Goal: Answer question/provide support: Answer question/provide support

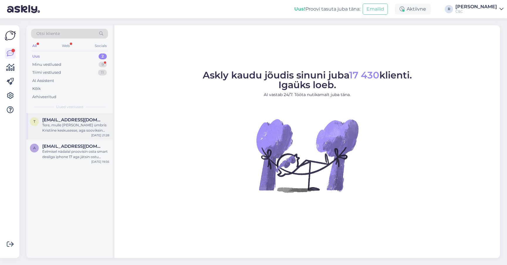
click at [89, 130] on div "Tere, mulle [PERSON_NAME] ümbris Kristiine keskusesse, aga sooviksin ümbris mus…" at bounding box center [75, 127] width 67 height 11
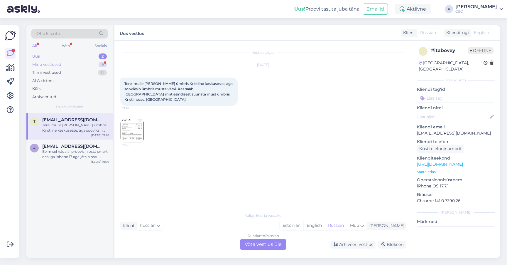
click at [94, 64] on div "Minu vestlused 9" at bounding box center [69, 64] width 77 height 8
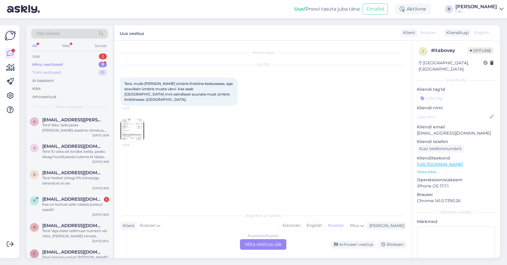
click at [87, 72] on div "Tiimi vestlused 11" at bounding box center [69, 72] width 77 height 8
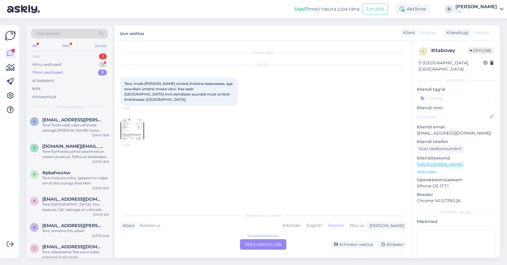
click at [94, 59] on div "Uus 2" at bounding box center [69, 56] width 77 height 8
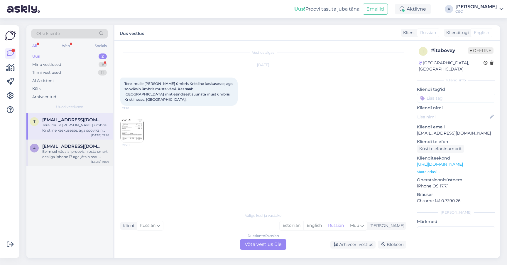
click at [72, 145] on span "arviluts1@gmail.com" at bounding box center [72, 145] width 61 height 5
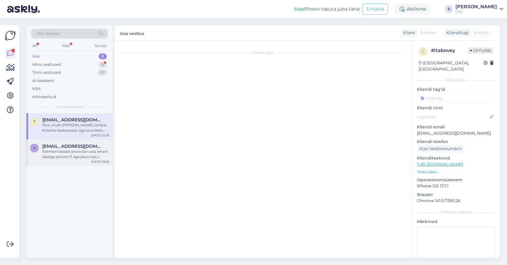
scroll to position [4, 0]
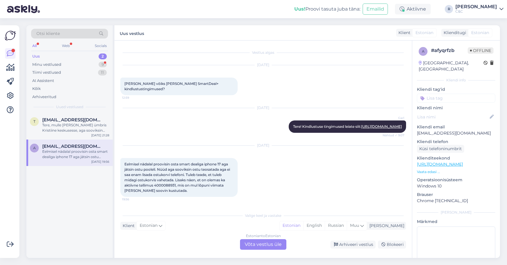
click at [169, 189] on div "Eelmisel nädalal proovisin osta smart dealiga iphone 17 aga jätsin ostu pooleli…" at bounding box center [178, 177] width 117 height 39
click at [167, 184] on span "Eelmisel nädalal proovisin osta smart dealiga iphone 17 aga jätsin ostu pooleli…" at bounding box center [177, 177] width 106 height 31
copy span "4000088931"
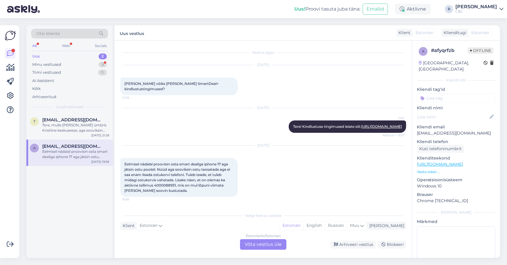
click at [241, 164] on div at bounding box center [240, 177] width 5 height 39
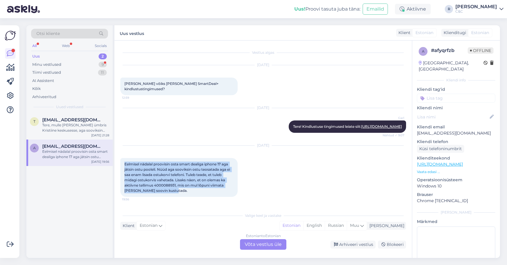
drag, startPoint x: 197, startPoint y: 194, endPoint x: 125, endPoint y: 162, distance: 78.8
click at [125, 162] on div "Eelmisel nädalal proovisin osta smart dealiga iphone 17 aga jätsin ostu pooleli…" at bounding box center [178, 177] width 117 height 39
copy span "Eelmisel nädalal proovisin osta smart dealiga iphone 17 aga jätsin ostu pooleli…"
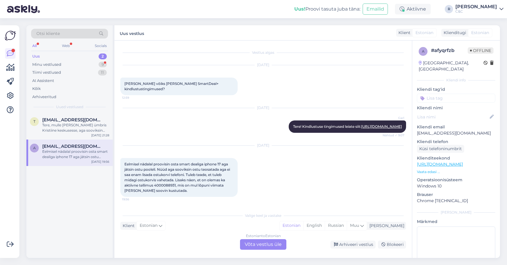
click at [261, 248] on div "Estonian to Estonian Võta vestlus üle" at bounding box center [263, 244] width 46 height 11
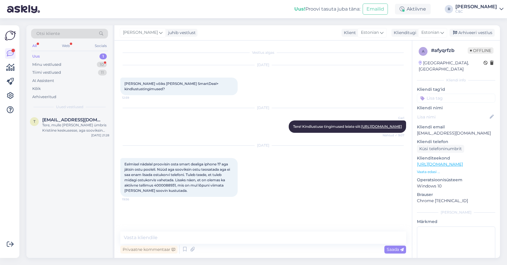
click at [246, 245] on div "Privaatne kommentaar Saada" at bounding box center [263, 248] width 286 height 11
click at [246, 243] on textarea at bounding box center [263, 237] width 286 height 12
type textarea "Tere!"
click at [459, 161] on link "https://www.shop.cec.ee/sales/order/view/order_id/127720/" at bounding box center [440, 163] width 46 height 5
click at [204, 243] on textarea "Tere!" at bounding box center [263, 237] width 286 height 12
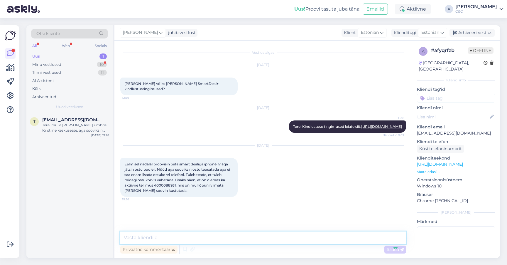
scroll to position [20, 0]
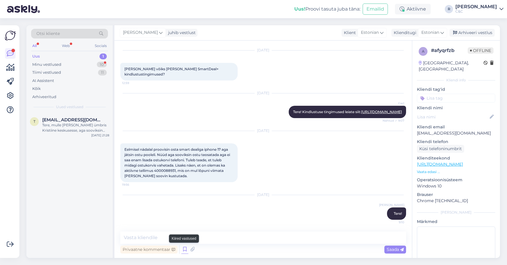
click at [185, 249] on icon at bounding box center [184, 249] width 7 height 9
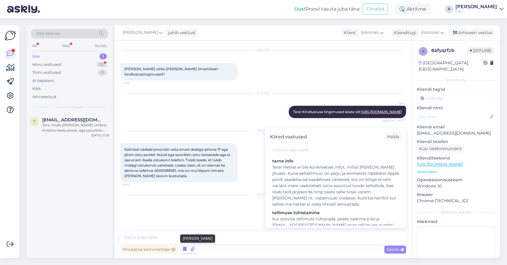
click at [194, 251] on icon at bounding box center [192, 249] width 8 height 9
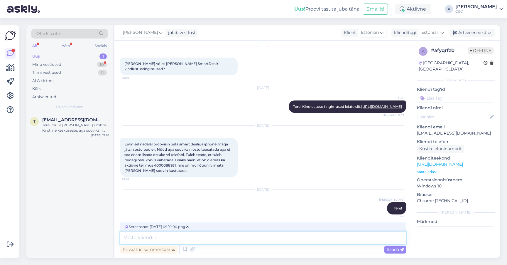
click at [190, 236] on textarea at bounding box center [263, 237] width 286 height 12
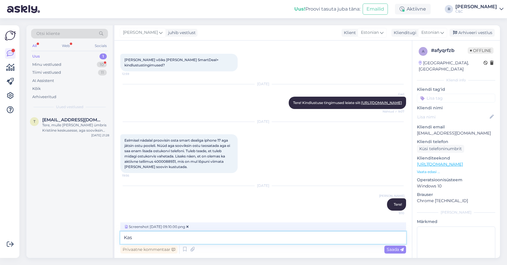
scroll to position [29, 0]
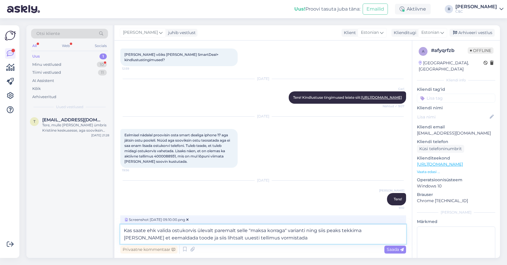
type textarea "Kas saate ehk valida ostukorvis ülevalt paremalt selle "maksa korraga" varianti…"
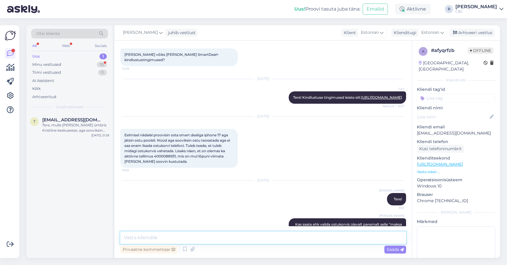
scroll to position [93, 0]
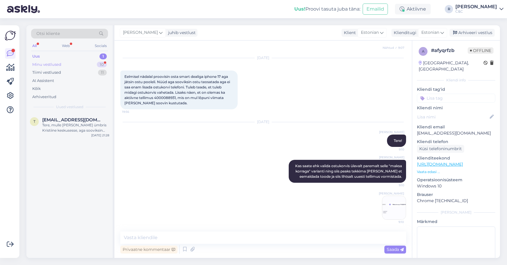
click at [90, 64] on div "Minu vestlused 10" at bounding box center [69, 64] width 77 height 8
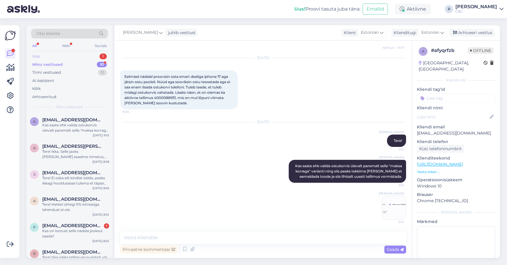
click at [92, 55] on div "Uus 1" at bounding box center [69, 56] width 77 height 8
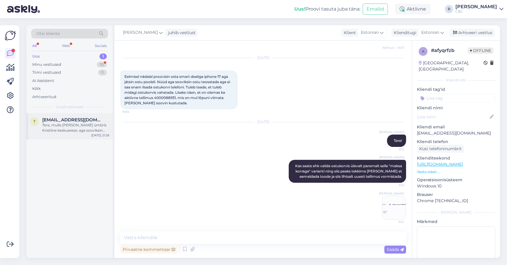
click at [74, 131] on div "Tere, mulle tuli sinine ümbris Kristiine keskusesse, aga sooviksin ümbris musta…" at bounding box center [75, 127] width 67 height 11
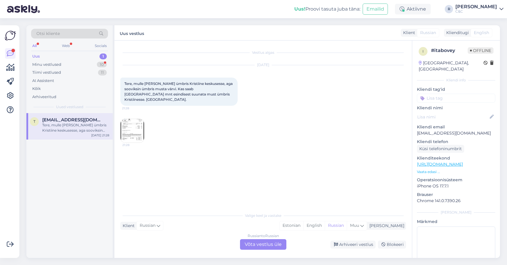
click at [276, 241] on div "Russian to Russian Võta vestlus üle" at bounding box center [263, 244] width 46 height 11
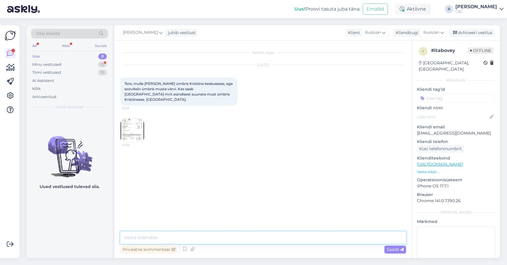
click at [236, 238] on textarea at bounding box center [263, 237] width 286 height 12
click at [142, 120] on img at bounding box center [132, 130] width 23 height 23
click at [255, 238] on textarea at bounding box center [263, 237] width 286 height 12
type textarea "Tere!"
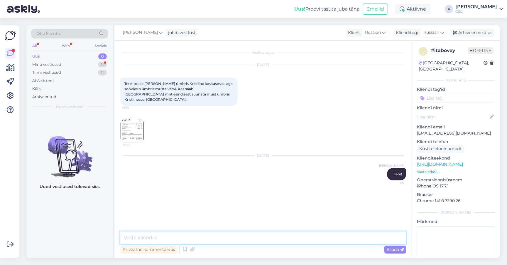
click at [172, 231] on textarea at bounding box center [263, 237] width 286 height 12
type textarea "Saame ikka, salong võtab teiega ühendust kui korpus on kohal."
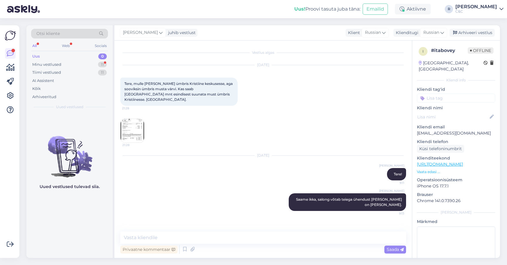
click at [163, 89] on span "Tere, mulle tuli sinine ümbris Kristiine keskusesse, aga sooviksin ümbris musta…" at bounding box center [178, 91] width 109 height 20
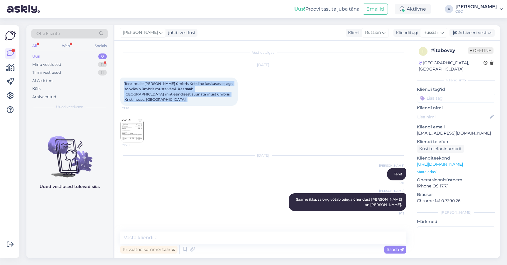
click at [163, 89] on span "Tere, mulle tuli sinine ümbris Kristiine keskusesse, aga sooviksin ümbris musta…" at bounding box center [178, 91] width 109 height 20
copy div "Tere, mulle tuli sinine ümbris Kristiine keskusesse, aga sooviksin ümbris musta…"
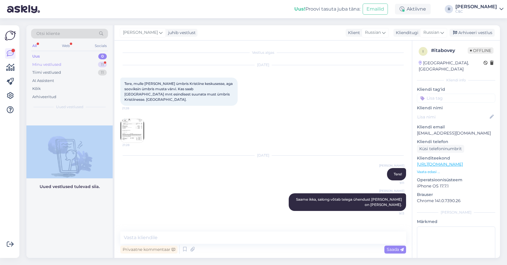
click at [100, 62] on div "11" at bounding box center [102, 65] width 9 height 6
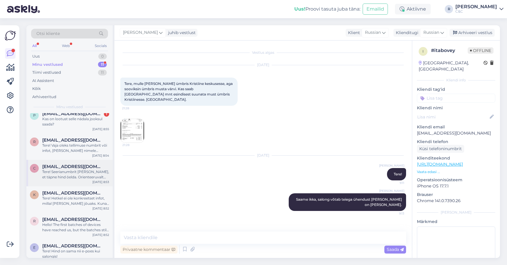
click at [82, 164] on div "c cocnewhihihiha@gmail.com Tere! Seerianumbrit oleks tarvis, et täpne hind öeld…" at bounding box center [69, 173] width 86 height 26
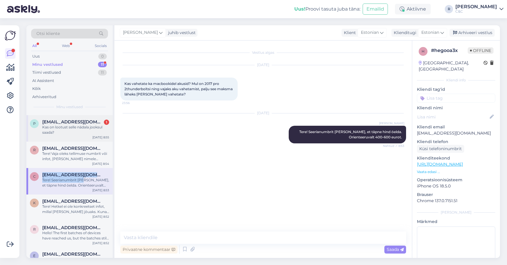
scroll to position [131, 0]
click at [79, 124] on div "Kas on lootust selle nädala jooksul saada?" at bounding box center [75, 129] width 67 height 11
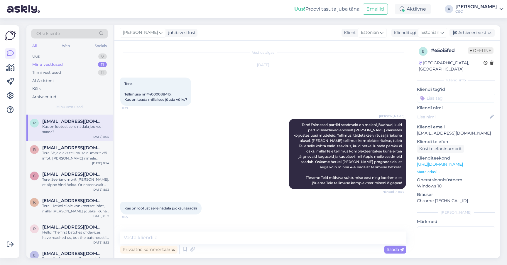
click at [167, 88] on span "Tere, Tellimuse nr #4000088415. Kas on teada millal see jõuda võiks?" at bounding box center [155, 91] width 63 height 20
click at [167, 89] on span "Tere, Tellimuse nr #4000088415. Kas on teada millal see jõuda võiks?" at bounding box center [155, 91] width 63 height 20
copy span "4000088415"
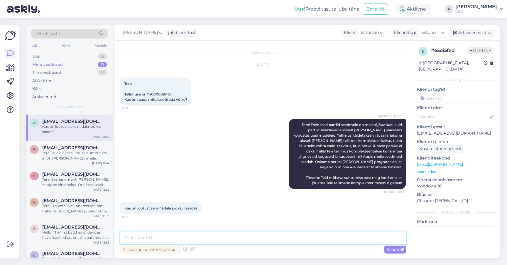
click at [194, 232] on textarea at bounding box center [263, 237] width 286 height 12
type textarea "Ikka on lootust aga me garanteerida kuidagi ei saa."
click at [270, 231] on textarea "Ikka on lootust aga me garanteerida kuidagi ei saa." at bounding box center [263, 237] width 286 height 12
click at [265, 232] on textarea "Ikka on lootust aga me garanteerida kuidagi ei saa." at bounding box center [263, 237] width 286 height 12
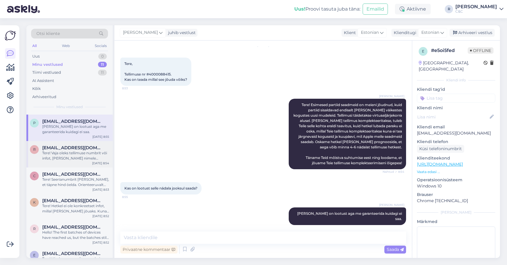
click at [68, 141] on div "r romanmikhay999@gmail.com Tere! Vaja oleks tellimuse numbrit või infot, kelle …" at bounding box center [69, 154] width 86 height 26
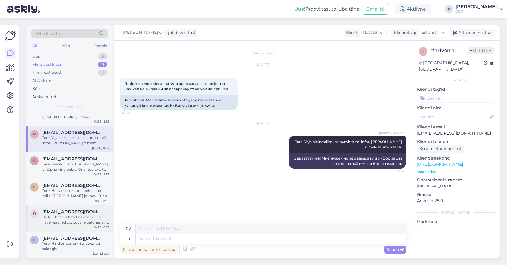
click at [72, 231] on div "e efka1985@hot.ee Tere! Hind on sama nii e-poes kui salongis! Oct 6 8:51" at bounding box center [69, 244] width 86 height 26
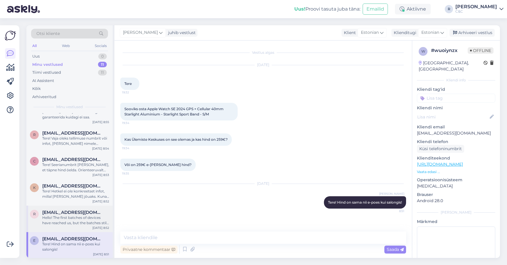
scroll to position [145, 0]
click at [485, 30] on div "Arhiveeri vestlus" at bounding box center [471, 33] width 45 height 8
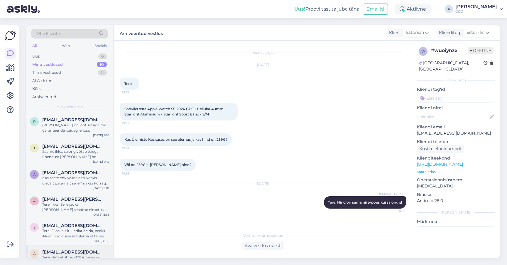
click at [77, 249] on span "arman.liblik@gmail.com" at bounding box center [72, 251] width 61 height 5
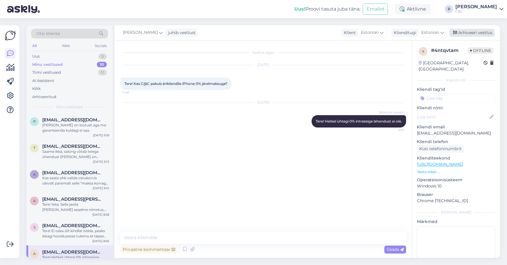
click at [480, 29] on div "Arhiveeri vestlus" at bounding box center [471, 33] width 45 height 8
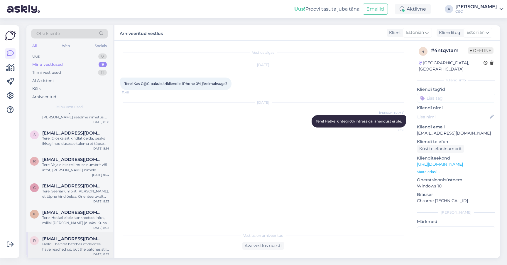
click at [82, 232] on div "r rajabdearly@gmail.com Hello! The first batches of devices have reached us, bu…" at bounding box center [69, 245] width 86 height 26
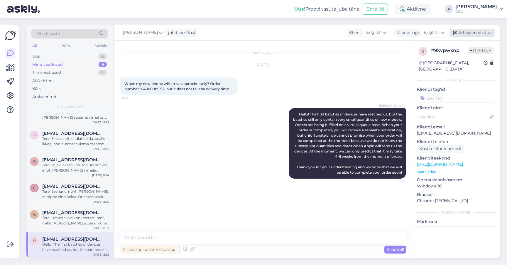
click at [472, 29] on div "Arhiveeri vestlus" at bounding box center [471, 33] width 45 height 8
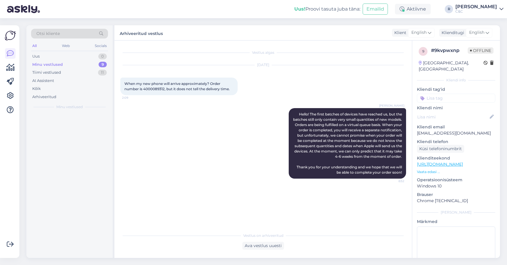
scroll to position [0, 0]
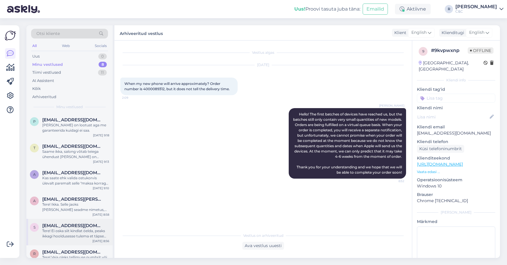
click at [73, 228] on div "Tere! Ei oska siit kindlat öelda, peaks ikkagi hooldusesse tulema et täpse hinn…" at bounding box center [75, 233] width 67 height 11
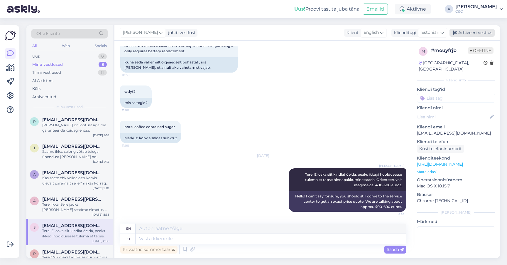
click at [476, 31] on div "Arhiveeri vestlus" at bounding box center [471, 33] width 45 height 8
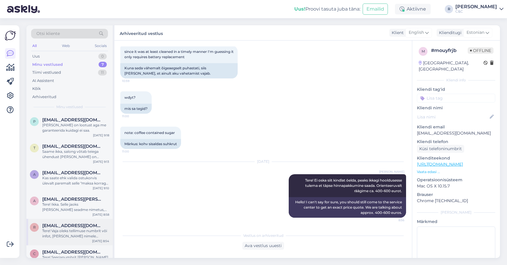
click at [49, 219] on div "r romanmikhay999@gmail.com Tere! Vaja oleks tellimuse numbrit või infot, kelle …" at bounding box center [69, 232] width 86 height 26
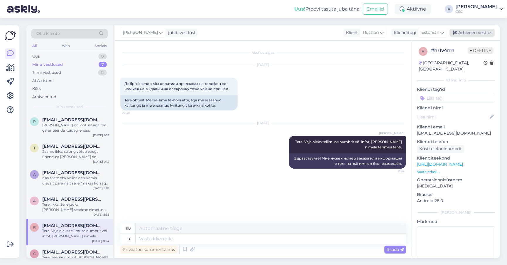
click at [466, 29] on div "Arhiveeri vestlus" at bounding box center [471, 33] width 45 height 8
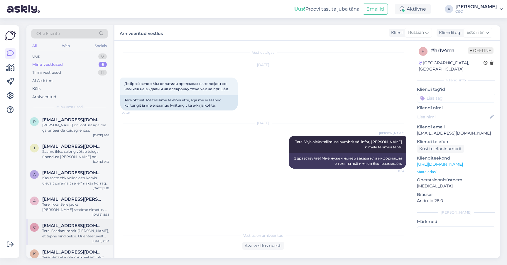
click at [76, 223] on span "cocnewhihihiha@gmail.com" at bounding box center [72, 225] width 61 height 5
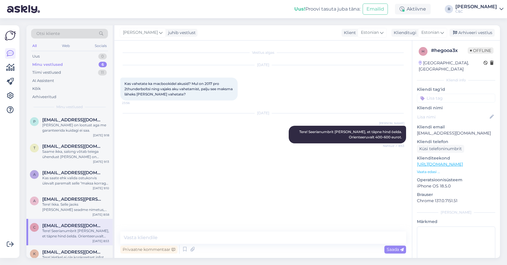
click at [467, 25] on div "Ross juhib vestlust Klient Estonian Klienditugi Estonian Arhiveeri vestlus" at bounding box center [306, 32] width 385 height 15
click at [467, 29] on div "Arhiveeri vestlus" at bounding box center [471, 33] width 45 height 8
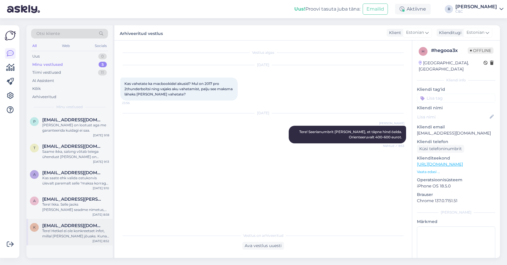
click at [54, 235] on div "k kullerkuppkevin@gmail.com Tere! Hetkel ei ole konkreetset infot, millal toode…" at bounding box center [69, 232] width 86 height 26
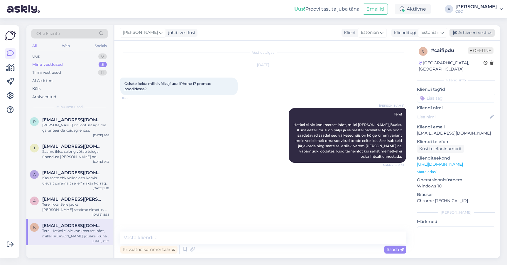
click at [466, 30] on div "Arhiveeri vestlus" at bounding box center [471, 33] width 45 height 8
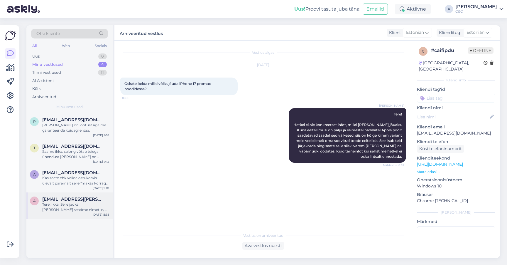
click at [79, 205] on div "Tere! Ikka. Selle jaoks oleks tarvis seadme nimetus, värv ja mälumaht ning teie…" at bounding box center [75, 207] width 67 height 11
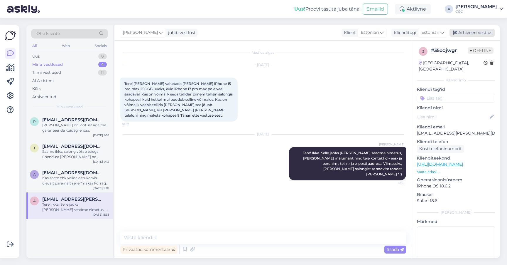
click at [472, 30] on div "Arhiveeri vestlus" at bounding box center [471, 33] width 45 height 8
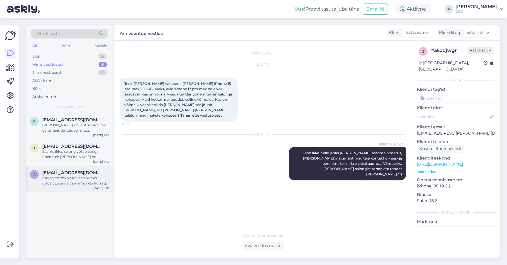
click at [57, 180] on div "Kas saate ehk valida ostukorvis ülevalt paremalt selle "maksa korraga" varianti…" at bounding box center [75, 180] width 67 height 11
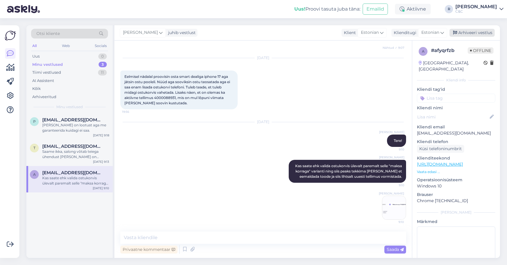
click at [466, 29] on div "Arhiveeri vestlus" at bounding box center [471, 33] width 45 height 8
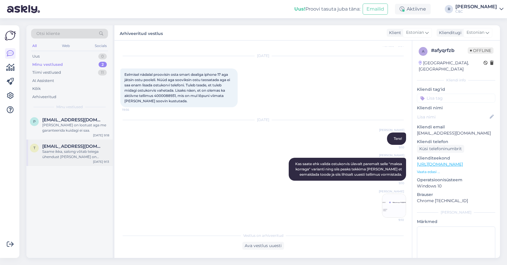
click at [78, 149] on div "Saame ikka, salong võtab teiega ühendust kui korpus on kohal." at bounding box center [75, 154] width 67 height 11
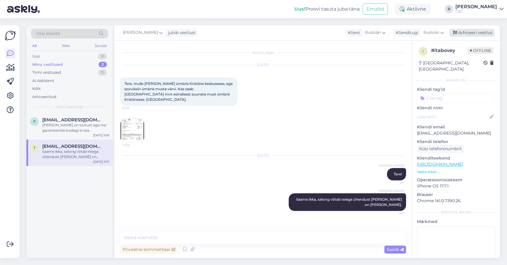
click at [485, 29] on div "Arhiveeri vestlus" at bounding box center [471, 33] width 45 height 8
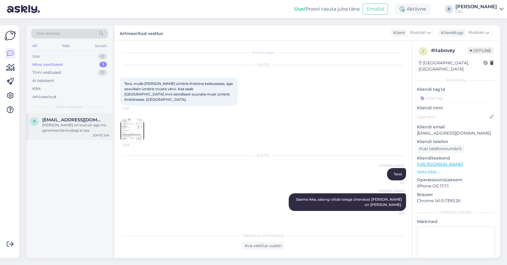
click at [109, 122] on div "Ikka on lootust aga me garanteerida kuidagi ei saa." at bounding box center [75, 127] width 67 height 11
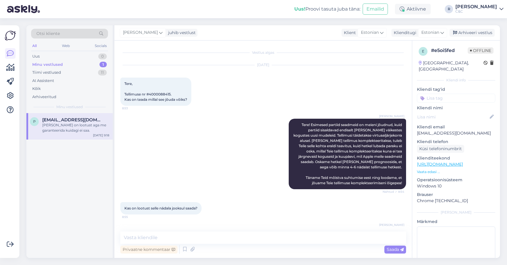
scroll to position [20, 0]
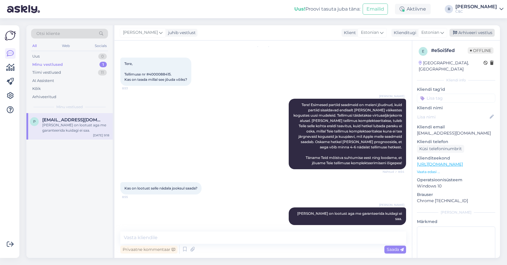
click at [461, 29] on div "Arhiveeri vestlus" at bounding box center [471, 33] width 45 height 8
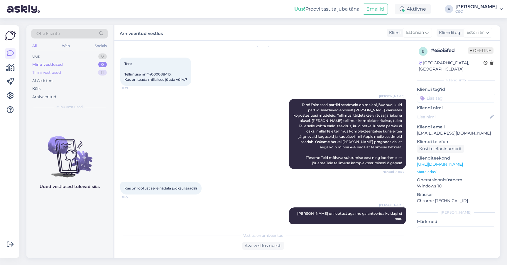
click at [86, 71] on div "Tiimi vestlused 11" at bounding box center [69, 72] width 77 height 8
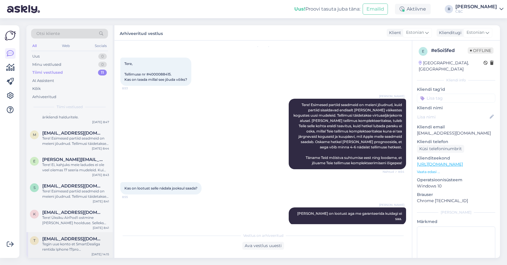
click at [73, 250] on div "t tiina@liinak.eu Tegin uue konto et SmartDealiga rentida Iphone 17pro max Tell…" at bounding box center [69, 245] width 86 height 26
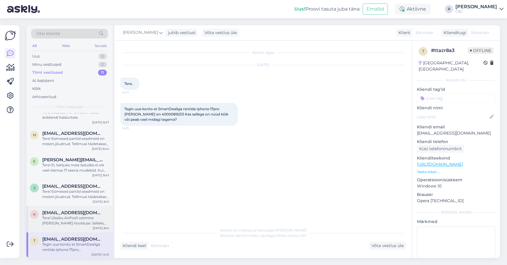
click at [96, 219] on div "Tere! Üksiku AirPod'i ostmine käib läbi hoolduse. Selleks tuleks Teil eelnevalt…" at bounding box center [75, 220] width 67 height 11
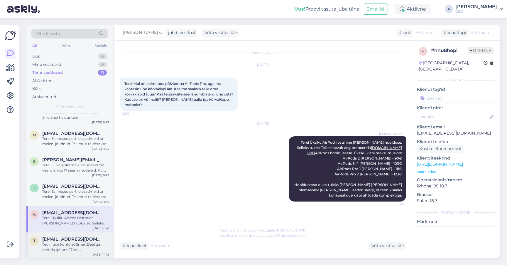
click at [75, 245] on div "Tegin uue konto et SmartDealiga rentida Iphone 17pro max Tellimus on 4000089253…" at bounding box center [75, 246] width 67 height 11
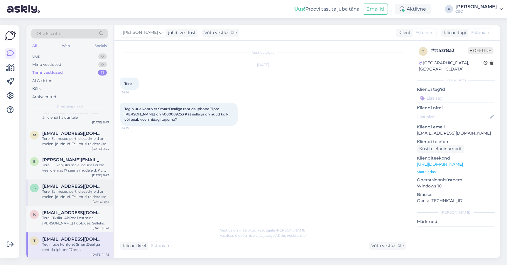
click at [80, 183] on span "services@nfordui.com" at bounding box center [72, 185] width 61 height 5
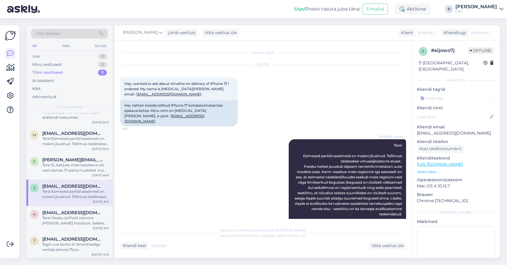
scroll to position [81, 0]
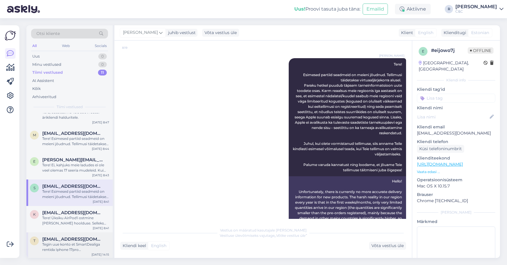
click at [79, 253] on div "t tiina@liinak.eu Tegin uue konto et SmartDealiga rentida Iphone 17pro max Tell…" at bounding box center [69, 245] width 86 height 26
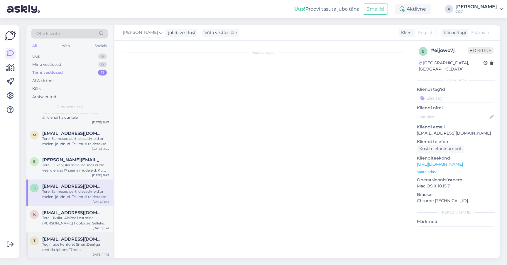
scroll to position [0, 0]
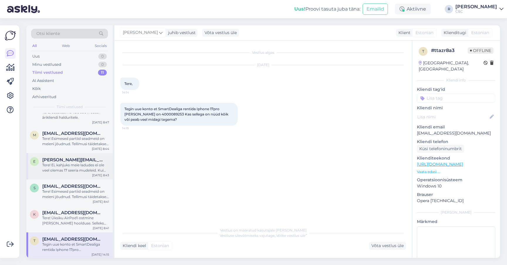
click at [79, 173] on div "e erik+cec@mcoord.com Tere! Ei, kahjuks meie ladudes ei ole veel olemas 17 seer…" at bounding box center [69, 166] width 86 height 26
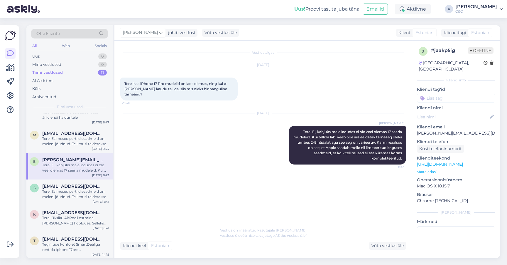
click at [82, 162] on div "Tere! Ei, kahjuks meie ladudes ei ole veel olemas 17 seeria mudeleid. Kui telli…" at bounding box center [75, 167] width 67 height 11
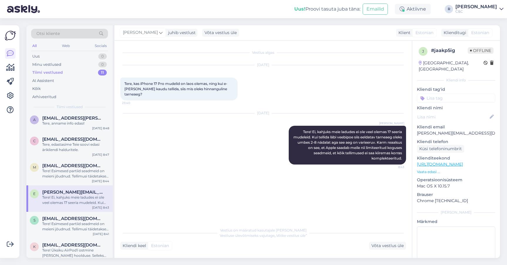
scroll to position [105, 0]
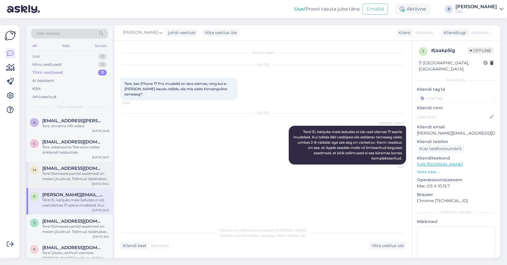
click at [82, 165] on span "maks.kru30+cec@gmail.com" at bounding box center [72, 167] width 61 height 5
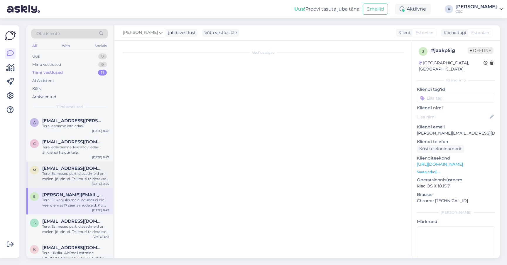
scroll to position [31, 0]
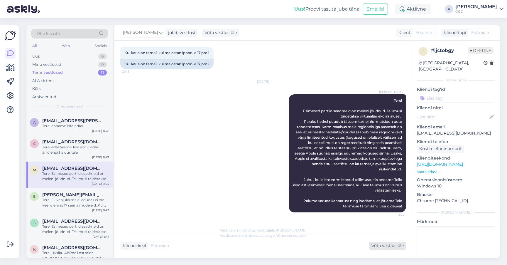
click at [385, 241] on div "Võta vestlus üle" at bounding box center [387, 245] width 37 height 8
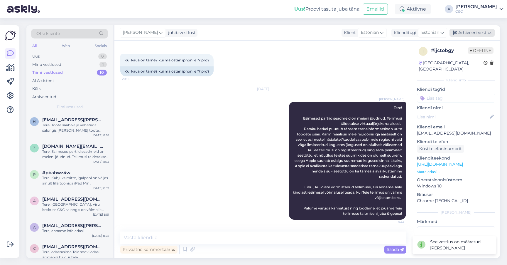
click at [470, 29] on div "Arhiveeri vestlus" at bounding box center [471, 33] width 45 height 8
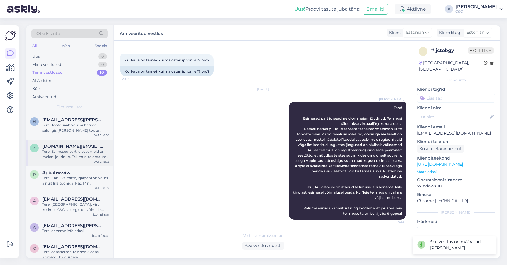
click at [84, 149] on div "Tere! Esimesed partiid seadmeid on meieni jõudnud. Tellimusi täidetakse virtuaa…" at bounding box center [75, 154] width 67 height 11
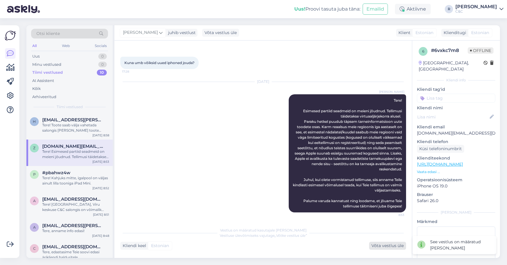
click at [389, 241] on div "Võta vestlus üle" at bounding box center [387, 245] width 37 height 8
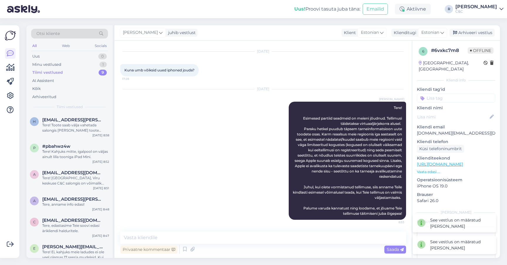
click at [472, 34] on div "Ross juhib vestlust Klient Estonian Klienditugi Estonian Arhiveeri vestlus" at bounding box center [306, 32] width 385 height 15
click at [474, 29] on div "Arhiveeri vestlus" at bounding box center [471, 33] width 45 height 8
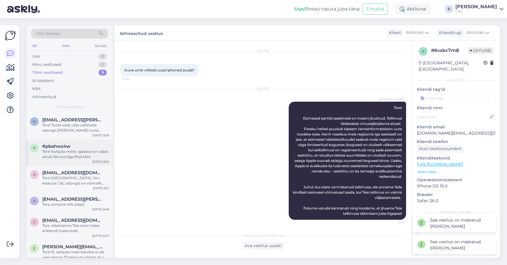
click at [63, 149] on div "Tere! Kahjuks mitte, igalpool on väljas ainult lilla tooniga iPad Mini." at bounding box center [75, 154] width 67 height 11
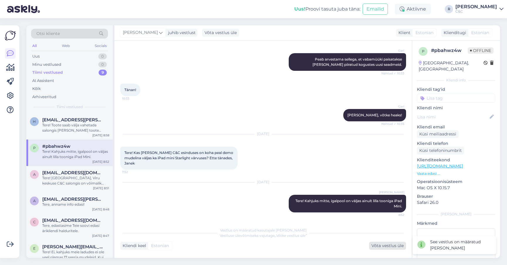
click at [382, 241] on div "Võta vestlus üle" at bounding box center [387, 245] width 37 height 8
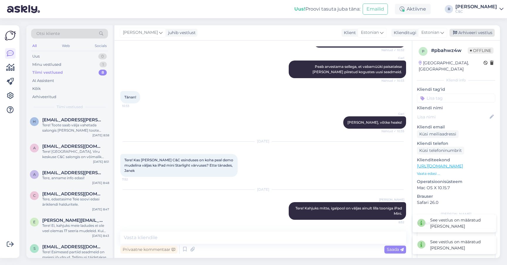
click at [477, 29] on div "Arhiveeri vestlus" at bounding box center [471, 33] width 45 height 8
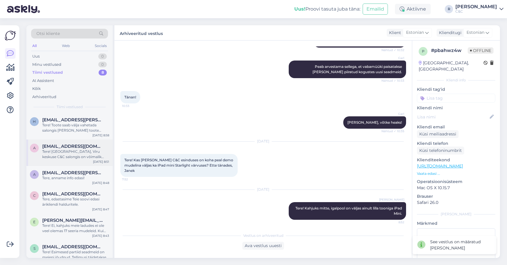
click at [44, 149] on div "Tere! Jah, Viru keskuse C&C salongis on võimalik seda näha ning katsuda. :)" at bounding box center [75, 154] width 67 height 11
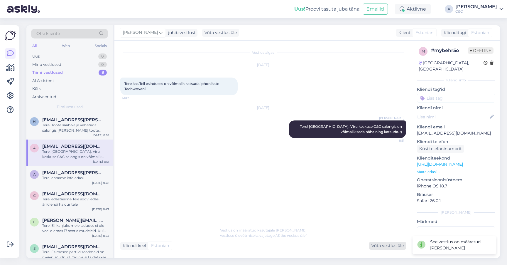
click at [385, 244] on div "Võta vestlus üle" at bounding box center [387, 245] width 37 height 8
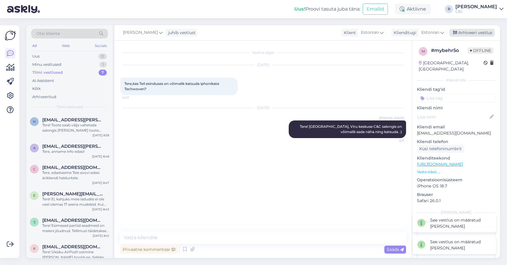
click at [485, 30] on div "Arhiveeri vestlus" at bounding box center [471, 33] width 45 height 8
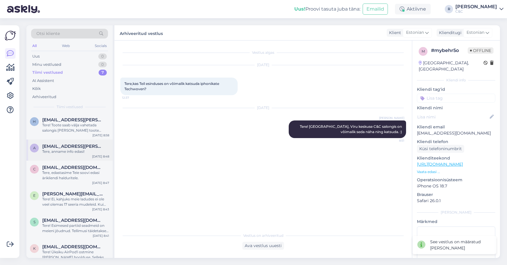
click at [75, 150] on div "a anton.kashuba@gmail.com Tere, anname info edasi! Oct 6 8:48" at bounding box center [69, 149] width 86 height 21
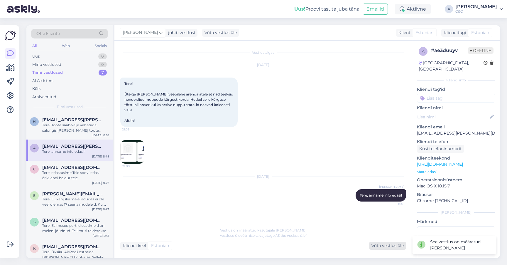
click at [384, 243] on div "Võta vestlus üle" at bounding box center [387, 245] width 37 height 8
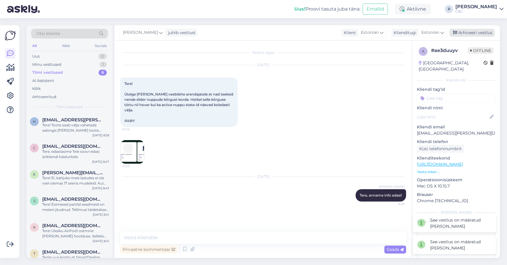
click at [478, 29] on div "Arhiveeri vestlus" at bounding box center [471, 33] width 45 height 8
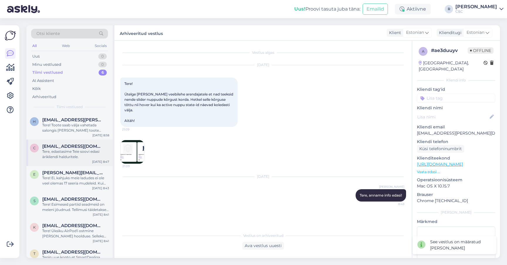
click at [59, 158] on div "C CeeO2.ou@gmail.com Tere, edastasime Teie soovi edasi ärikliendi halduritele. …" at bounding box center [69, 152] width 86 height 26
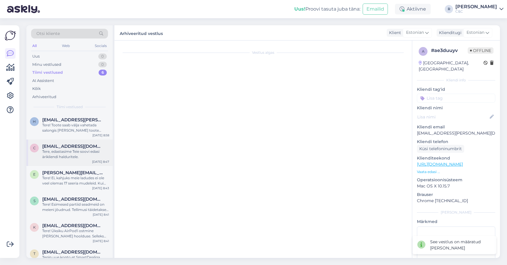
scroll to position [105, 0]
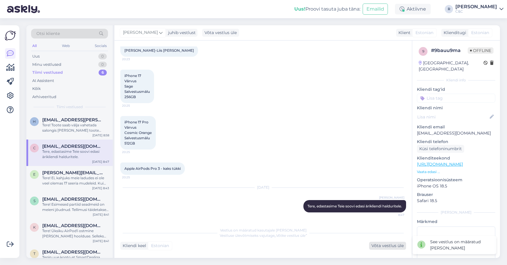
click at [384, 241] on div "Võta vestlus üle" at bounding box center [387, 245] width 37 height 8
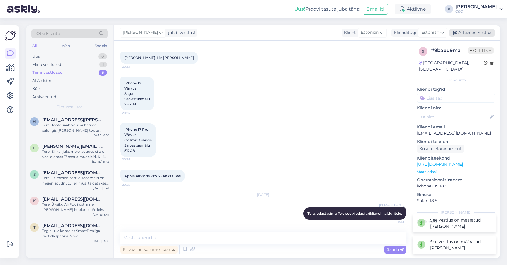
click at [483, 29] on div "Arhiveeri vestlus" at bounding box center [471, 33] width 45 height 8
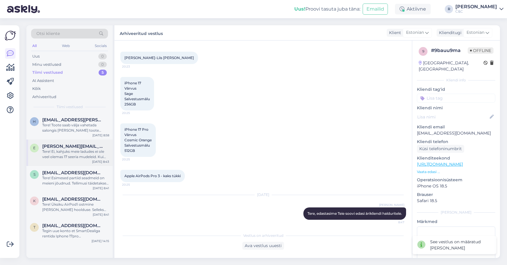
click at [54, 149] on div "Tere! Ei, kahjuks meie ladudes ei ole veel olemas 17 seeria mudeleid. Kui telli…" at bounding box center [75, 154] width 67 height 11
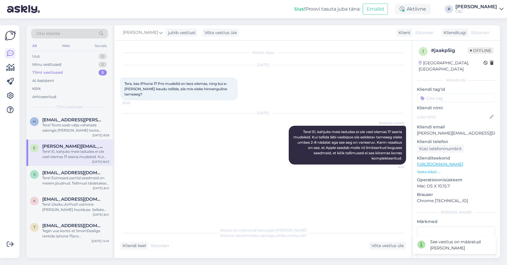
click at [372, 237] on div "Vestlus on määratud kasutajale Berit Kaljurand Vestluse ülevõtmiseks vajutage „…" at bounding box center [263, 237] width 286 height 26
click at [375, 241] on div "Võta vestlus üle" at bounding box center [387, 245] width 37 height 8
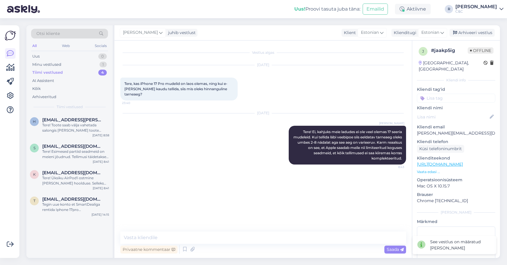
click at [477, 40] on div "j # jaakp5ig Offline Estonia, Tallinn Kliendi info Kliendi tag'id Kliendi nimi …" at bounding box center [456, 163] width 88 height 247
click at [477, 35] on div "Ross juhib vestlust Klient Estonian Klienditugi Estonian Arhiveeri vestlus" at bounding box center [306, 32] width 385 height 15
click at [478, 31] on div "Arhiveeri vestlus" at bounding box center [471, 33] width 45 height 8
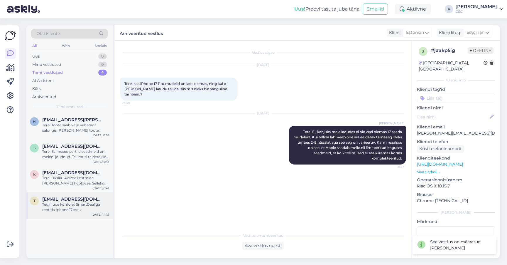
click at [74, 208] on div "t tiina@liinak.eu Tegin uue konto et SmartDealiga rentida Iphone 17pro max Tell…" at bounding box center [69, 205] width 86 height 26
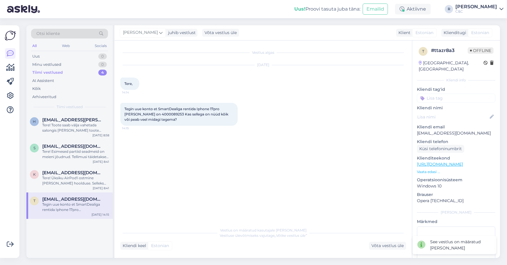
click at [160, 111] on span "Tegin uue konto et SmartDealiga rentida Iphone 17pro max Tellimus on 4000089253…" at bounding box center [176, 113] width 105 height 15
copy span "4000089253"
click at [396, 241] on div "Võta vestlus üle" at bounding box center [387, 245] width 37 height 8
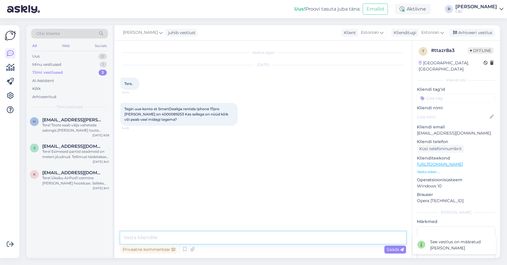
click at [315, 237] on textarea at bounding box center [263, 237] width 286 height 12
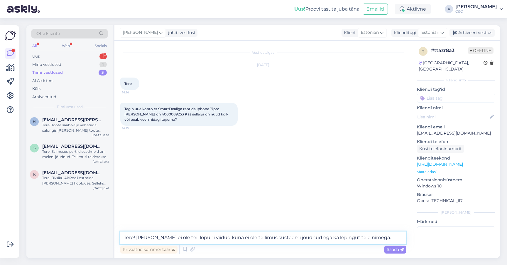
type textarea "Tere! Tellimus ei ole teil lõpuni viidud kuna ei ole tellimus süsteemi jõudnud …"
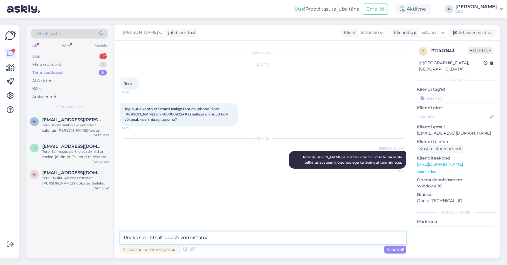
type textarea "Peaks siis lihtsalt uuesti vormistama."
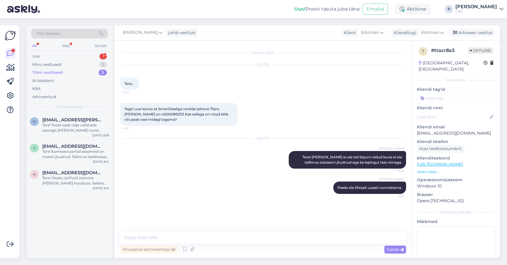
click at [476, 33] on div "Ross juhib vestlust Klient Estonian Klienditugi Estonian Arhiveeri vestlus" at bounding box center [306, 32] width 385 height 15
click at [478, 29] on div "Arhiveeri vestlus" at bounding box center [471, 33] width 45 height 8
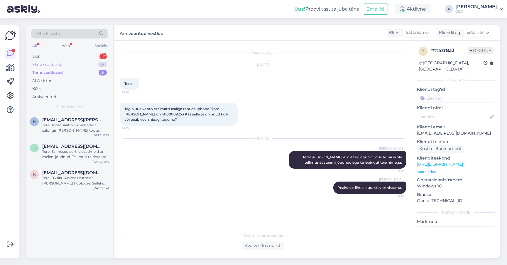
click at [91, 60] on div "Minu vestlused 0" at bounding box center [69, 64] width 77 height 8
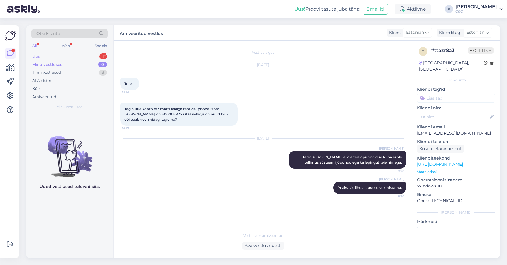
click at [91, 54] on div "Uus 1" at bounding box center [69, 56] width 77 height 8
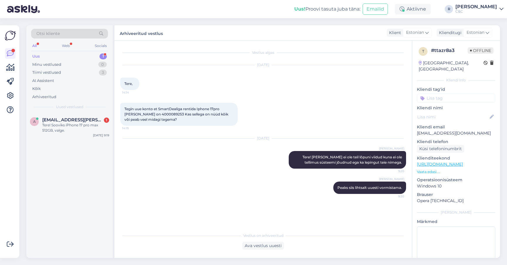
click at [71, 104] on span "Uued vestlused" at bounding box center [69, 106] width 27 height 5
click at [70, 117] on span "Alina.sillaots@gmail.com" at bounding box center [72, 119] width 61 height 5
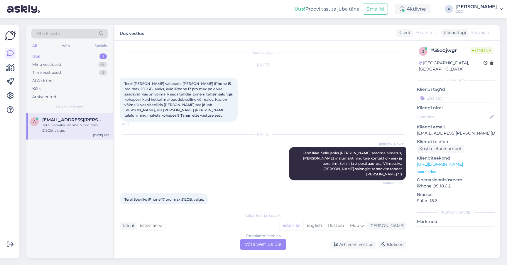
click at [260, 243] on div "Estonian to Estonian Võta vestlus üle" at bounding box center [263, 244] width 46 height 11
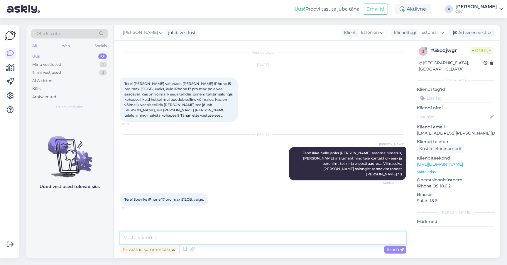
click at [252, 238] on textarea at bounding box center [263, 237] width 286 height 12
click at [171, 197] on span "Tere! Sooviks iPhone 17 pro max 512GB, valge." at bounding box center [163, 199] width 79 height 4
click at [187, 243] on div "Privaatne kommentaar Saada" at bounding box center [263, 248] width 286 height 11
click at [187, 238] on textarea at bounding box center [263, 237] width 286 height 12
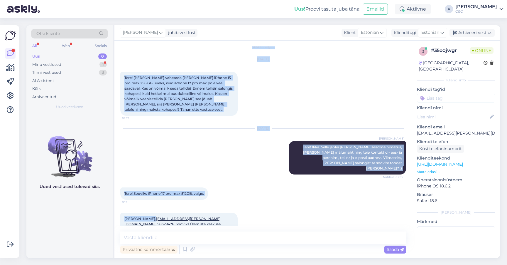
drag, startPoint x: 147, startPoint y: 204, endPoint x: 113, endPoint y: 204, distance: 34.0
click at [113, 204] on div "Otsi kliente All Web Socials Uus 0 Minu vestlused 1 Tiimi vestlused 3 AI Assist…" at bounding box center [262, 141] width 473 height 232
copy div "Ross juhib vestlust Klient Estonian Klienditugi Estonian Arhiveeri vestlus Vest…"
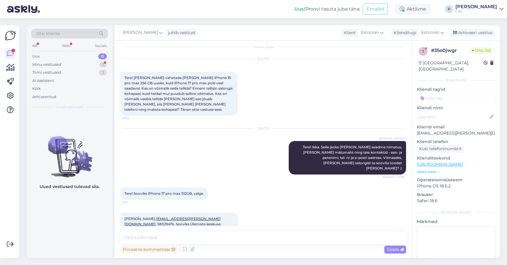
click at [147, 216] on span "Alina Sillaots, alina.sillaots@gmail.com , 58329476. Sooviks Ülemiste keskuse s…" at bounding box center [172, 223] width 97 height 15
drag, startPoint x: 147, startPoint y: 203, endPoint x: 123, endPoint y: 204, distance: 24.1
click at [123, 212] on div "Alina Sillaots, alina.sillaots@gmail.com , 58329476. Sooviks Ülemiste keskuse s…" at bounding box center [178, 223] width 117 height 23
copy span "Alina Sillaots"
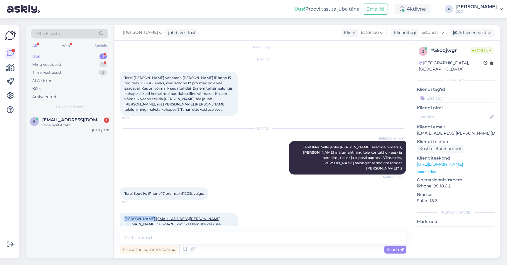
scroll to position [36, 0]
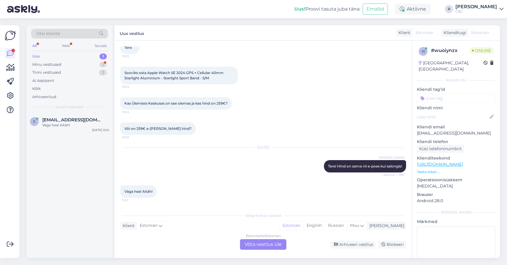
click at [273, 242] on div "Estonian to Estonian Võta vestlus üle" at bounding box center [263, 244] width 46 height 11
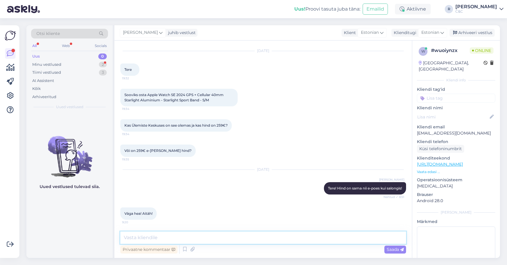
click at [307, 235] on textarea at bounding box center [263, 237] width 286 height 12
type textarea "Ikka, head!"
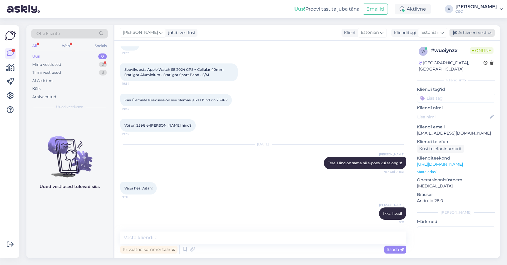
click at [473, 32] on div "Arhiveeri vestlus" at bounding box center [471, 33] width 45 height 8
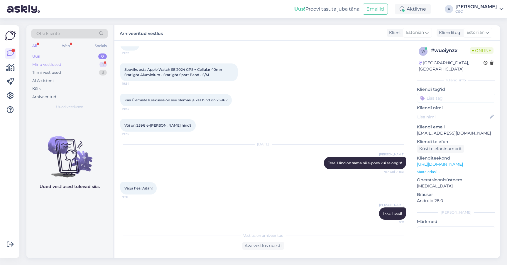
click at [78, 60] on div "Minu vestlused 1" at bounding box center [69, 64] width 77 height 8
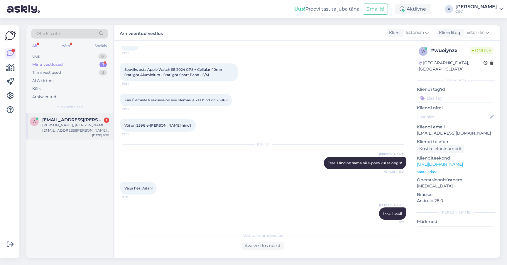
click at [78, 130] on div "A Alina.sillaots@gmail.com 1 Alina Sillaots, alina.sillaots@gmail.com, 58329476…" at bounding box center [69, 126] width 86 height 26
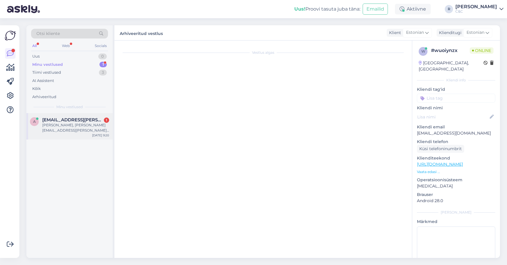
scroll to position [6, 0]
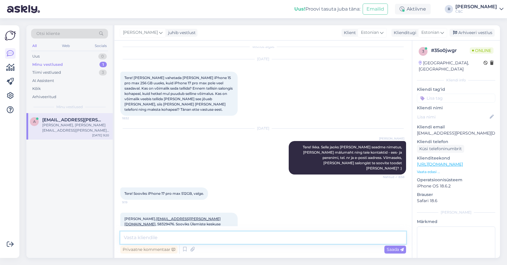
click at [183, 237] on textarea at bounding box center [263, 237] width 286 height 12
type textarea "I"
type textarea "Info käes :) Aitäh!"
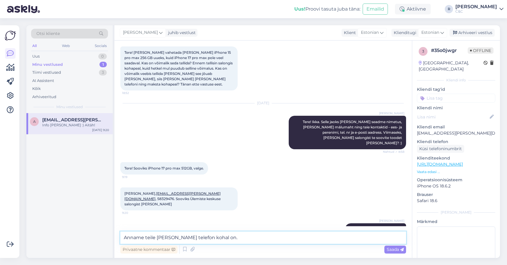
type textarea "Anname teile teada kui telefon kohal on."
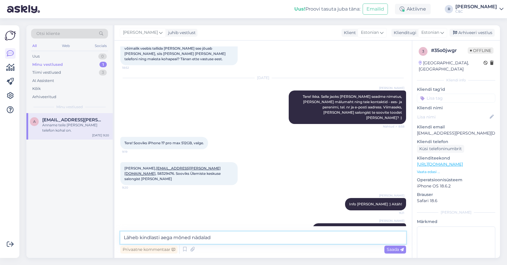
type textarea "Läheb kindlasti aega mõned nädalad."
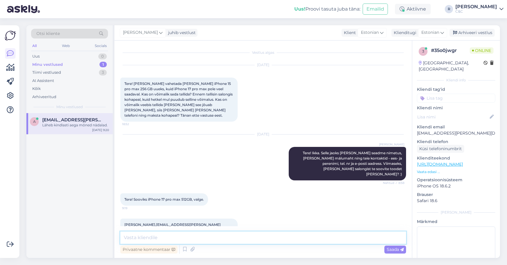
scroll to position [0, 0]
click at [89, 68] on div "Tiimi vestlused 3" at bounding box center [69, 72] width 77 height 8
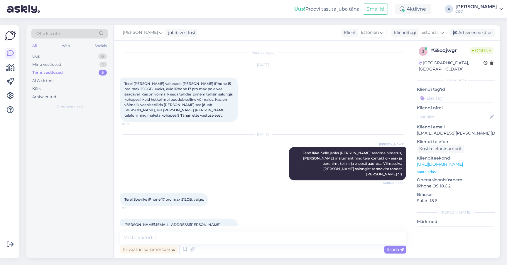
click at [88, 68] on div "Tiimi vestlused 3" at bounding box center [69, 72] width 77 height 8
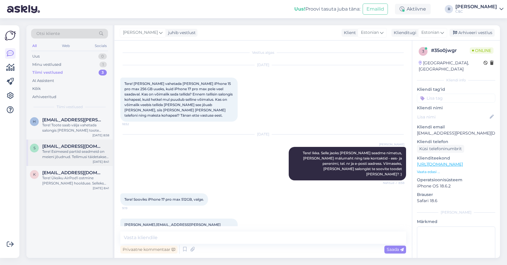
click at [67, 159] on div "s services@nfordui.com Tere! Esimesed partiid seadmeid on meieni jõudnud. Telli…" at bounding box center [69, 152] width 86 height 26
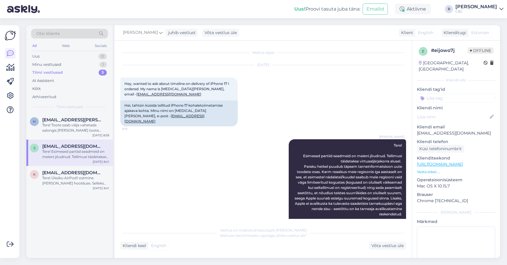
scroll to position [81, 0]
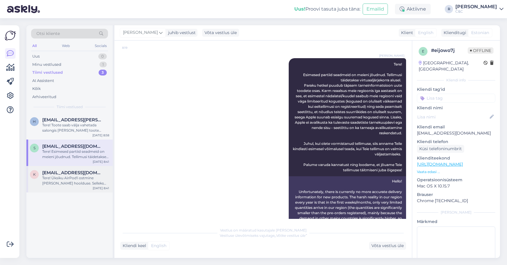
click at [66, 170] on span "katrinalindeee@gmail.com" at bounding box center [72, 172] width 61 height 5
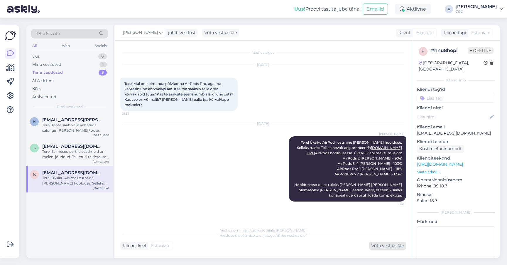
click at [378, 241] on div "Võta vestlus üle" at bounding box center [387, 245] width 37 height 8
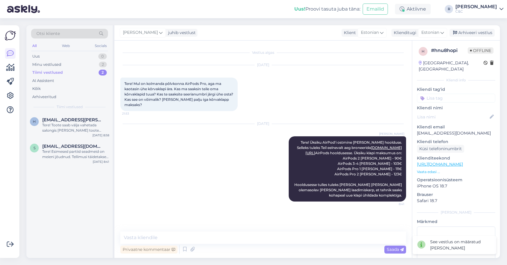
click at [483, 25] on div "Ross juhib vestlust Klient Estonian Klienditugi Estonian Arhiveeri vestlus" at bounding box center [306, 32] width 385 height 15
click at [481, 29] on div "Arhiveeri vestlus" at bounding box center [471, 33] width 45 height 8
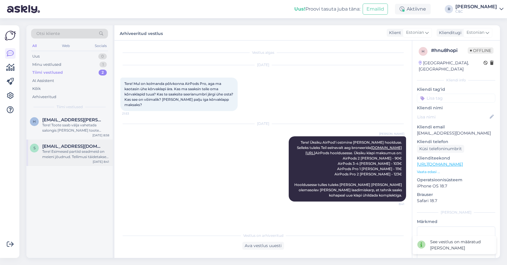
click at [95, 149] on div "Tere! Esimesed partiid seadmeid on meieni jõudnud. Tellimusi täidetakse virtuaa…" at bounding box center [75, 154] width 67 height 11
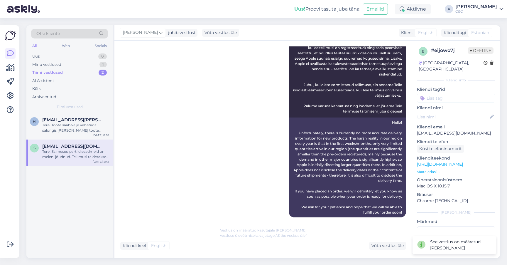
scroll to position [139, 0]
click at [397, 246] on div "Vestlus algas Oct 6 2025 Hey, wanted to ask about timeline on delivery of iPhon…" at bounding box center [262, 148] width 297 height 217
click at [397, 243] on div "Võta vestlus üle" at bounding box center [387, 245] width 37 height 8
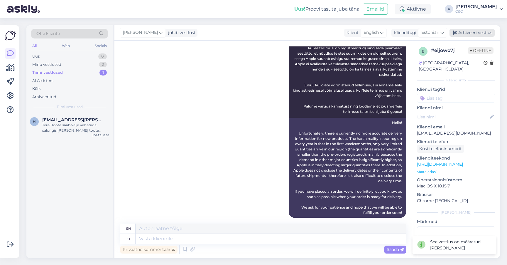
click at [485, 29] on div "Arhiveeri vestlus" at bounding box center [471, 33] width 45 height 8
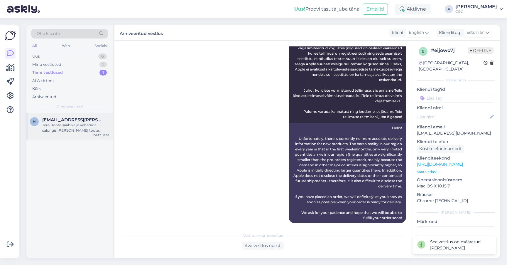
click at [65, 126] on div "Tere! Toote saab välja vahetada salongis kust toote ostsite. Esitage palun teen…" at bounding box center [75, 127] width 67 height 11
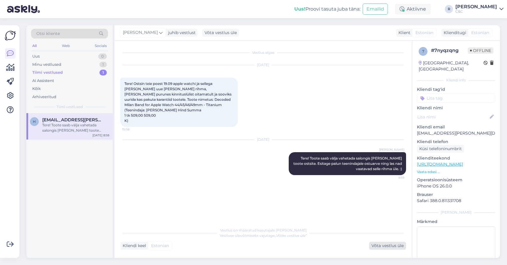
click at [402, 243] on div "Võta vestlus üle" at bounding box center [387, 245] width 37 height 8
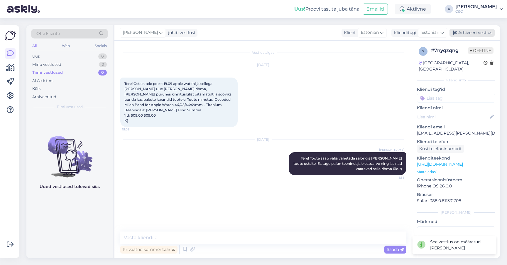
click at [489, 31] on div "Arhiveeri vestlus" at bounding box center [471, 33] width 45 height 8
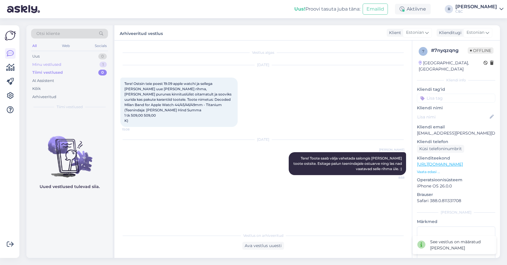
click at [95, 64] on div "Minu vestlused 1" at bounding box center [69, 64] width 77 height 8
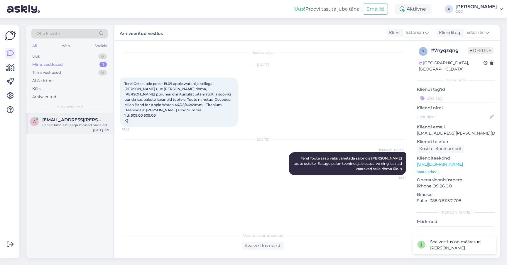
click at [78, 117] on span "Alina.sillaots@gmail.com" at bounding box center [72, 119] width 61 height 5
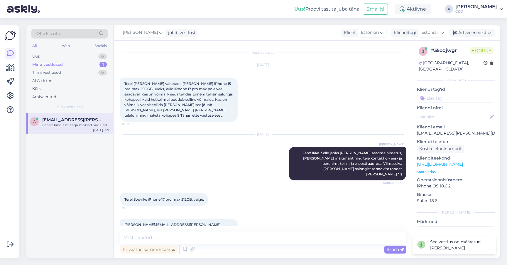
scroll to position [82, 0]
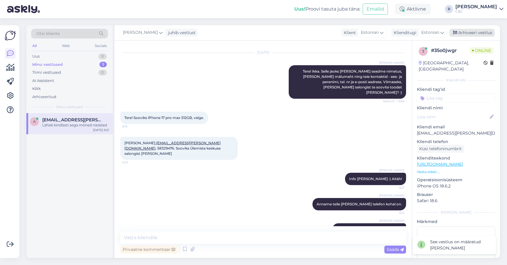
click at [479, 29] on div "Arhiveeri vestlus" at bounding box center [471, 33] width 45 height 8
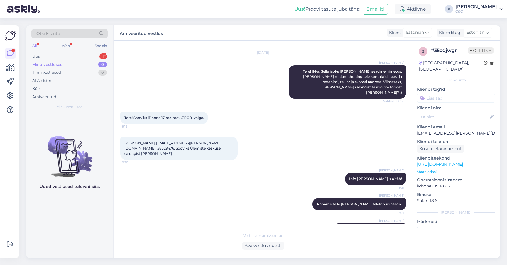
scroll to position [0, 0]
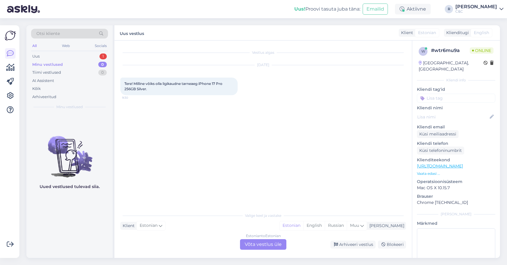
click at [251, 239] on div "Estonian to Estonian Võta vestlus üle" at bounding box center [263, 244] width 46 height 11
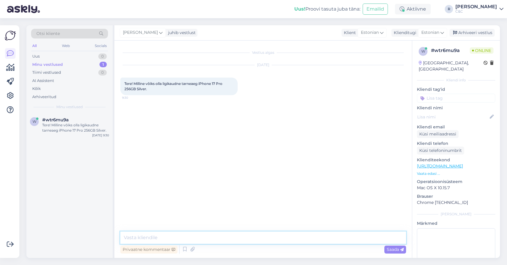
click at [240, 233] on textarea at bounding box center [263, 237] width 286 height 12
type textarea "Tere! Hetkel alates 2 nädalat ootama peaks."
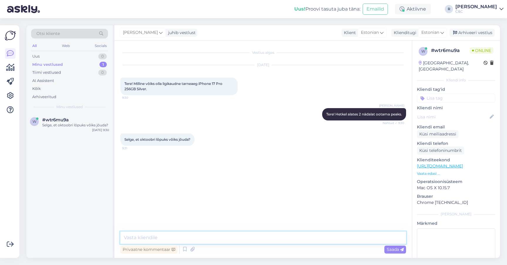
click at [219, 232] on textarea at bounding box center [263, 237] width 286 height 12
type textarea "Loodetavasti, garanteerida ei saa :)"
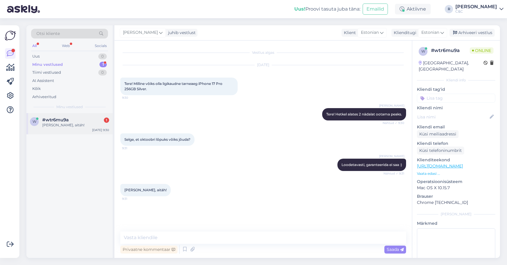
click at [66, 126] on div "w #wtr6mu9a 1 Arusaadav, aitäh! Oct 6 9:30" at bounding box center [69, 123] width 86 height 21
click at [221, 170] on div "Ross Loodetavasti, garanteerida ei saa :) Nähtud ✓ 9:31" at bounding box center [263, 164] width 286 height 25
click at [474, 29] on div "Arhiveeri vestlus" at bounding box center [471, 33] width 45 height 8
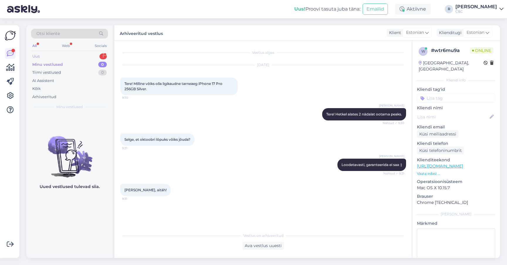
click at [86, 52] on div "Uus 1" at bounding box center [69, 56] width 77 height 8
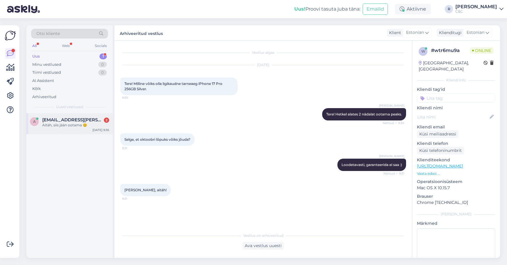
click at [72, 122] on div "Aitäh, siis jään ootama 😊" at bounding box center [75, 124] width 67 height 5
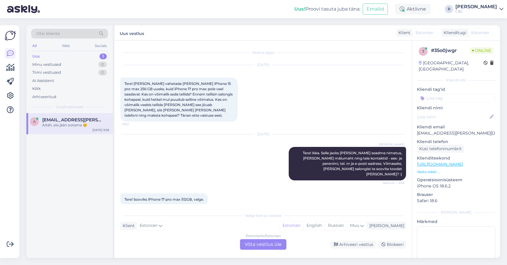
scroll to position [154, 0]
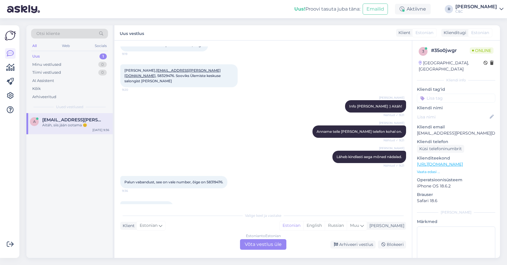
click at [249, 239] on div "Estonian to Estonian Võta vestlus üle" at bounding box center [263, 244] width 46 height 11
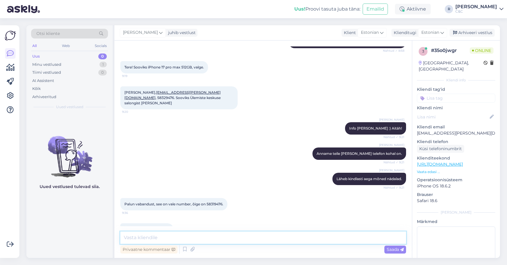
click at [243, 234] on textarea at bounding box center [263, 237] width 286 height 12
type textarea "I"
click at [470, 31] on div "Arhiveeri vestlus" at bounding box center [471, 33] width 45 height 8
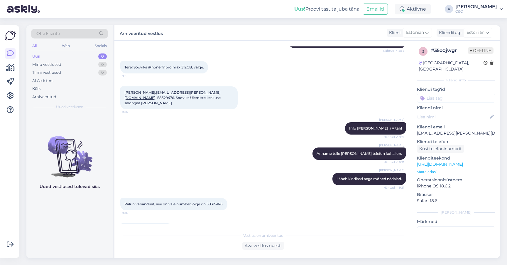
click at [217, 202] on span "Palun vabandust, see on vale number, õige on 58319476." at bounding box center [173, 204] width 99 height 4
copy span "58319476"
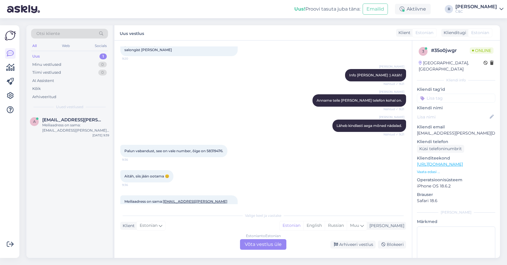
scroll to position [184, 0]
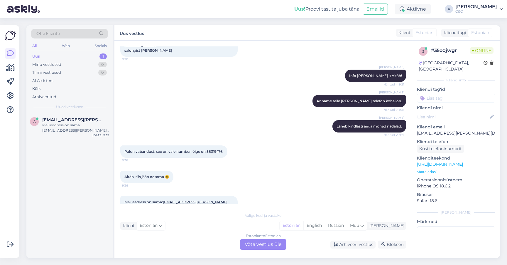
click at [170, 199] on span "Meiliaadress on sama: alina.sillaots@gmail.com , kuid telefoninumber on 5831947…" at bounding box center [175, 204] width 103 height 10
copy span "58319476"
click at [280, 244] on div "Estonian to Estonian Võta vestlus üle" at bounding box center [263, 244] width 46 height 11
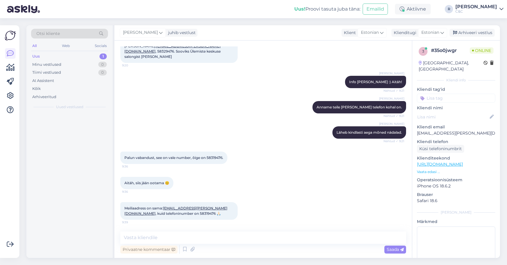
click at [277, 243] on div "Privaatne kommentaar Saada" at bounding box center [263, 248] width 286 height 11
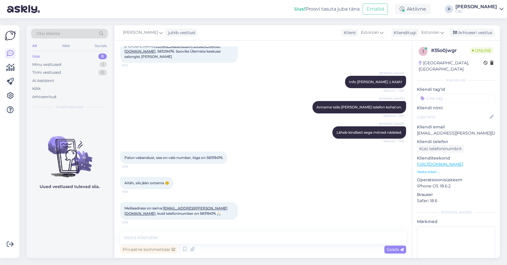
click at [266, 243] on div "Privaatne kommentaar Saada" at bounding box center [263, 248] width 286 height 11
click at [266, 237] on textarea at bounding box center [263, 237] width 286 height 12
type textarea "M"
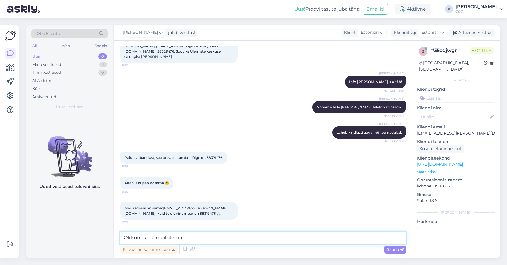
type textarea "Oli korrektne meil olemas :)"
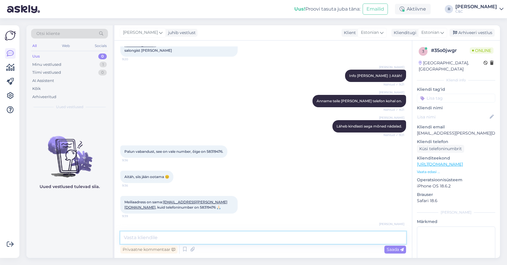
scroll to position [188, 0]
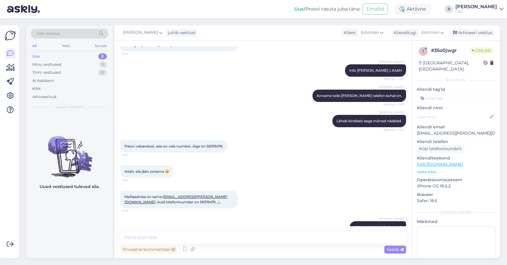
click at [182, 108] on div "Ross Läheb kindlasti aega mõned nädalad. Nähtud ✓ 9:21" at bounding box center [263, 120] width 286 height 25
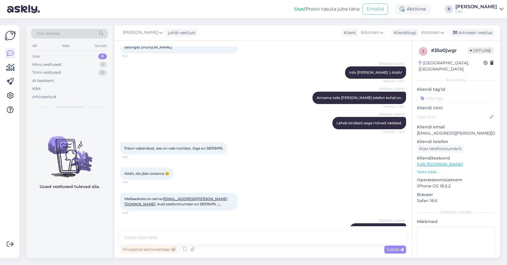
click at [283, 163] on div "Aitäh, siis jään ootama 😊 9:36" at bounding box center [263, 173] width 286 height 25
click at [221, 146] on span "Palun vabandust, see on vale number, õige on 58319476." at bounding box center [173, 148] width 99 height 4
copy span "58319476"
click at [213, 146] on span "Palun vabandust, see on vale number, õige on 58319476." at bounding box center [173, 148] width 99 height 4
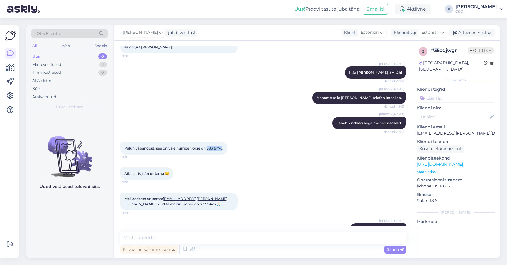
click at [213, 146] on span "Palun vabandust, see on vale number, õige on 58319476." at bounding box center [173, 148] width 99 height 4
click at [338, 227] on icon at bounding box center [340, 229] width 4 height 4
click at [334, 220] on textarea "Oli korrektne meil olemas :)" at bounding box center [263, 227] width 276 height 15
type textarea "Info käes :)"
click at [390, 239] on span "Muuda" at bounding box center [388, 241] width 21 height 5
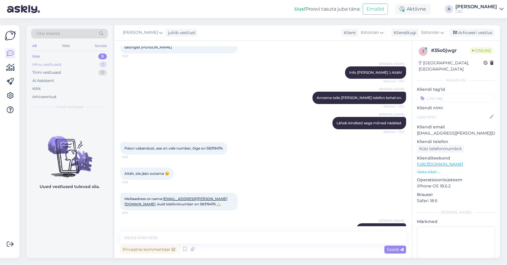
click at [95, 60] on div "Minu vestlused 1" at bounding box center [69, 64] width 77 height 8
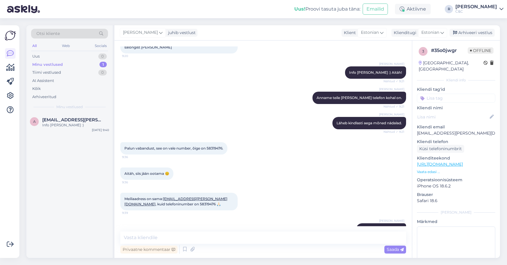
click at [182, 161] on div "Aitäh, siis jään ootama 😊 9:36" at bounding box center [263, 173] width 286 height 25
click at [65, 113] on div "A Alina.sillaots@gmail.com Info käes :) Oct 6 9:40" at bounding box center [69, 123] width 86 height 21
click at [491, 29] on div "Arhiveeri vestlus" at bounding box center [471, 33] width 45 height 8
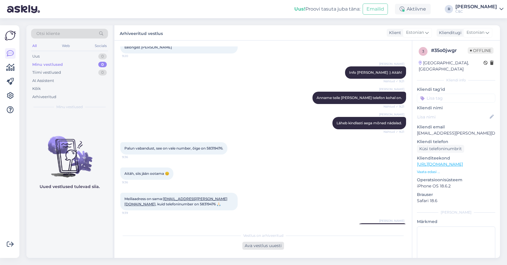
click at [267, 242] on div "Ava vestlus uuesti" at bounding box center [263, 245] width 42 height 8
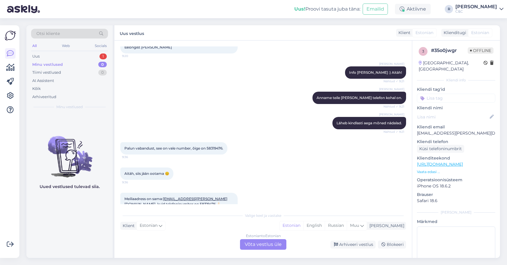
click at [259, 241] on div "Estonian to Estonian Võta vestlus üle" at bounding box center [263, 244] width 46 height 11
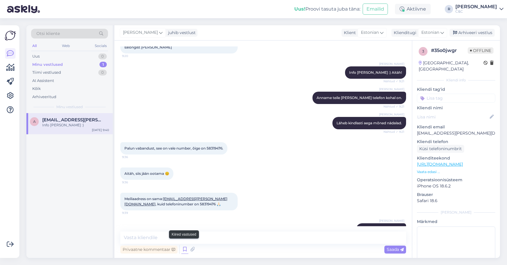
click at [185, 245] on icon at bounding box center [184, 249] width 7 height 9
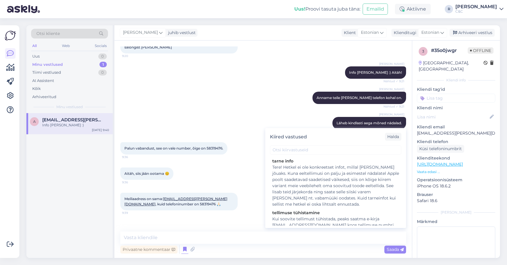
click at [320, 139] on div "Kiired vastused Halda" at bounding box center [335, 136] width 141 height 17
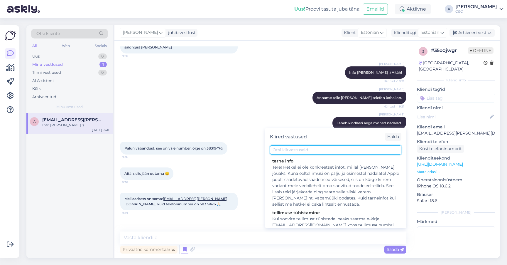
click at [317, 147] on input "text" at bounding box center [335, 149] width 131 height 9
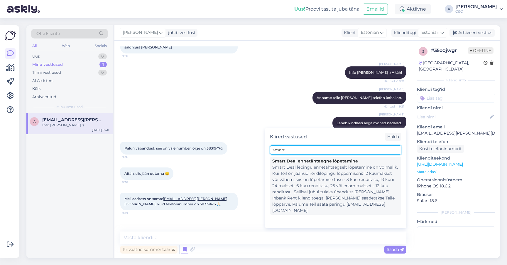
type input "smart"
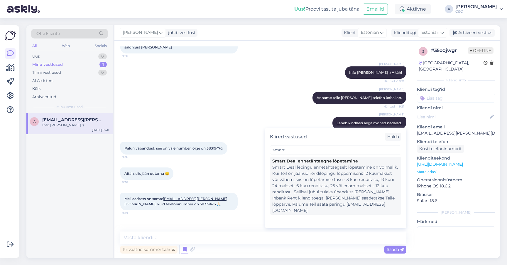
click at [312, 182] on div "Smart Deal lepingu ennetähtaegselt lõpetamine on võimalik. Kui Teil on jäänud r…" at bounding box center [335, 188] width 127 height 49
type textarea "Smart Deal lepingu ennetähtaegselt lõpetamine on võimalik. Kui Teil on jäänud r…"
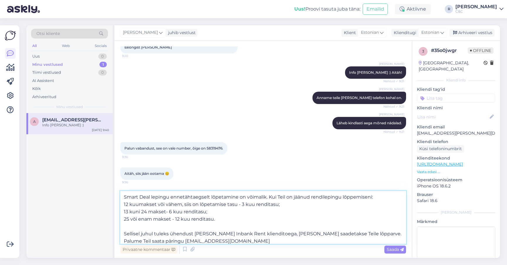
click at [175, 227] on textarea "Smart Deal lepingu ennetähtaegselt lõpetamine on võimalik. Kui Teil on jäänud r…" at bounding box center [263, 217] width 286 height 53
click at [95, 60] on div "Minu vestlused 1" at bounding box center [69, 64] width 77 height 8
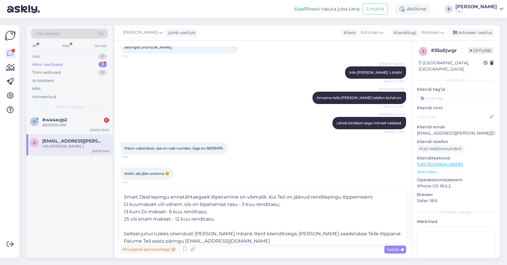
click at [84, 104] on div "Minu vestlused" at bounding box center [69, 106] width 77 height 5
click at [80, 117] on div "#wa4avjp2 1" at bounding box center [75, 119] width 67 height 5
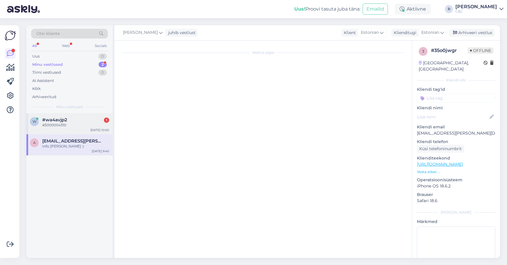
click at [93, 122] on div "#5000004310" at bounding box center [75, 124] width 67 height 5
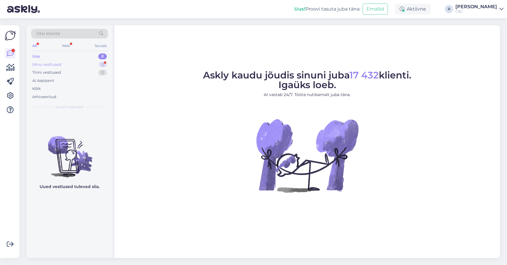
click at [91, 65] on div "Minu vestlused 2" at bounding box center [69, 64] width 77 height 8
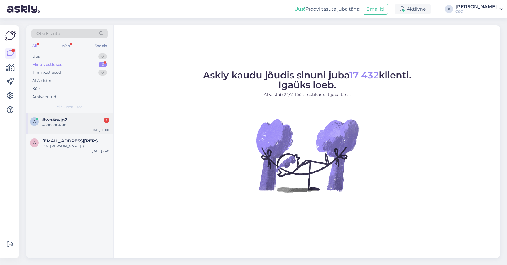
click at [70, 118] on div "#wa4avjp2 1" at bounding box center [75, 119] width 67 height 5
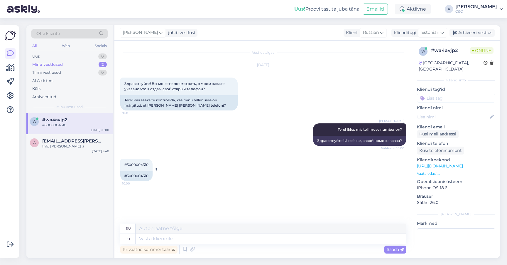
click at [141, 175] on div "#5000004310" at bounding box center [136, 176] width 32 height 10
copy div "5000004310"
click at [192, 239] on textarea at bounding box center [271, 238] width 270 height 10
type textarea "On ta"
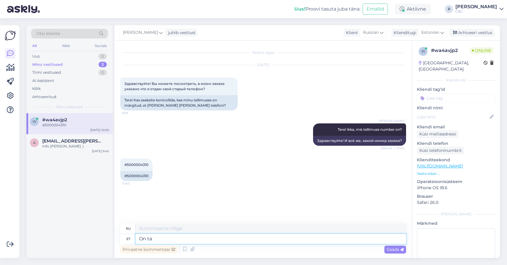
type textarea "Есть"
type textarea "On taga"
type textarea "Позади"
type textarea "On tagasiost mär"
type textarea "Есть обратный выкуп"
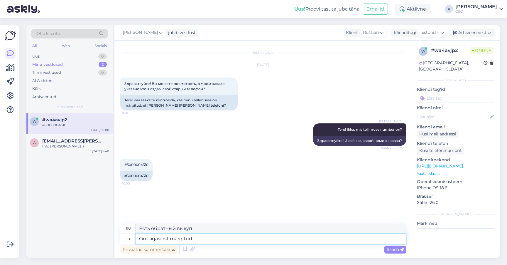
type textarea "On tagasiost märgitud."
type textarea "Обозначен обратный выкуп."
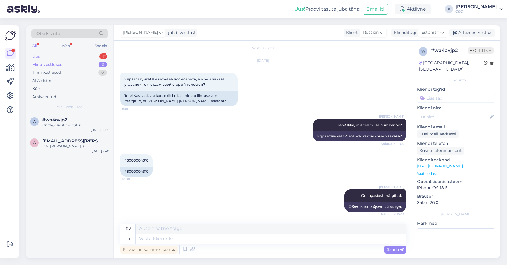
click at [88, 54] on div "Uus 1" at bounding box center [69, 56] width 77 height 8
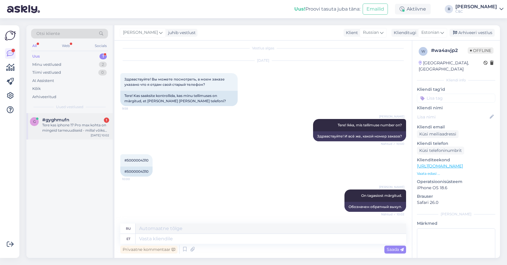
click at [85, 121] on div "#gyghmufn 1" at bounding box center [75, 119] width 67 height 5
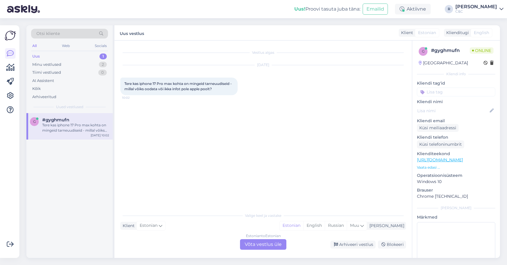
click at [85, 121] on div "#gyghmufn" at bounding box center [75, 119] width 67 height 5
click at [260, 241] on div "Estonian to Estonian Võta vestlus üle" at bounding box center [263, 244] width 46 height 11
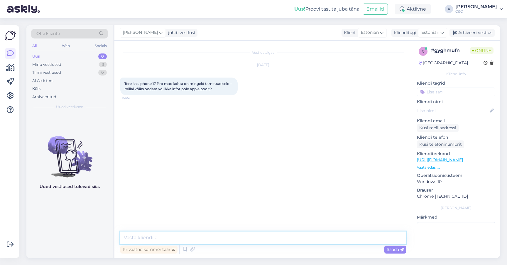
click at [250, 237] on textarea at bounding box center [263, 237] width 286 height 12
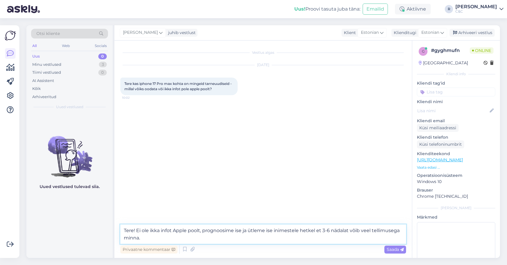
type textarea "Tere! Ei ole ikka infot Apple poolt, prognoosime ise ja ütleme ise inimestele h…"
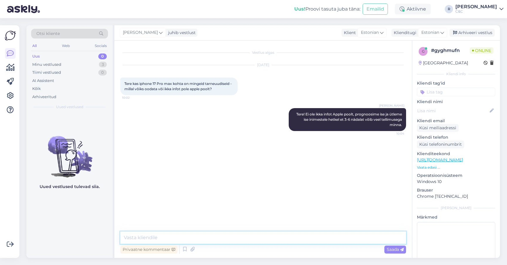
type textarea "G"
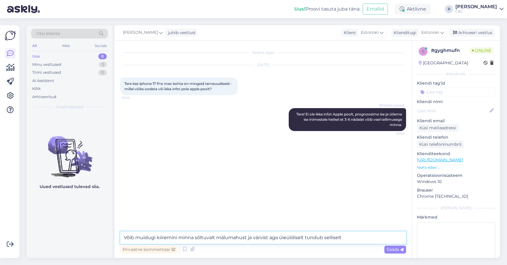
type textarea "Võib muidugi kiiremini minna sõltuvalt mälumahust ja värvist aga üleüldiselt tu…"
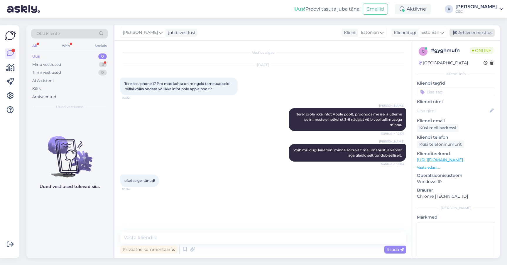
click at [483, 32] on div "Arhiveeri vestlus" at bounding box center [471, 33] width 45 height 8
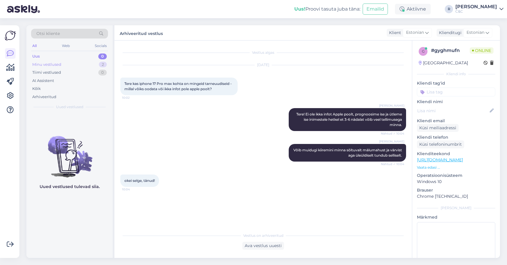
click at [77, 67] on div "Minu vestlused 2" at bounding box center [69, 64] width 77 height 8
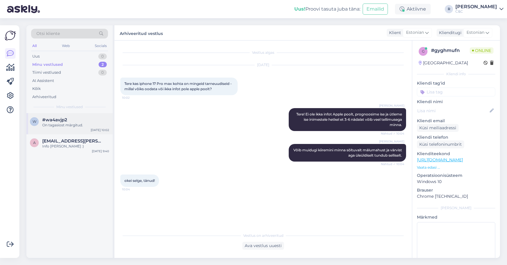
click at [81, 129] on div "w #wa4avjp2 On tagasiost märgitud. Oct 6 10:02" at bounding box center [69, 123] width 86 height 21
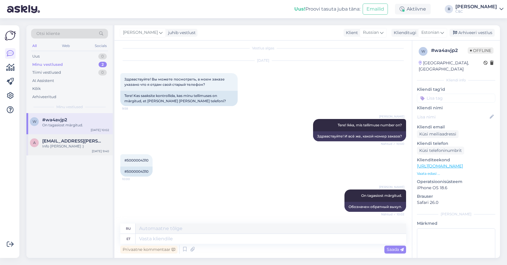
click at [77, 142] on span "Alina.sillaots@gmail.com" at bounding box center [72, 140] width 61 height 5
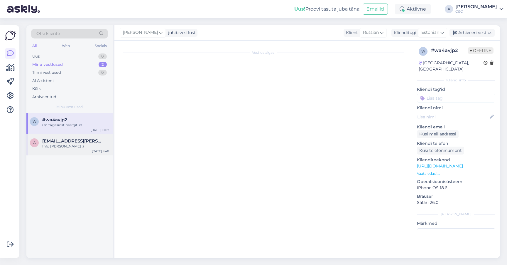
scroll to position [188, 0]
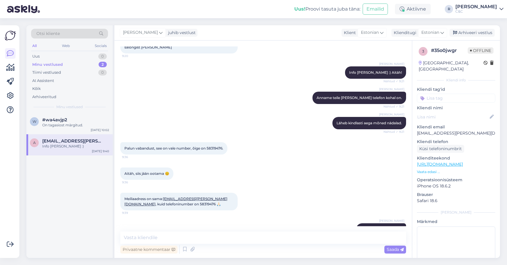
click at [478, 38] on div "Ross juhib vestlust Klient Estonian Klienditugi Estonian Arhiveeri vestlus" at bounding box center [306, 32] width 385 height 15
click at [480, 34] on div "Arhiveeri vestlus" at bounding box center [471, 33] width 45 height 8
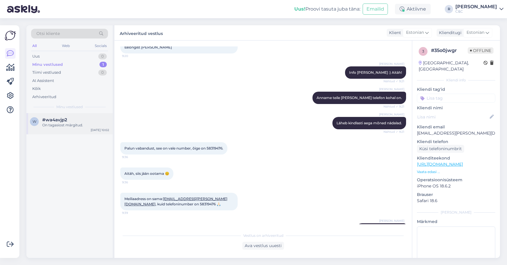
click at [61, 130] on div "w #wa4avjp2 On tagasiost märgitud. Oct 6 10:02" at bounding box center [69, 123] width 86 height 21
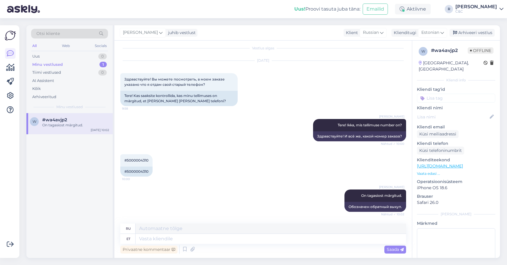
click at [481, 37] on div "Ross juhib vestlust Klient Russian Klienditugi Estonian Arhiveeri vestlus" at bounding box center [306, 32] width 385 height 15
click at [481, 34] on div "Arhiveeri vestlus" at bounding box center [471, 33] width 45 height 8
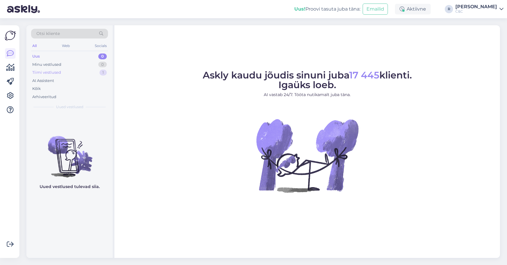
click at [89, 71] on div "Tiimi vestlused 1" at bounding box center [69, 72] width 77 height 8
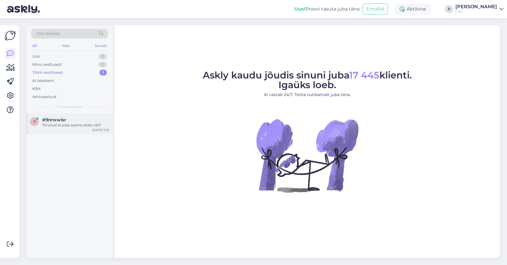
click at [77, 121] on div "#9nnxwisr" at bounding box center [75, 119] width 67 height 5
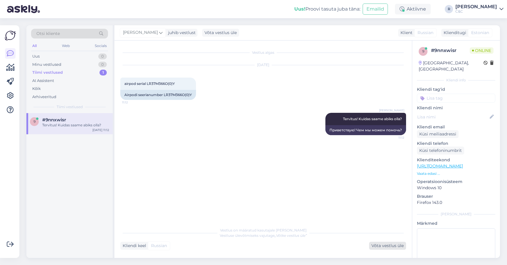
click at [383, 247] on div "Võta vestlus üle" at bounding box center [387, 245] width 37 height 8
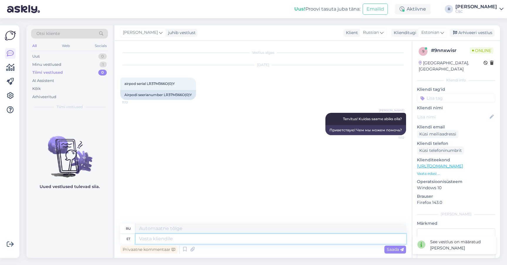
click at [282, 238] on textarea at bounding box center [271, 238] width 270 height 10
click at [276, 241] on textarea at bounding box center [271, 238] width 270 height 10
drag, startPoint x: 147, startPoint y: 83, endPoint x: 177, endPoint y: 82, distance: 29.3
click at [177, 82] on div "airpod serial LR37M366O(0)Y 11:12" at bounding box center [158, 83] width 76 height 12
copy span "LR37M366O(0)Y"
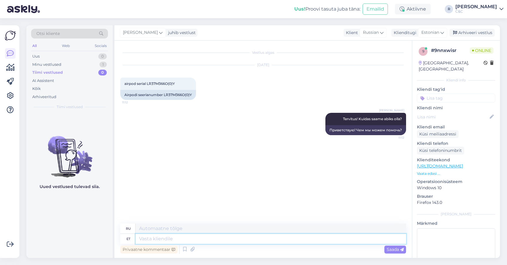
click at [270, 236] on textarea at bounding box center [271, 238] width 270 height 10
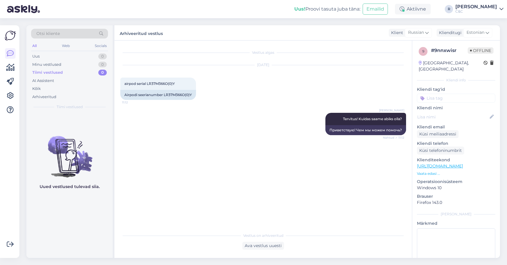
click at [221, 132] on div "Jakop Kähr Tervitus! Kuidas saame abiks olla? Nähtud ✓ 11:12 Приветствую! Чем м…" at bounding box center [263, 123] width 286 height 35
click at [95, 66] on div "Minu vestlused 0" at bounding box center [69, 64] width 77 height 8
click at [79, 61] on div "Minu vestlused 0" at bounding box center [69, 64] width 77 height 8
click at [80, 60] on div "Minu vestlused 0" at bounding box center [69, 64] width 77 height 8
click at [81, 58] on div "Uus 1" at bounding box center [69, 56] width 77 height 8
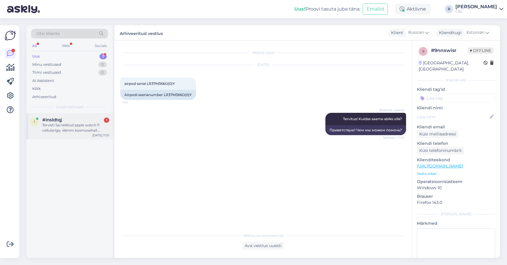
click at [71, 118] on div "#insldtqj 1" at bounding box center [75, 119] width 67 height 5
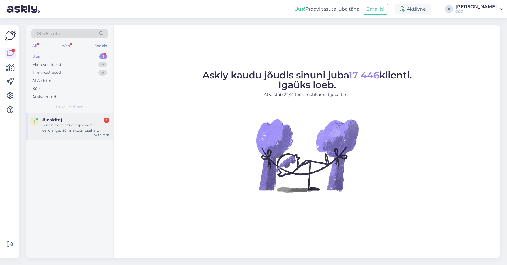
click at [57, 124] on div "Tervist! Sai tellitud apple watch 11 cellulariga, 46mm kosmosehall. Mõistan, et…" at bounding box center [75, 127] width 67 height 11
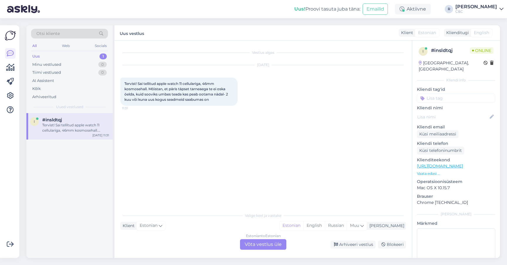
click at [245, 243] on div "Estonian to Estonian Võta vestlus üle" at bounding box center [263, 244] width 46 height 11
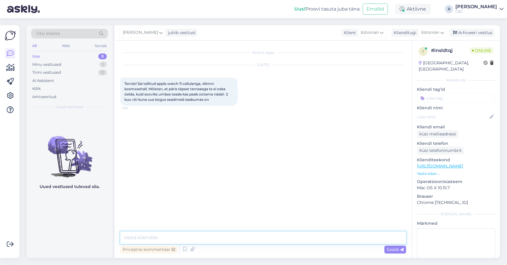
click at [236, 237] on textarea at bounding box center [263, 237] width 286 height 12
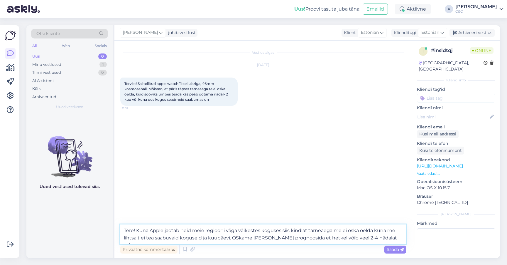
type textarea "Tere! Kuna Apple jaotab neid meie regiooni väga väikestes koguses siis kindlat …"
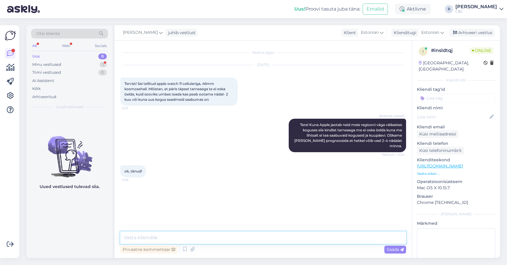
click at [265, 235] on textarea at bounding box center [263, 237] width 286 height 12
type textarea "Ikka, head!"
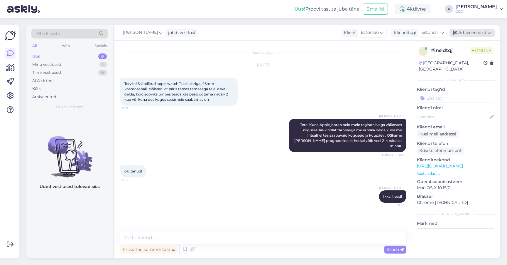
click at [462, 29] on div "Arhiveeri vestlus" at bounding box center [471, 33] width 45 height 8
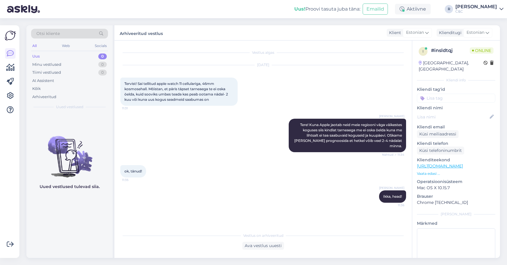
click at [443, 1] on div "Uus! Proovi tasuta juba täna: Emailid Aktiivne R Ross C&C" at bounding box center [253, 9] width 507 height 18
click at [79, 65] on div "Minu vestlused 0" at bounding box center [69, 64] width 77 height 8
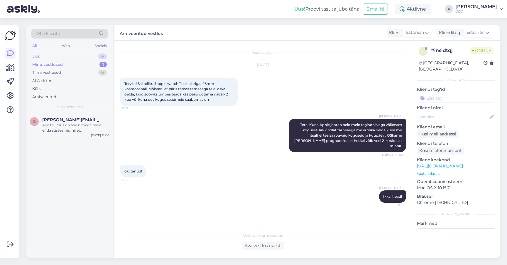
click at [86, 58] on div "Uus 0" at bounding box center [69, 56] width 77 height 8
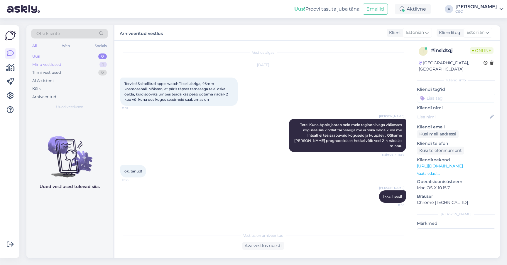
click at [82, 67] on div "Minu vestlused 1" at bounding box center [69, 64] width 77 height 8
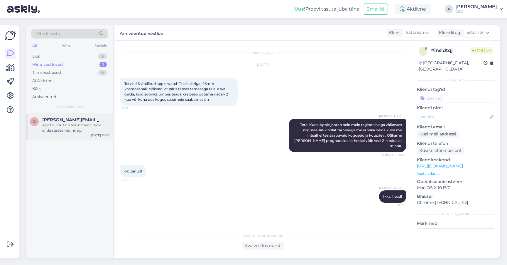
click at [74, 138] on div "o o.korzh@hotmail.com Aga tellimus on teie nimega meie enda süsteemis, nii et o…" at bounding box center [69, 126] width 86 height 26
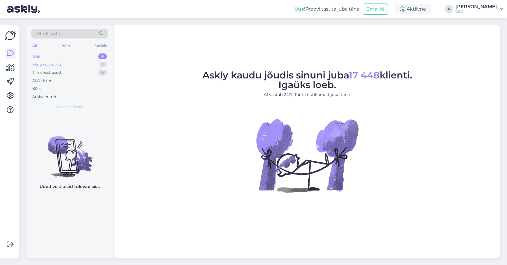
click at [84, 62] on div "Minu vestlused 1" at bounding box center [69, 64] width 77 height 8
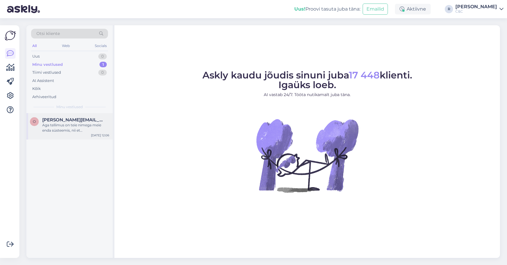
click at [57, 128] on div "Aga tellimus on teie nimega meie enda süsteemis, nii et [PERSON_NAME] ilusti is…" at bounding box center [75, 127] width 67 height 11
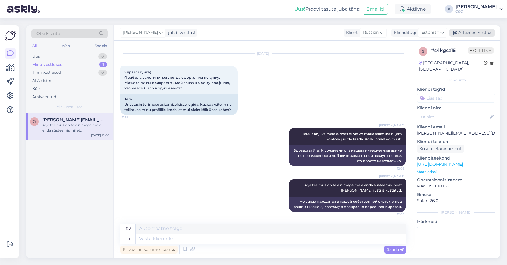
click at [478, 35] on div "Arhiveeri vestlus" at bounding box center [471, 33] width 45 height 8
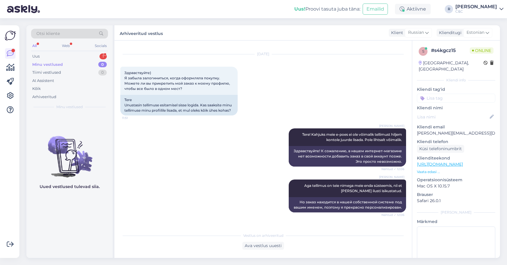
scroll to position [97, 0]
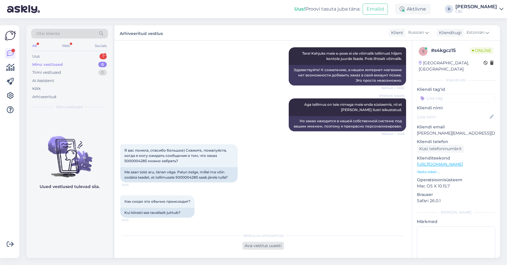
click at [257, 246] on div "Ava vestlus uuesti" at bounding box center [263, 245] width 42 height 8
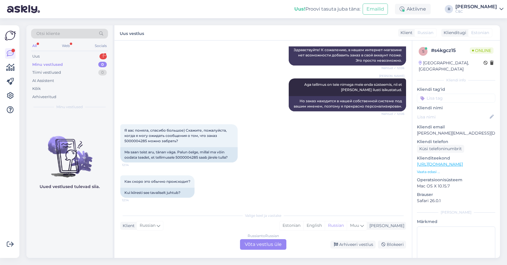
scroll to position [117, 0]
click at [258, 244] on div "Russian to Russian Võta vestlus üle" at bounding box center [263, 244] width 46 height 11
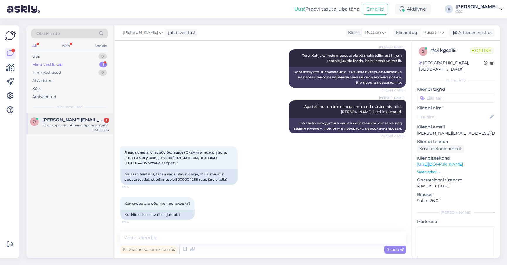
click at [73, 117] on span "o.korzh@hotmail.com" at bounding box center [72, 119] width 61 height 5
click at [185, 180] on div "Ma saan teist aru, tänan väga. Palun öelge, millal ma võin oodata teadet, et te…" at bounding box center [178, 176] width 117 height 15
copy div "5000004285"
click at [176, 236] on textarea at bounding box center [263, 237] width 286 height 12
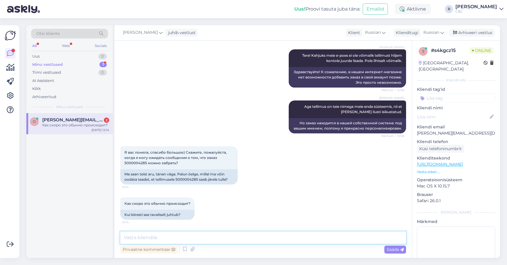
click at [185, 240] on textarea at bounding box center [263, 237] width 286 height 12
click at [163, 230] on div "Vestlus algas Oct 6 2025 Здравствуйте) Я забыла залогиниться, когда оформляла п…" at bounding box center [262, 148] width 297 height 217
click at [155, 239] on textarea at bounding box center [263, 237] width 286 height 12
type textarea "Kohe uurin."
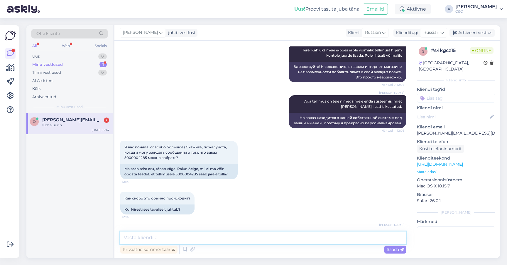
scroll to position [120, 0]
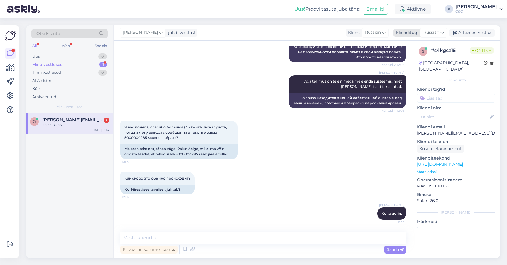
click at [438, 31] on span "Russian" at bounding box center [431, 32] width 16 height 6
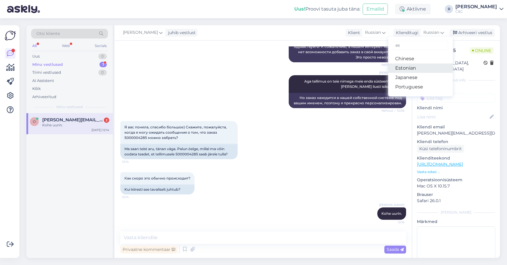
type input "es"
click at [417, 69] on link "Estonian" at bounding box center [420, 67] width 65 height 9
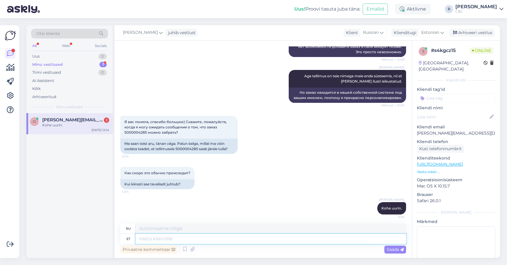
click at [241, 238] on textarea at bounding box center [271, 238] width 270 height 10
type textarea "Kohe u"
type textarea "Немедленно"
type textarea "Kohe uurin."
type textarea "Я немедленно займусь расследованием."
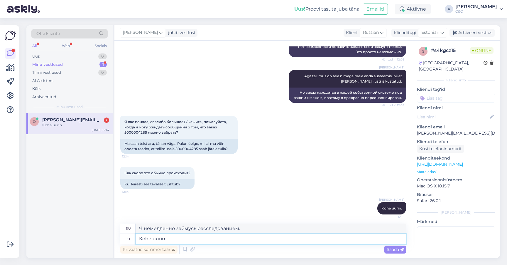
type textarea "Kohe uurin."
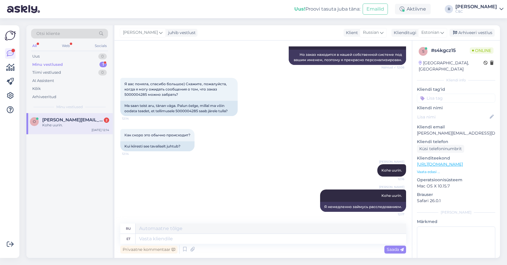
click at [91, 125] on div "Kohe uurin." at bounding box center [75, 124] width 67 height 5
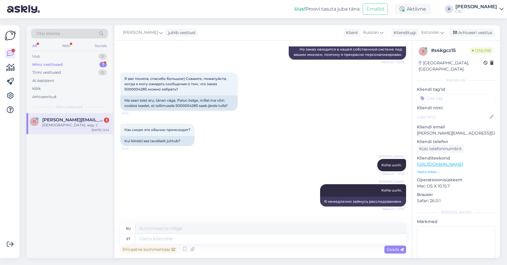
scroll to position [199, 0]
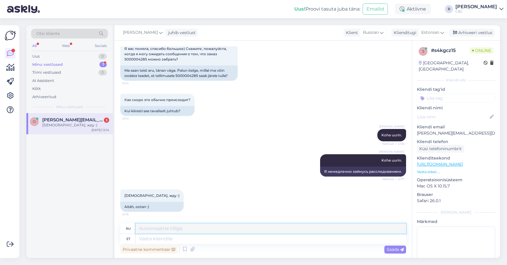
click at [159, 232] on textarea at bounding box center [271, 228] width 270 height 10
click at [156, 238] on textarea at bounding box center [271, 238] width 270 height 10
type textarea "Saate tä"
type textarea "Ты можешь"
type textarea "Saate täna k"
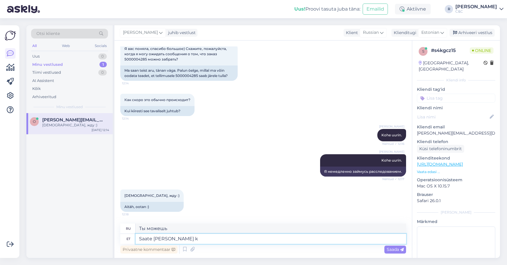
type textarea "Получите сегодня"
type textarea "Saate täna kinnituse"
type textarea "Получите подтверждение сегодня"
type textarea "Võite jä"
type textarea "Ты можешь"
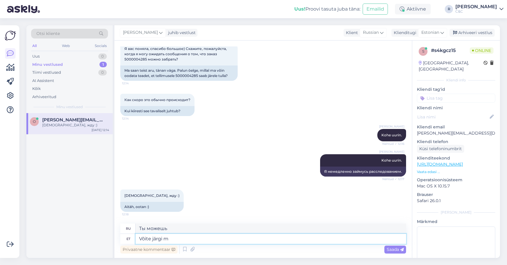
type textarea "Võite järgi mi"
type textarea "Вы можете следить."
type textarea "Võite järgi minna :)"
type textarea "Вы можете следить :)"
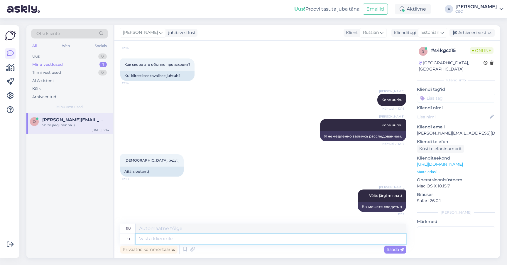
click at [172, 242] on textarea at bounding box center [271, 238] width 270 height 10
type textarea "Salong sa"
type textarea "Салон"
type textarea "Salong saadab tele"
type textarea "Салон отправляет"
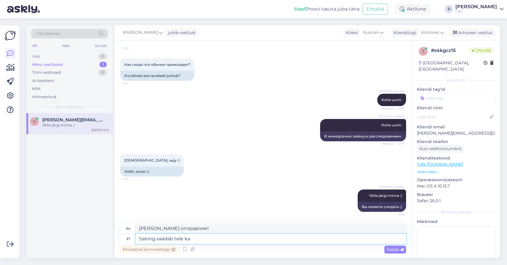
type textarea "Salong saadab tele ka"
type textarea "Салон показывают по телевизору"
type textarea "Salong saadab tele ka ko"
type textarea "Салон также транслирует"
type textarea "Salong saadab tele"
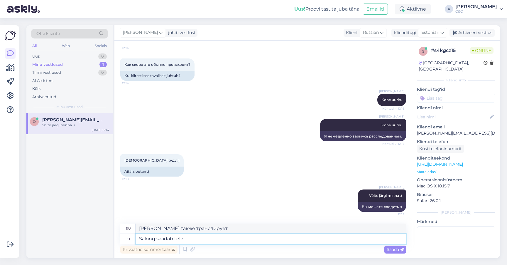
type textarea "Салон показывают по телевизору"
type textarea "Salong saadab teile ka"
type textarea "Салон вышлет вам"
type textarea "Salong saadab teile ka kohe"
type textarea "Салон также отправит вам"
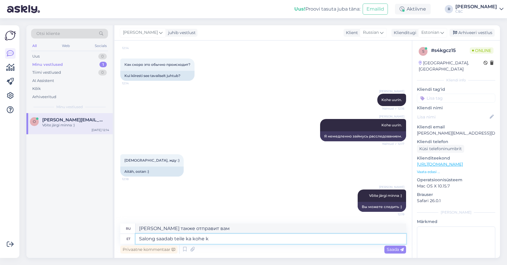
type textarea "Salong saadab teile ka kohe ki"
type textarea "Салон также немедленно отправит вам"
type textarea "Salong saadab teile ka kohe kinnituse."
type textarea "Салон также немедленно отправит вам подтверждение."
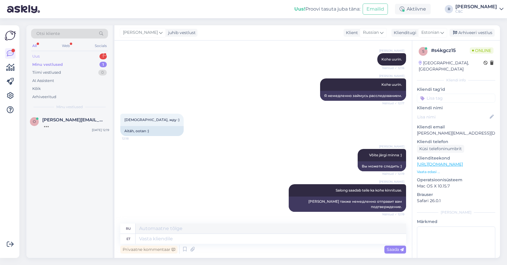
click at [95, 58] on div "Uus 1" at bounding box center [69, 56] width 77 height 8
click at [71, 117] on div "#hi8dw5uo 1" at bounding box center [75, 119] width 67 height 5
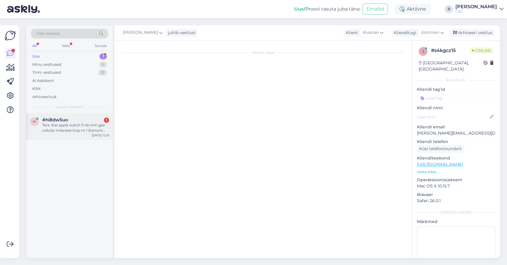
scroll to position [0, 0]
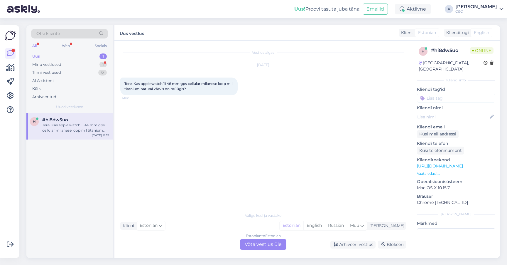
click at [259, 245] on div "Estonian to Estonian Võta vestlus üle" at bounding box center [263, 244] width 46 height 11
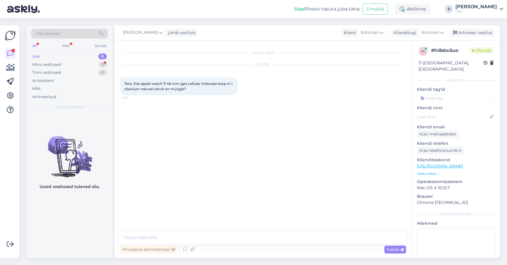
click at [434, 163] on link "[URL][DOMAIN_NAME]" at bounding box center [440, 165] width 46 height 5
click at [436, 171] on p "Vaata edasi ..." at bounding box center [456, 173] width 78 height 5
click at [155, 240] on textarea at bounding box center [263, 237] width 286 height 12
type textarea "Tere!"
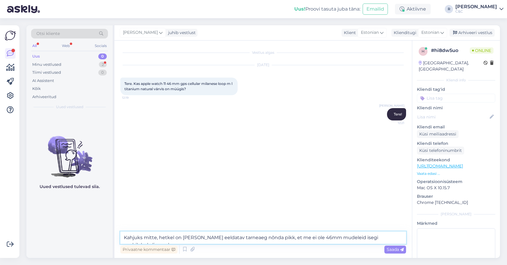
type textarea "Kahjuks mitte, hetkel on neil eeldatav tarneaeg nõnda pikk, et me ei ole 46mm m…"
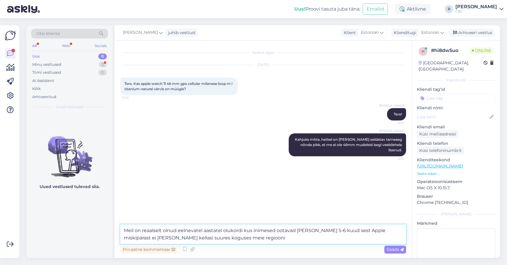
type textarea "Meil on reaalselt olnud eelnevatel aastatel olukordi kus inimesed ootavad seda …"
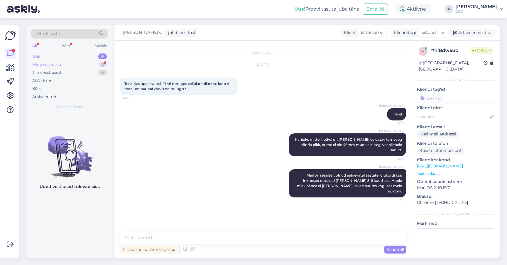
click at [89, 64] on div "Minu vestlused 2" at bounding box center [69, 64] width 77 height 8
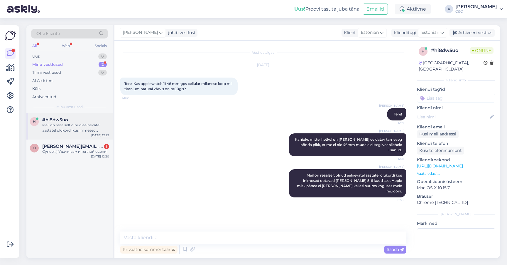
click at [68, 130] on div "Meil on reaalselt olnud eelnevatel aastatel olukordi kus inimesed ootavad seda …" at bounding box center [75, 127] width 67 height 11
click at [68, 141] on div "o o.korzh@hotmail.com 1 Супер! :) Удачи вам и теплой осени! Oct 6 12:20" at bounding box center [69, 149] width 86 height 21
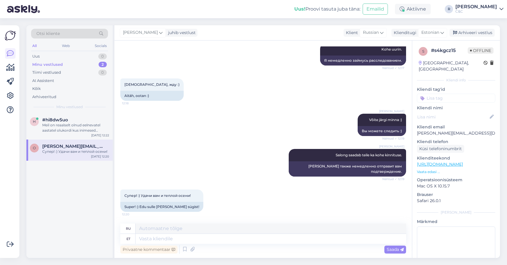
click at [184, 243] on div "Privaatne kommentaar Saada" at bounding box center [263, 248] width 286 height 11
click at [184, 241] on textarea at bounding box center [271, 238] width 270 height 10
type textarea ":) T"
type textarea ":)"
type textarea ":) Teile ka"
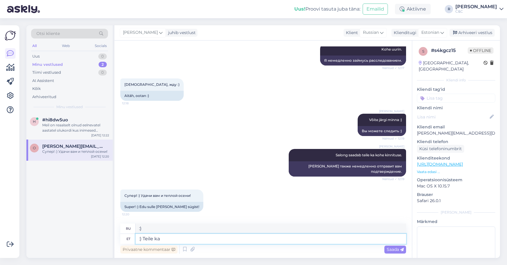
type textarea ":) Для тебя"
type textarea ":) Teile ka!"
type textarea ":) Ты тоже!"
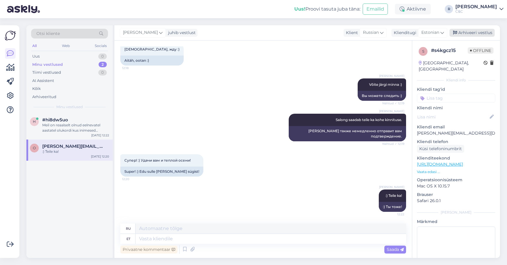
click at [468, 33] on div "Arhiveeri vestlus" at bounding box center [471, 33] width 45 height 8
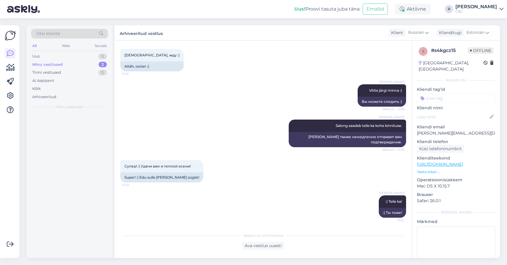
scroll to position [334, 0]
click at [89, 132] on div "h #hi8dw5uo Meil on reaalselt olnud eelnevatel aastatel olukordi kus inimesed o…" at bounding box center [69, 126] width 86 height 26
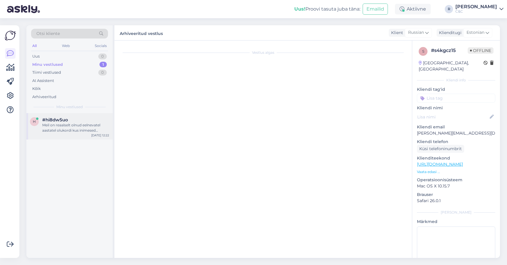
scroll to position [0, 0]
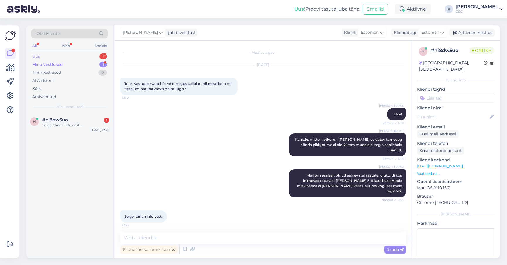
click at [85, 57] on div "Uus 1" at bounding box center [69, 56] width 77 height 8
click at [72, 126] on div "Tere, mul on smart deal leping. Mis saab läbi 11.10, 2 aastat on läbi ning soov…" at bounding box center [75, 127] width 67 height 11
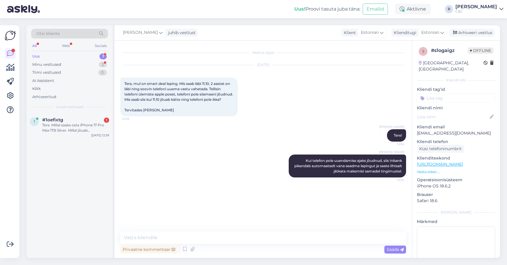
click at [91, 58] on div "Uus 1" at bounding box center [69, 56] width 77 height 8
click at [75, 127] on div "Tere. Millal saaks osta iPhone 17 Pro Max 1TB Silver. Millal jõuab Eestisse?" at bounding box center [75, 127] width 67 height 11
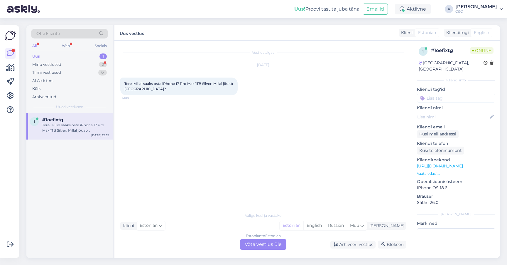
click at [250, 248] on div "Estonian to Estonian Võta vestlus üle" at bounding box center [263, 244] width 46 height 11
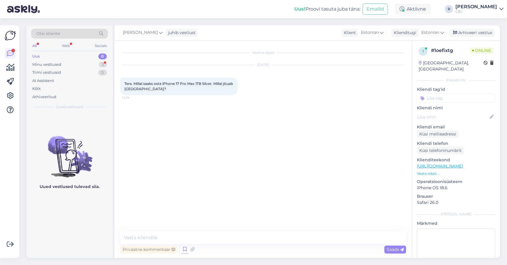
click at [185, 251] on icon at bounding box center [184, 249] width 7 height 9
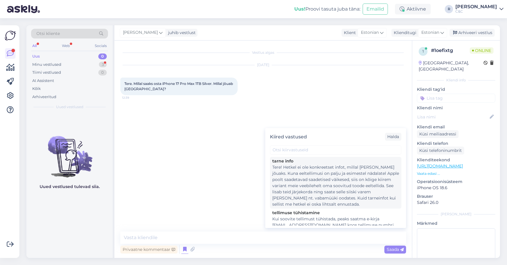
click at [306, 171] on div "Tere! Hetkel ei ole konkreetset infot, millal [PERSON_NAME] jõuaks. Kuna eeltel…" at bounding box center [335, 185] width 127 height 43
type textarea "Tere! Hetkel ei ole konkreetset infot, millal [PERSON_NAME] jõuaks. Kuna eeltel…"
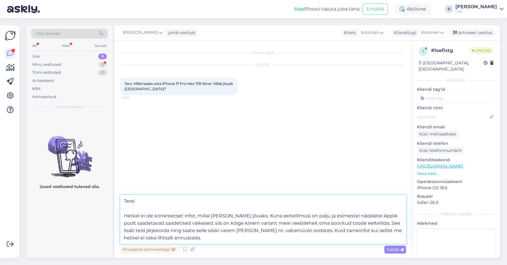
click at [239, 231] on textarea "Tere! Hetkel ei ole konkreetset infot, millal [PERSON_NAME] jõuaks. Kuna eeltel…" at bounding box center [263, 219] width 286 height 49
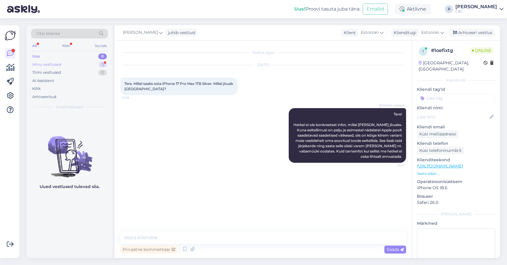
click at [99, 65] on div "3" at bounding box center [103, 65] width 8 height 6
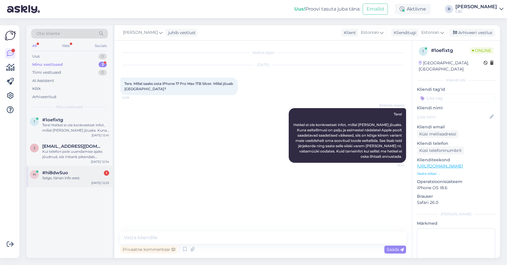
click at [62, 170] on span "#hi8dw5uo" at bounding box center [55, 172] width 26 height 5
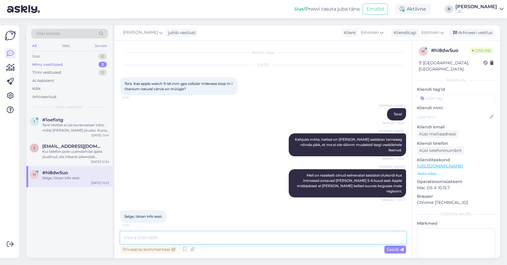
click at [266, 238] on textarea at bounding box center [263, 237] width 286 height 12
type textarea "Ikka, head! :)"
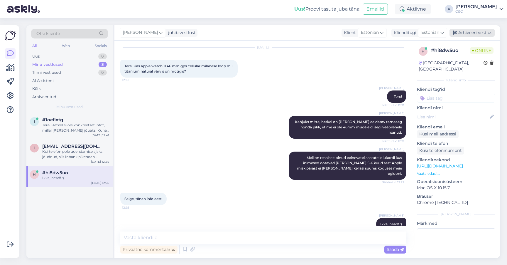
click at [468, 31] on div "Arhiveeri vestlus" at bounding box center [471, 33] width 45 height 8
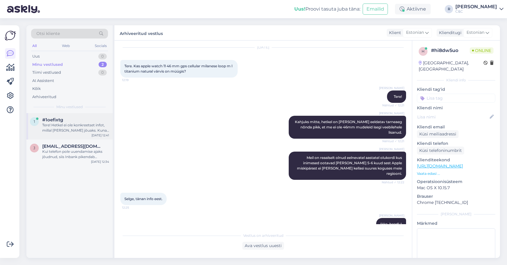
click at [69, 136] on div "1 #1oefixtg Tere! Hetkel ei ole konkreetset infot, millal toode kohale jõuaks. …" at bounding box center [69, 126] width 86 height 26
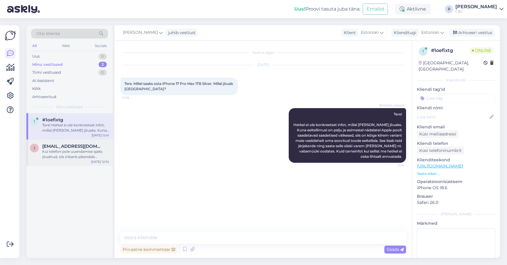
click at [63, 153] on div "Kui telefon pole uuendamise ajaks jõudnud, siis Inbank pikendab automaatselt va…" at bounding box center [75, 154] width 67 height 11
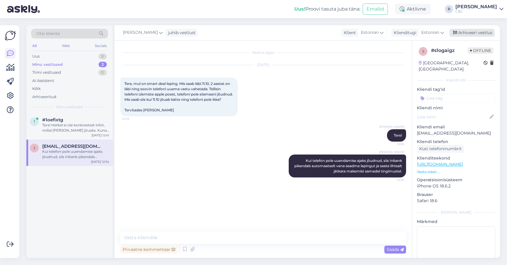
click at [477, 30] on div "Arhiveeri vestlus" at bounding box center [471, 33] width 45 height 8
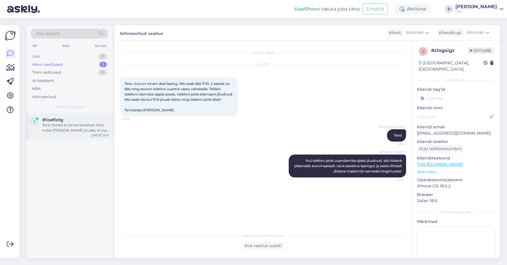
click at [56, 121] on span "#1oefixtg" at bounding box center [52, 119] width 21 height 5
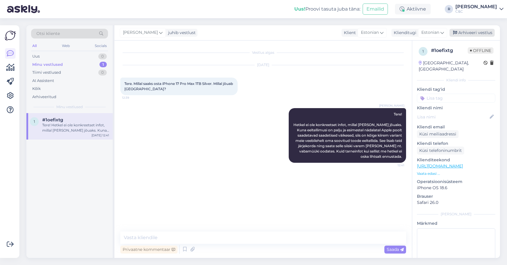
click at [480, 31] on div "Arhiveeri vestlus" at bounding box center [471, 33] width 45 height 8
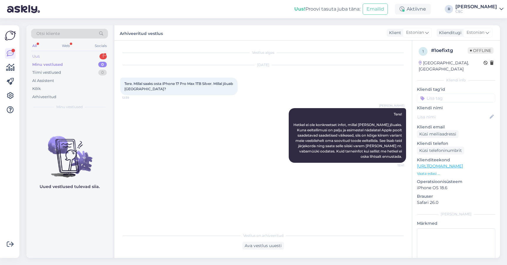
click at [101, 57] on div "1" at bounding box center [102, 56] width 7 height 6
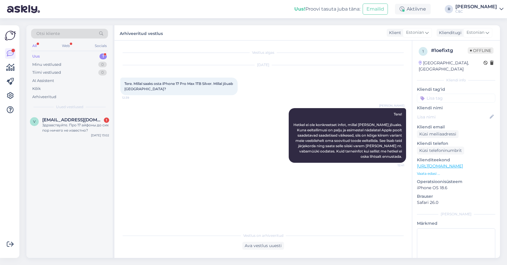
click at [70, 122] on div "Здравствуйте. Про 17 айфоны до сих пор ничего не известно?" at bounding box center [75, 127] width 67 height 11
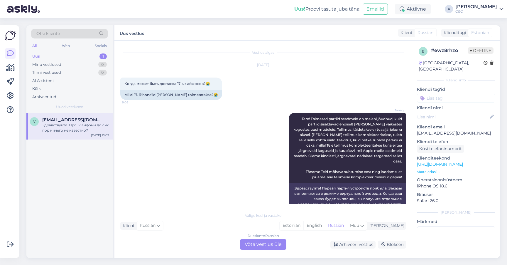
scroll to position [517, 0]
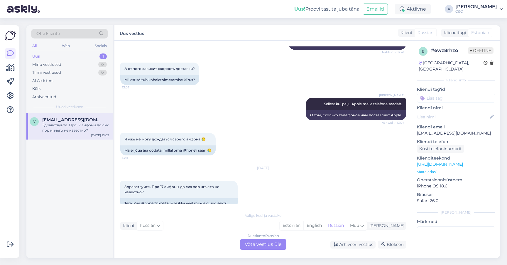
click at [262, 249] on div "Russian to Russian Võta vestlus üle" at bounding box center [263, 244] width 46 height 11
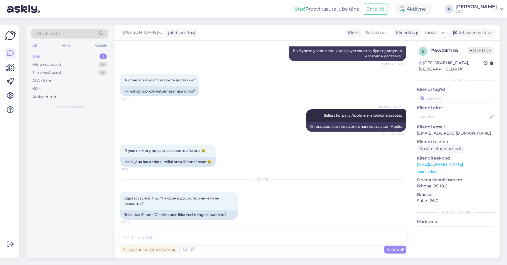
scroll to position [495, 0]
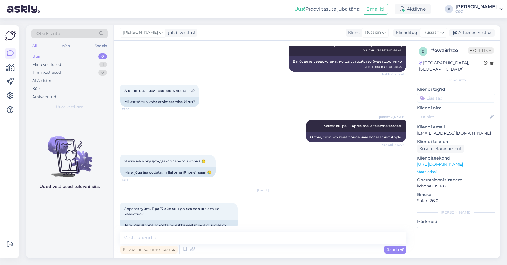
click at [232, 248] on div "Privaatne kommentaar Saada" at bounding box center [263, 248] width 286 height 11
click at [232, 245] on div "Privaatne kommentaar Saada" at bounding box center [263, 248] width 286 height 11
click at [232, 242] on textarea at bounding box center [263, 237] width 286 height 12
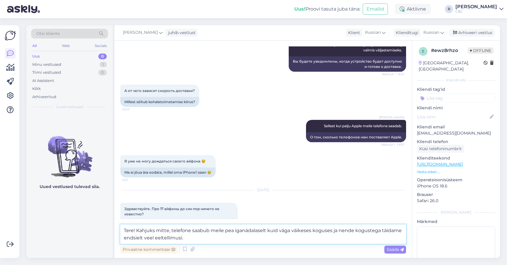
type textarea "Tere! Kahjuks mitte, telefone saabub meile pea iganädalaselt kuid väga väikeses…"
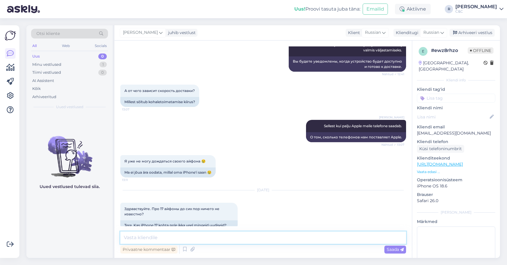
scroll to position [530, 0]
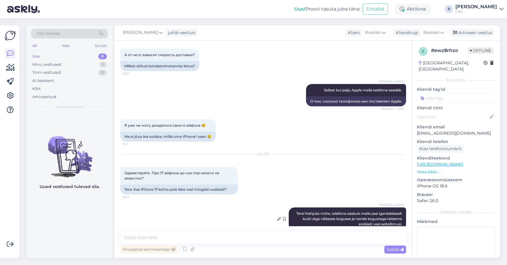
click at [341, 211] on div "Ross Tere! Kahjuks mitte, telefone saabub meile pea iganädalaselt kuid väga väi…" at bounding box center [347, 218] width 117 height 23
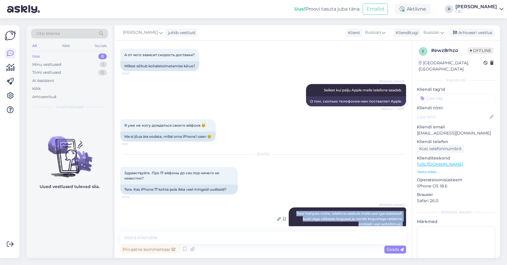
click at [341, 211] on div "Ross Tere! Kahjuks mitte, telefone saabub meile pea iganädalaselt kuid väga väi…" at bounding box center [347, 218] width 117 height 23
copy div "Tere! Kahjuks mitte, telefone saabub meile pea iganädalaselt kuid väga väikeses…"
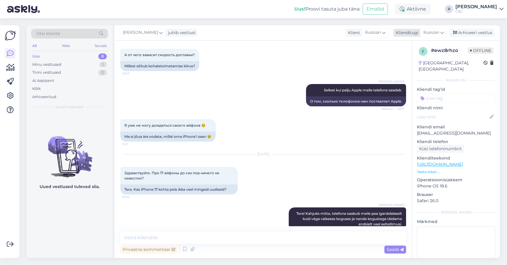
click at [430, 30] on span "Russian" at bounding box center [431, 32] width 16 height 6
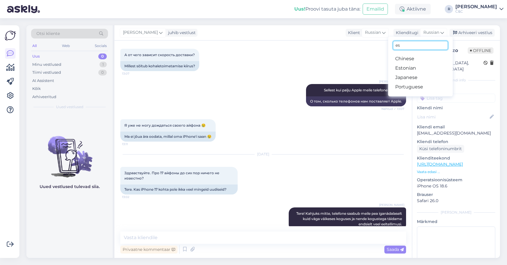
click at [420, 49] on input "es" at bounding box center [420, 45] width 55 height 9
click at [408, 67] on link "Estonian" at bounding box center [420, 67] width 65 height 9
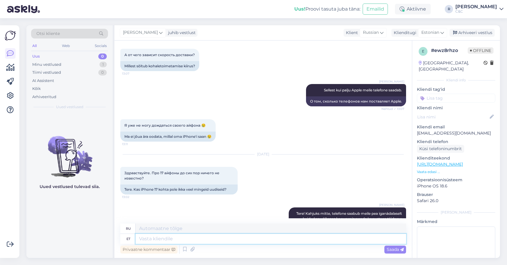
click at [247, 240] on textarea at bounding box center [271, 238] width 270 height 10
paste textarea "Tere! Kahjuks mitte, telefone saabub meile pea iganädalaselt kuid väga väikeses…"
type textarea "Tere! Kahjuks mitte, telefone saabub meile pea iganädalaselt kuid väga väikeses…"
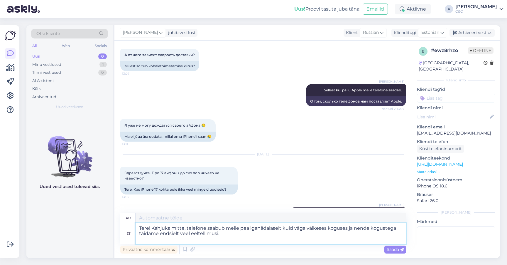
type textarea "Здравствуйте! К сожалению, нет. Мы получаем телефоны почти еженедельно, но в оч…"
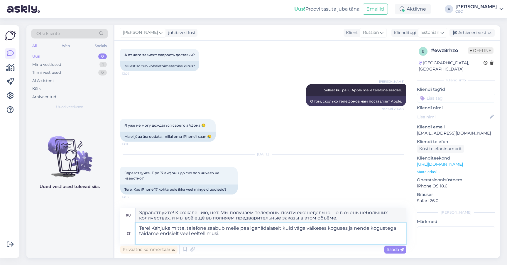
click at [247, 240] on textarea "Tere! Kahjuks mitte, telefone saabub meile pea iganädalaselt kuid väga väikeses…" at bounding box center [271, 233] width 270 height 21
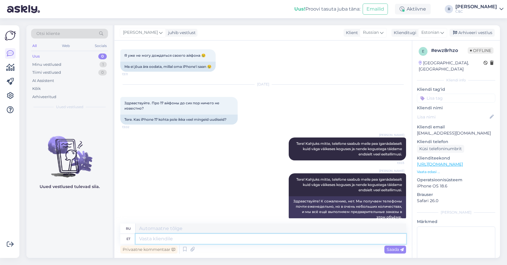
scroll to position [600, 0]
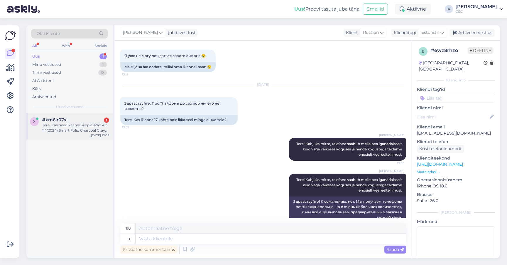
click at [70, 126] on div "Tere, Kas need kaaned Apple iPad Air 11" (2024) Smart Folio Charcoal Gray sobiv…" at bounding box center [75, 127] width 67 height 11
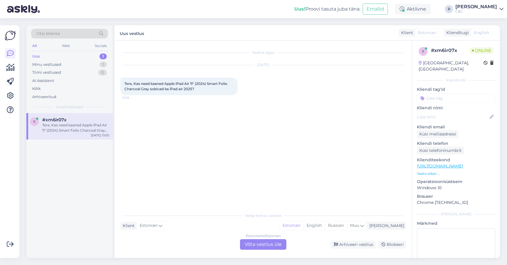
click at [444, 52] on div "# xm6ir07x" at bounding box center [450, 50] width 39 height 7
copy div "# xm6ir07x"
click at [86, 63] on div "Minu vestlused 1" at bounding box center [69, 64] width 77 height 8
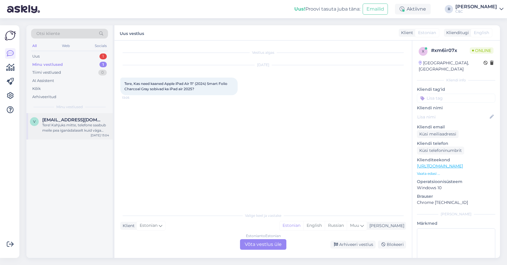
click at [77, 126] on div "Tere! Kahjuks mitte, telefone saabub meile pea iganädalaselt kuid väga väikeses…" at bounding box center [75, 127] width 67 height 11
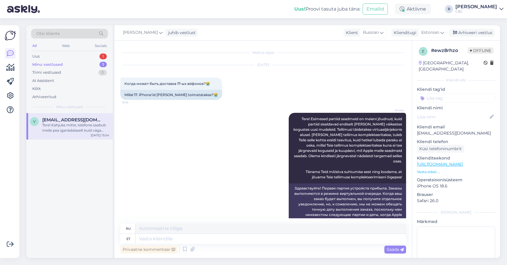
scroll to position [600, 0]
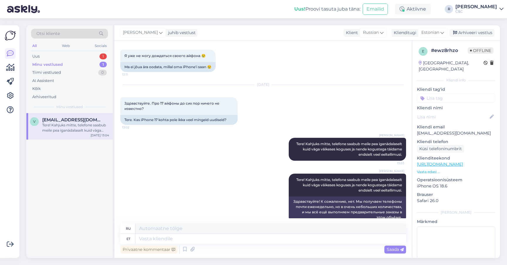
click at [468, 37] on div "Ross juhib vestlust Klient Russian Klienditugi Estonian es Chinese Estonian Jap…" at bounding box center [306, 32] width 385 height 15
click at [470, 33] on div "Arhiveeri vestlus" at bounding box center [471, 33] width 45 height 8
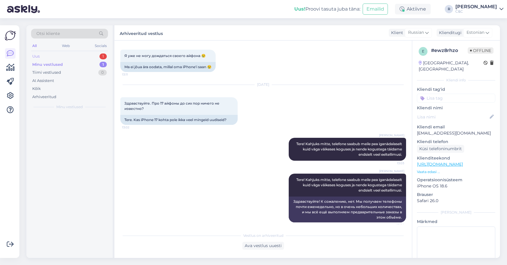
scroll to position [594, 0]
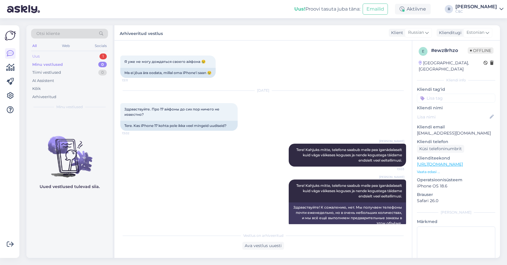
click at [89, 55] on div "Uus 1" at bounding box center [69, 56] width 77 height 8
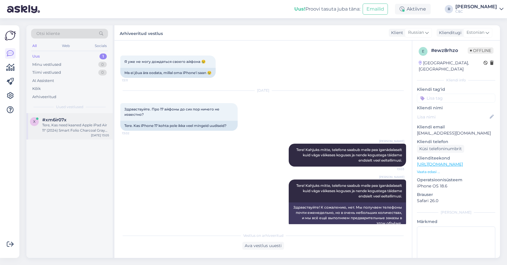
click at [69, 132] on div "x #xm6ir07x Tere, Kas need kaaned Apple iPad Air 11" (2024) Smart Folio Charcoa…" at bounding box center [69, 126] width 86 height 26
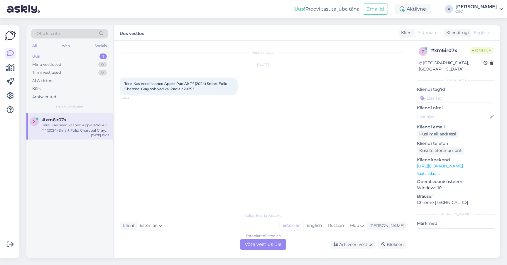
click at [180, 89] on span "Tere, Kas need kaaned Apple iPad Air 11" (2024) Smart Folio Charcoal Gray sobiv…" at bounding box center [176, 86] width 104 height 10
copy div "Tere, Kas need kaaned Apple iPad Air 11" (2024) Smart Folio Charcoal Gray sobiv…"
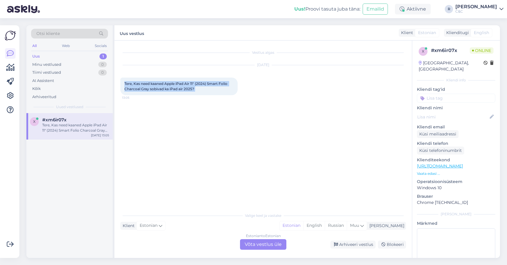
click at [436, 163] on link "https://www.shop.cec.ee/apple-ipad-air-11-2024-smart-folio-charcoal-gray-mwk53z…" at bounding box center [440, 165] width 46 height 5
click at [251, 243] on div "Estonian to Estonian Võta vestlus üle" at bounding box center [263, 244] width 46 height 11
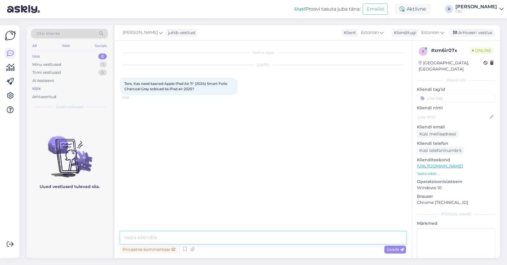
click at [231, 237] on textarea at bounding box center [263, 237] width 286 height 12
type textarea "Tere! Kohe täpsustan"
click at [231, 237] on textarea at bounding box center [263, 237] width 286 height 12
click at [226, 241] on textarea at bounding box center [263, 237] width 286 height 12
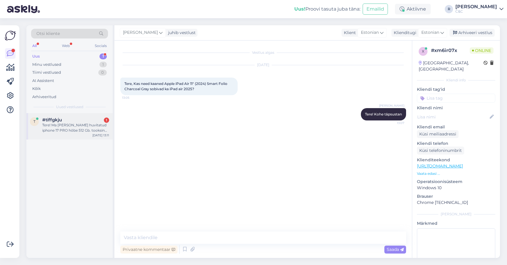
click at [56, 127] on div "Tere! Ma olen huvitatud iphone 17 PRO hõbe 512 Gb. tooksin oma vana telefoni ta…" at bounding box center [75, 127] width 67 height 11
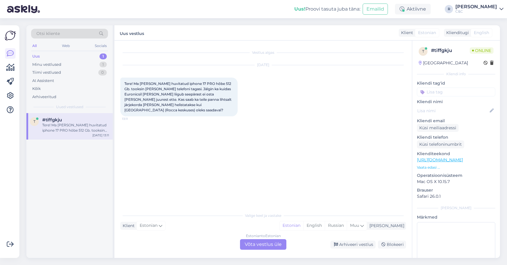
click at [263, 246] on div "Estonian to Estonian Võta vestlus üle" at bounding box center [263, 244] width 46 height 11
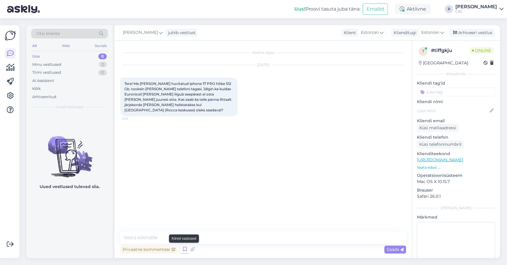
click at [184, 248] on icon at bounding box center [184, 249] width 7 height 9
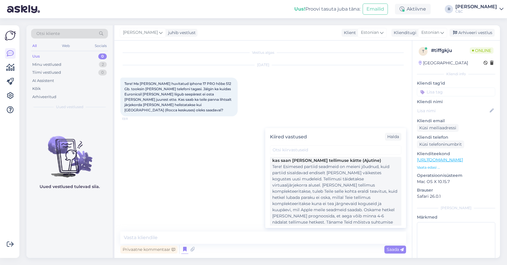
scroll to position [197, 0]
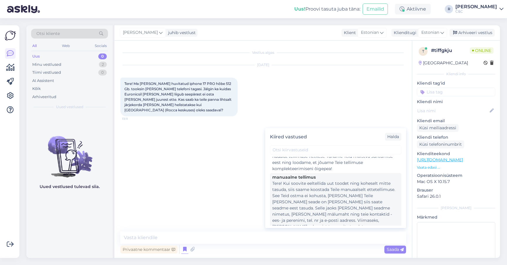
click at [304, 197] on div "Tere! Kui soovite eeltellida uut toodet ning koheselt mitte tasuda, siis saame …" at bounding box center [335, 207] width 127 height 55
type textarea "Tere! Kui soovite eeltellida uut toodet ning koheselt mitte tasuda, siis saame …"
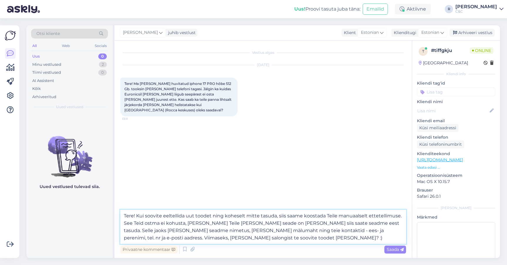
click at [241, 233] on textarea "Tere! Kui soovite eeltellida uut toodet ning koheselt mitte tasuda, siis saame …" at bounding box center [263, 226] width 286 height 34
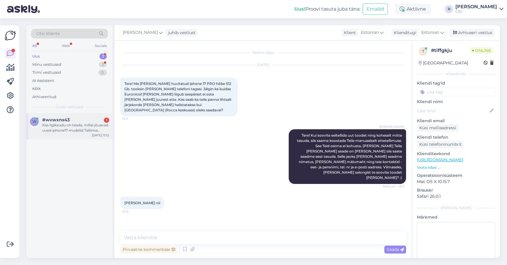
click at [91, 123] on div "Kas ligikaudu on teada, millal jõuavad uued iphone17 mudelid Tallinna poodidess…" at bounding box center [75, 127] width 67 height 11
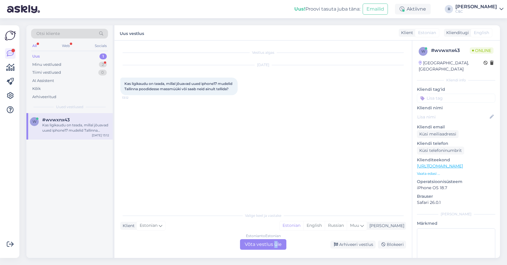
click at [275, 244] on div "Estonian to Estonian Võta vestlus üle" at bounding box center [263, 244] width 46 height 11
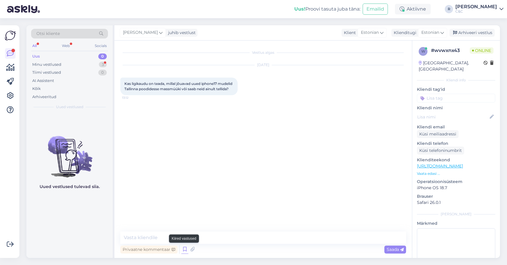
click at [186, 248] on icon at bounding box center [184, 249] width 7 height 9
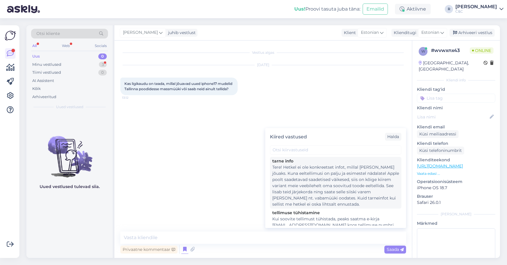
click at [302, 165] on div "Tere! Hetkel ei ole konkreetset infot, millal [PERSON_NAME] jõuaks. Kuna eeltel…" at bounding box center [335, 185] width 127 height 43
type textarea "Tere! Hetkel ei ole konkreetset infot, millal [PERSON_NAME] jõuaks. Kuna eeltel…"
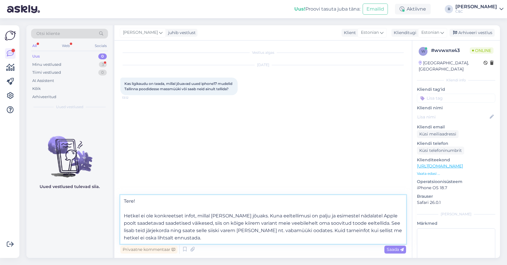
click at [219, 237] on textarea "Tere! Hetkel ei ole konkreetset infot, millal [PERSON_NAME] jõuaks. Kuna eeltel…" at bounding box center [263, 219] width 286 height 49
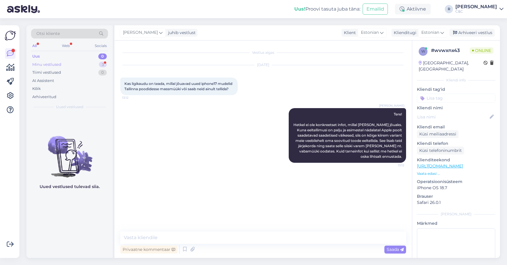
click at [63, 66] on div "Minu vestlused 3" at bounding box center [69, 64] width 77 height 8
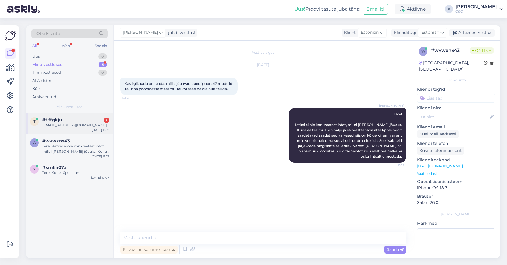
click at [75, 128] on div "t #tiffgkju 2 indrekkask@gmail.com Oct 6 13:12" at bounding box center [69, 123] width 86 height 21
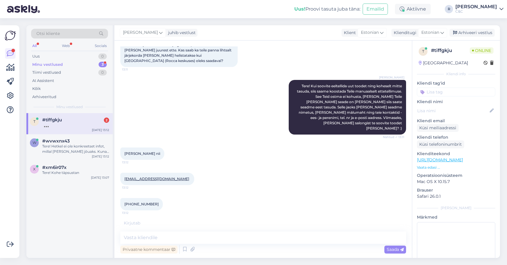
scroll to position [75, 0]
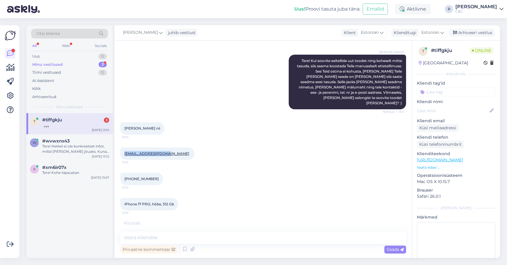
drag, startPoint x: 167, startPoint y: 139, endPoint x: 122, endPoint y: 139, distance: 44.6
click at [122, 147] on div "indrekkask@gmail.com 13:12" at bounding box center [157, 153] width 74 height 12
copy link "indrekkask@gmail.com"
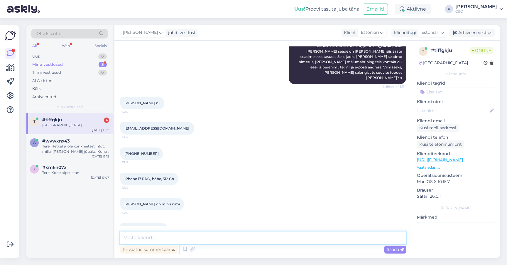
click at [180, 237] on textarea at bounding box center [263, 237] width 286 height 12
type textarea "Super, info käes ja kirjas :)"
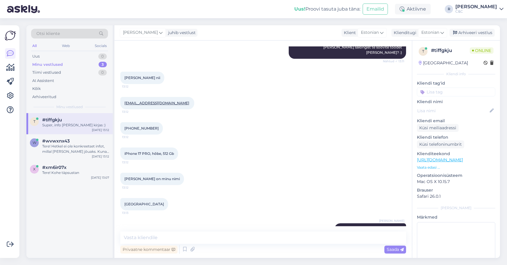
click at [187, 141] on div "iPhone 17 PRO, hõbe, 512 Gb 13:12" at bounding box center [263, 153] width 286 height 25
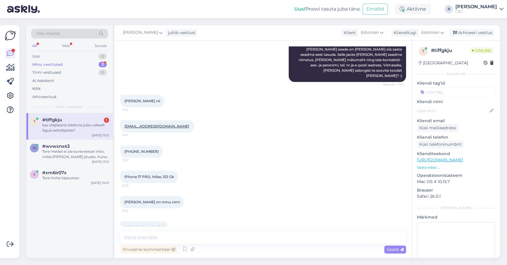
scroll to position [0, 0]
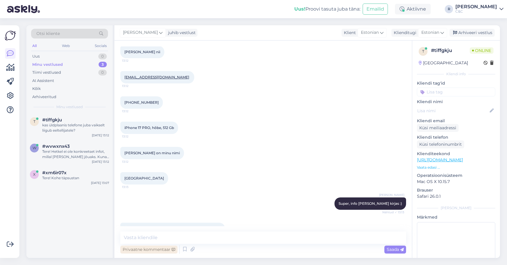
click at [176, 247] on div "Privaatne kommentaar" at bounding box center [148, 249] width 57 height 8
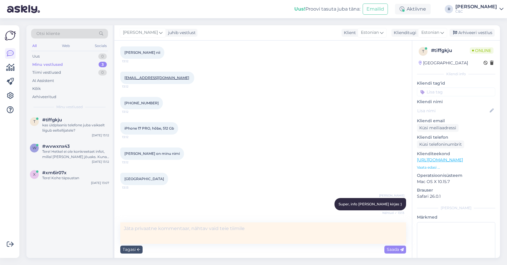
click at [176, 242] on textarea at bounding box center [263, 232] width 286 height 21
click at [140, 249] on div "Tagasi" at bounding box center [131, 249] width 22 height 8
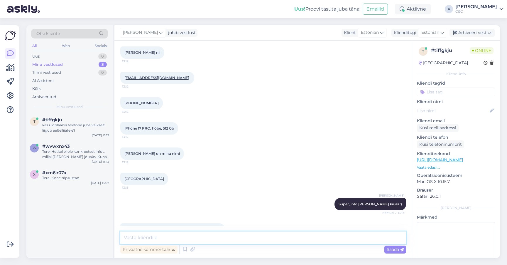
click at [154, 242] on textarea at bounding box center [263, 237] width 286 height 12
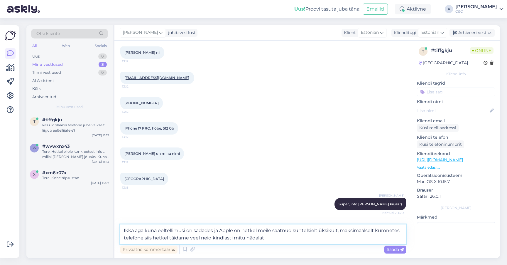
type textarea "Ikka aga kuna eeltellimusi on sadades ja Apple on hetkel meile saatnud suhtelsi…"
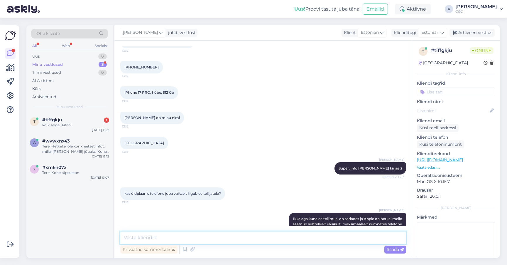
scroll to position [0, 0]
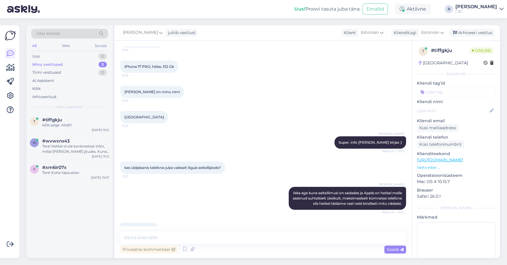
click at [184, 228] on div "Vestlus algas Oct 6 2025 Tere! Ma olen huvitatud iphone 17 PRO hõbe 512 Gb. too…" at bounding box center [262, 148] width 297 height 217
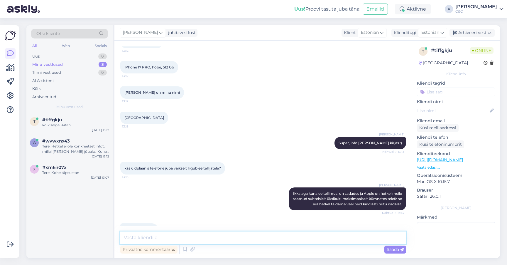
click at [175, 237] on textarea at bounding box center [263, 237] width 286 height 12
type textarea "Teeme nii! Kõike paremat!"
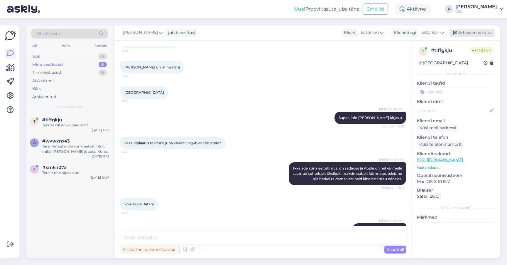
click at [471, 33] on div "Arhiveeri vestlus" at bounding box center [471, 33] width 45 height 8
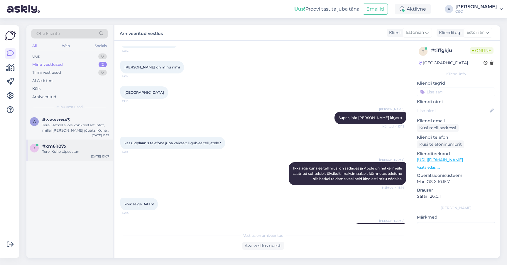
click at [96, 151] on div "Tere! Kohe täpsustan" at bounding box center [75, 151] width 67 height 5
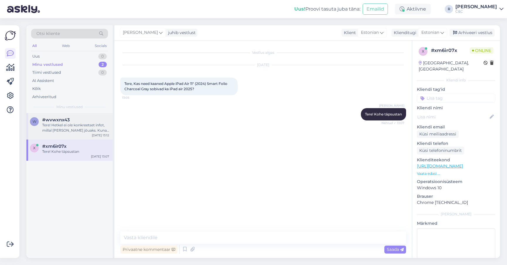
click at [85, 129] on div "Tere! Hetkel ei ole konkreetset infot, millal [PERSON_NAME] jõuaks. Kuna eeltel…" at bounding box center [75, 127] width 67 height 11
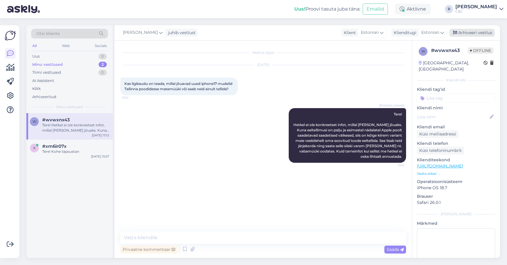
click at [477, 34] on div "Arhiveeri vestlus" at bounding box center [471, 33] width 45 height 8
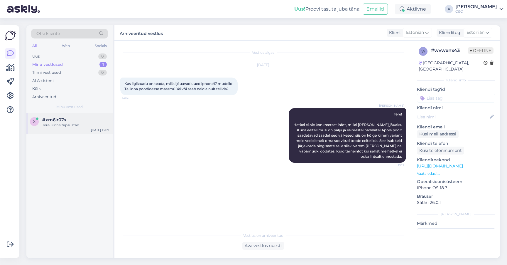
click at [78, 121] on div "#xm6ir07x" at bounding box center [75, 119] width 67 height 5
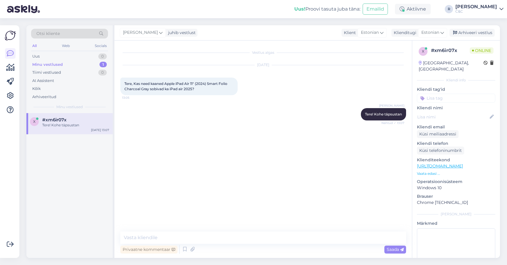
click at [238, 244] on div "Privaatne kommentaar Saada" at bounding box center [263, 248] width 286 height 11
click at [238, 243] on textarea at bounding box center [263, 237] width 286 height 12
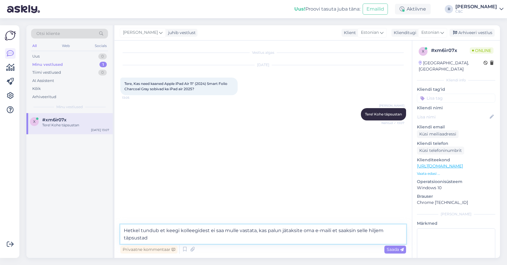
type textarea "Hetkel tundub et keegi kolleegidest ei saa mulle vastata, kas palun jätaksite o…"
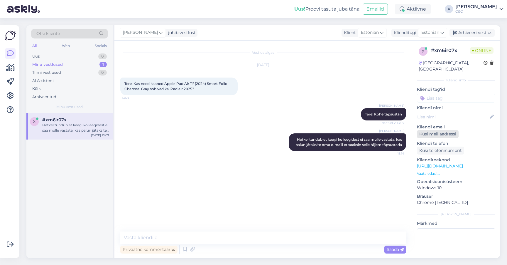
click at [439, 130] on div "Küsi meiliaadressi" at bounding box center [438, 134] width 42 height 8
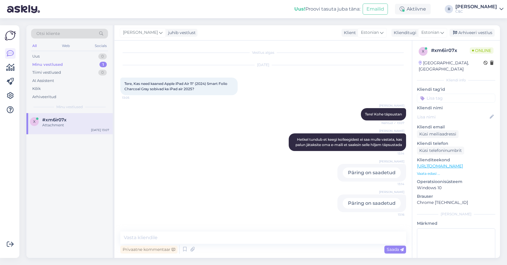
click at [351, 75] on div "Oct 6 2025 Tere, Kas need kaaned Apple iPad Air 11" (2024) Smart Folio Charcoal…" at bounding box center [263, 80] width 286 height 43
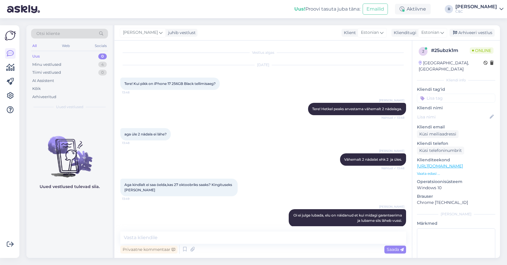
scroll to position [260, 0]
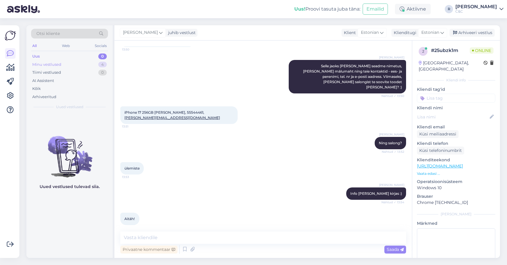
click at [86, 68] on div "Minu vestlused 4" at bounding box center [69, 64] width 77 height 8
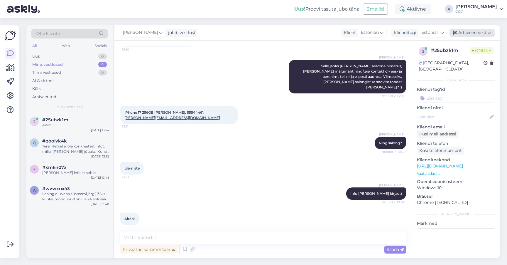
click at [478, 33] on div "Arhiveeri vestlus" at bounding box center [471, 33] width 45 height 8
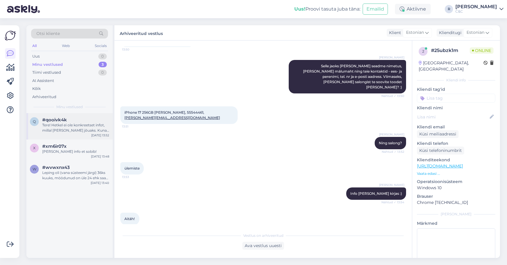
click at [81, 127] on div "Tere! Hetkel ei ole konkreetset infot, millal [PERSON_NAME] jõuaks. Kuna eeltel…" at bounding box center [75, 127] width 67 height 11
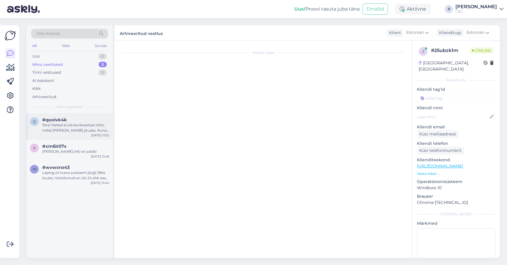
scroll to position [0, 0]
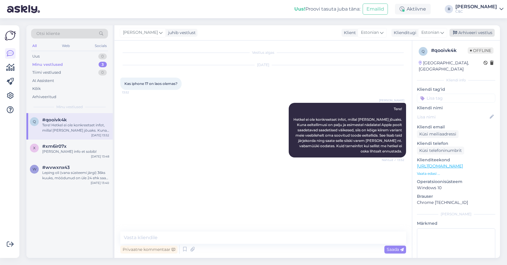
click at [478, 34] on div "Arhiveeri vestlus" at bounding box center [471, 33] width 45 height 8
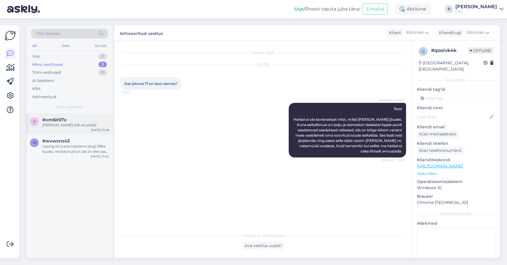
click at [80, 131] on div "x #xm6ir07x [PERSON_NAME] info et sobib! [DATE] 13:48" at bounding box center [69, 123] width 86 height 21
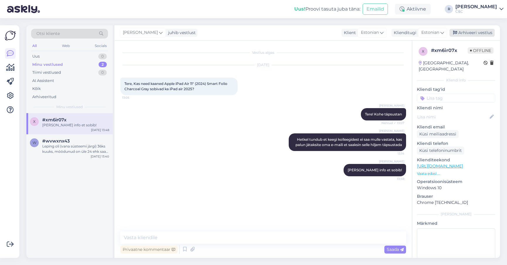
click at [478, 33] on div "Arhiveeri vestlus" at bounding box center [471, 33] width 45 height 8
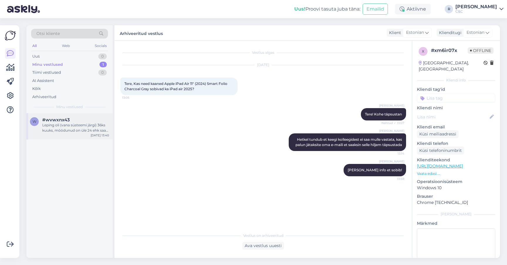
click at [95, 136] on div "[DATE] 13:40" at bounding box center [100, 135] width 18 height 4
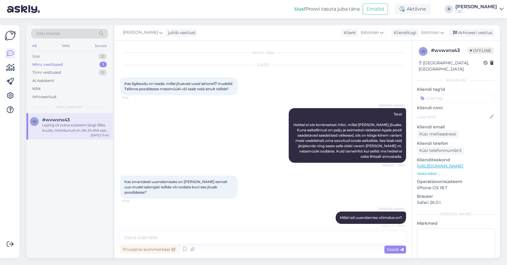
scroll to position [81, 0]
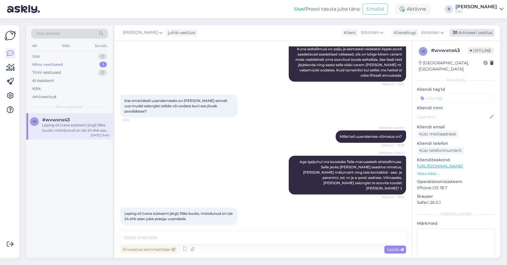
click at [473, 31] on div "Arhiveeri vestlus" at bounding box center [471, 33] width 45 height 8
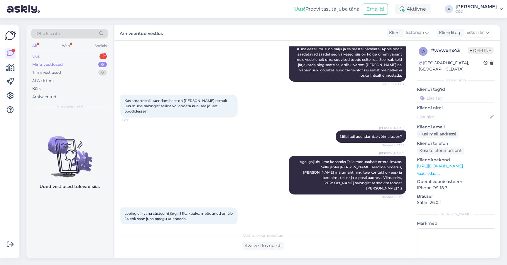
click at [103, 57] on div "1" at bounding box center [102, 56] width 7 height 6
click at [93, 65] on div "Minu vestlused 1" at bounding box center [69, 64] width 77 height 8
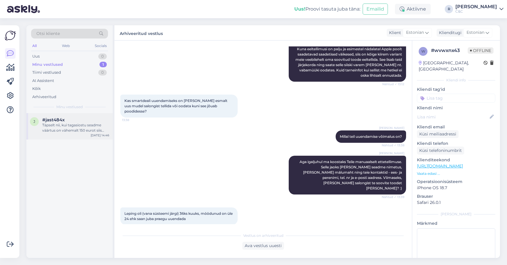
click at [82, 130] on div "Täpselt nii, kui tagasiostu seadme väärtus on vähemalt 150 eurot siis maksame v…" at bounding box center [75, 127] width 67 height 11
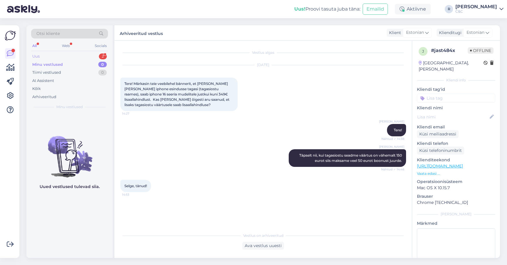
click at [86, 55] on div "Uus 2" at bounding box center [69, 56] width 77 height 8
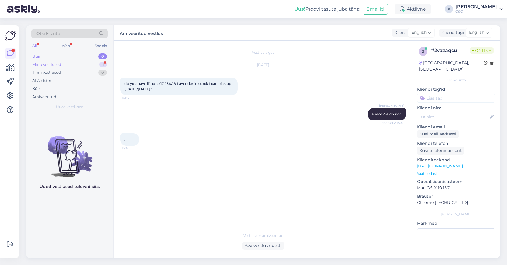
click at [102, 62] on div "1" at bounding box center [102, 65] width 7 height 6
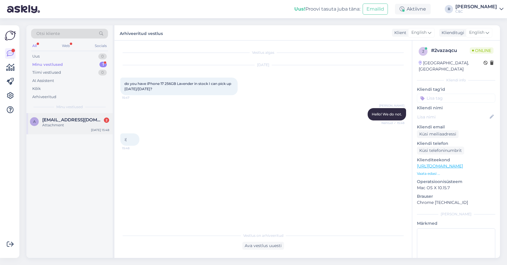
click at [62, 128] on div "a arviluts1@gmail.com 2 Attachment Oct 6 15:48" at bounding box center [69, 123] width 86 height 21
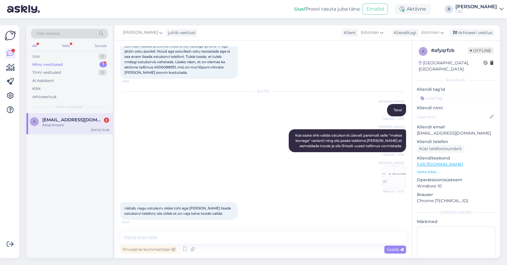
scroll to position [123, 0]
click at [192, 233] on textarea at bounding box center [263, 237] width 286 height 12
click at [386, 184] on img at bounding box center [393, 176] width 23 height 23
click at [180, 246] on div "Privaatne kommentaar Saada" at bounding box center [263, 248] width 286 height 11
click at [180, 242] on textarea at bounding box center [263, 237] width 286 height 12
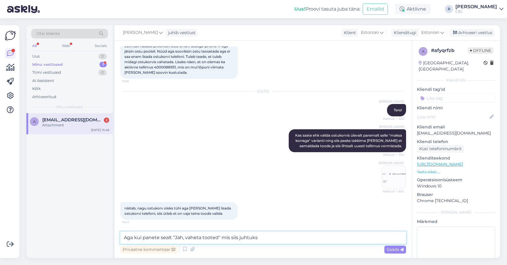
type textarea "Aga kui panete sealt "Jah, vaheta tooted" mis siis juhtuks?"
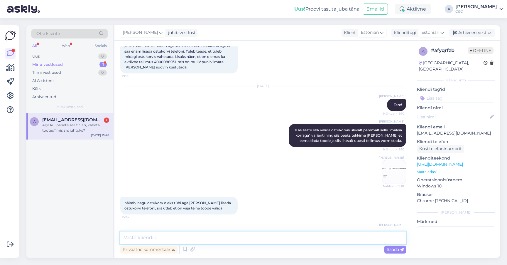
scroll to position [148, 0]
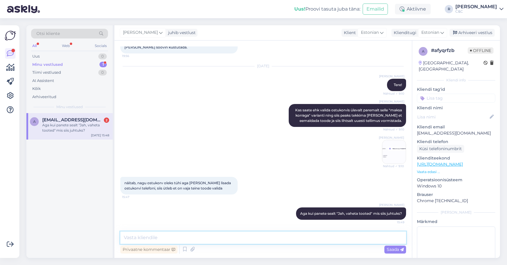
click at [177, 233] on textarea at bounding box center [263, 237] width 286 height 12
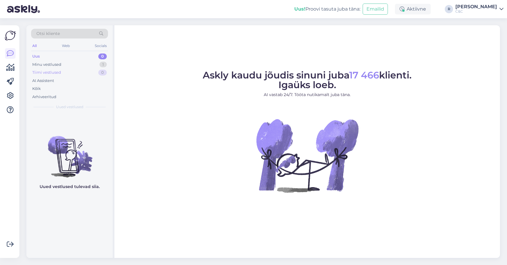
click at [86, 68] on div "Tiimi vestlused 0" at bounding box center [69, 72] width 77 height 8
click at [86, 66] on div "Minu vestlused 1" at bounding box center [69, 64] width 77 height 8
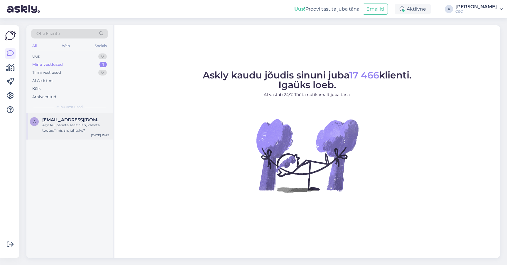
click at [65, 130] on div "Aga kui panete sealt "Jah, vaheta tooted" mis siis juhtuks?" at bounding box center [75, 127] width 67 height 11
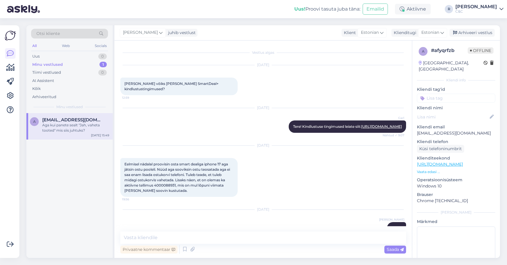
scroll to position [148, 0]
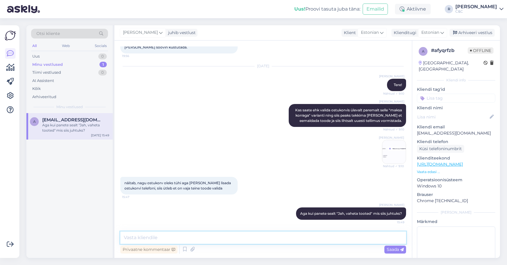
click at [198, 236] on textarea at bounding box center [263, 237] width 286 height 12
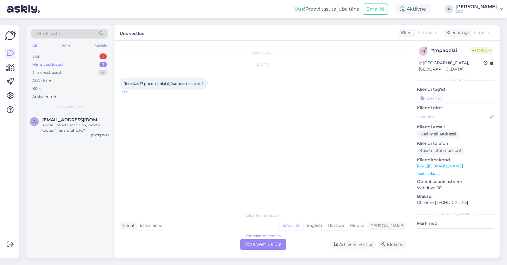
click at [256, 243] on div "Estonian to Estonian Võta vestlus üle" at bounding box center [263, 244] width 46 height 11
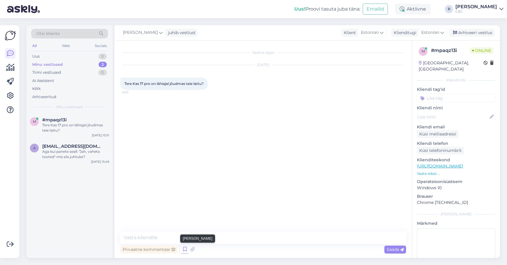
click at [185, 248] on icon at bounding box center [184, 249] width 7 height 9
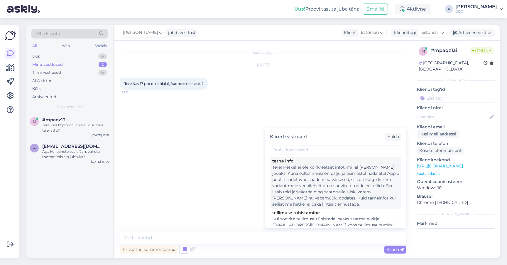
click at [309, 172] on div "Tere! Hetkel ei ole konkreetset infot, millal [PERSON_NAME] jõuaks. Kuna eeltel…" at bounding box center [335, 185] width 127 height 43
type textarea "Tere! Hetkel ei ole konkreetset infot, millal [PERSON_NAME] jõuaks. Kuna eeltel…"
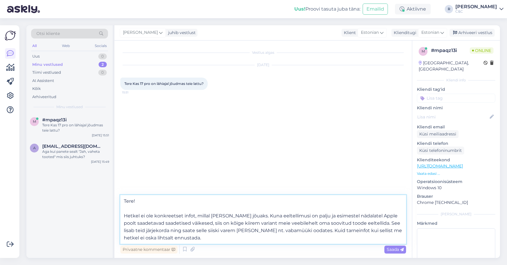
click at [232, 229] on textarea "Tere! Hetkel ei ole konkreetset infot, millal [PERSON_NAME] jõuaks. Kuna eeltel…" at bounding box center [263, 219] width 286 height 49
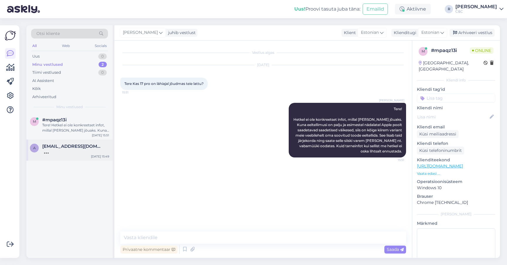
click at [70, 152] on div at bounding box center [75, 151] width 67 height 5
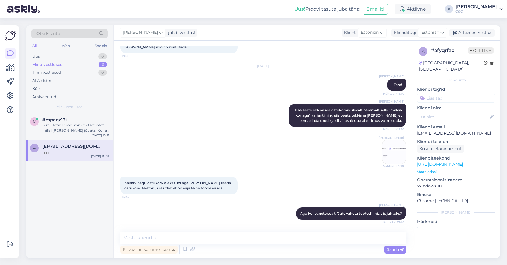
scroll to position [211, 0]
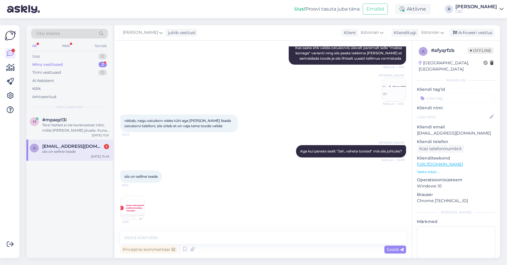
click at [126, 223] on span "15:51" at bounding box center [133, 221] width 22 height 4
click at [162, 250] on div "Privaatne kommentaar" at bounding box center [148, 249] width 57 height 8
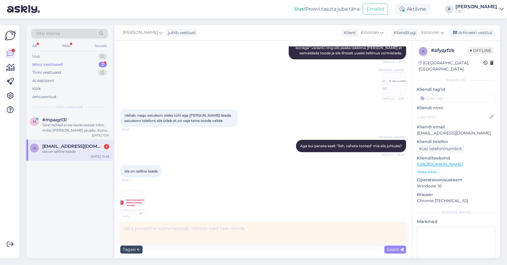
click at [135, 250] on div "Tagasi" at bounding box center [131, 249] width 22 height 8
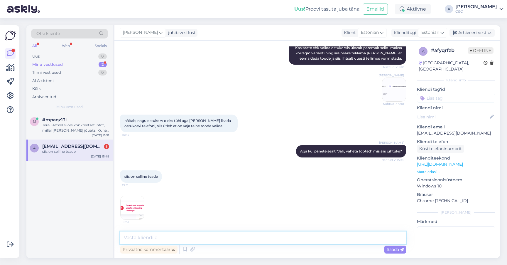
click at [150, 242] on textarea at bounding box center [263, 237] width 286 height 12
type textarea "Oh jh :)"
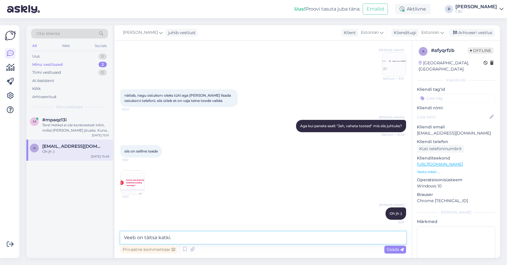
type textarea "Veeb on täitsa katki."
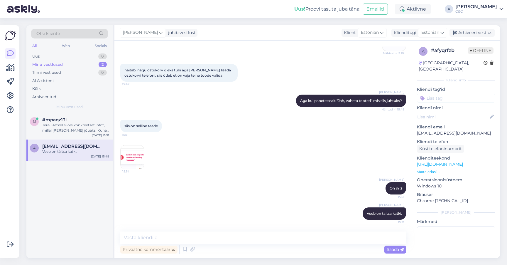
click at [128, 154] on img at bounding box center [132, 156] width 23 height 23
click at [172, 240] on textarea at bounding box center [263, 237] width 286 height 12
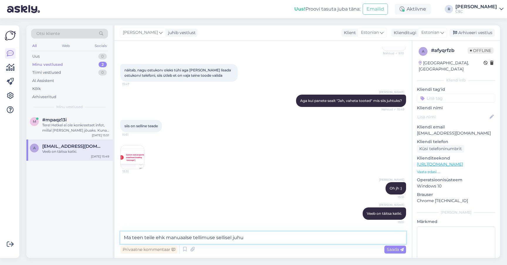
type textarea "Ma teen teile ehk manuaalse tellimuse sellisel juhul"
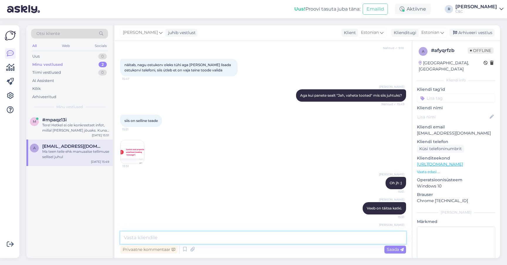
scroll to position [286, 0]
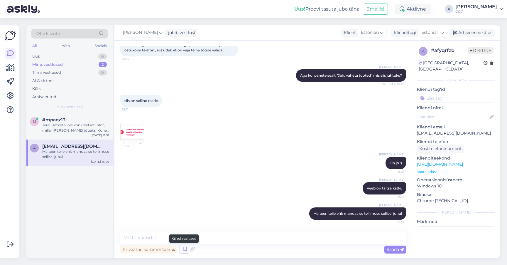
click at [184, 247] on icon at bounding box center [184, 249] width 7 height 9
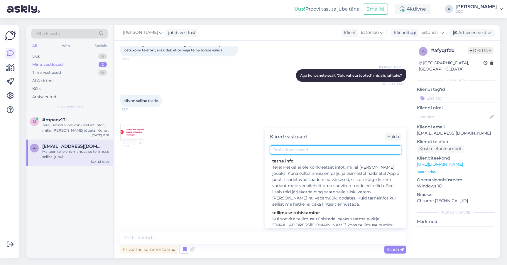
click at [292, 153] on input "text" at bounding box center [335, 149] width 131 height 9
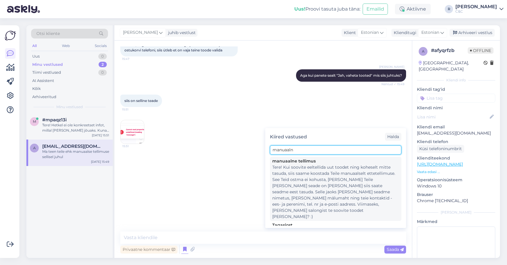
type input "manuaaln"
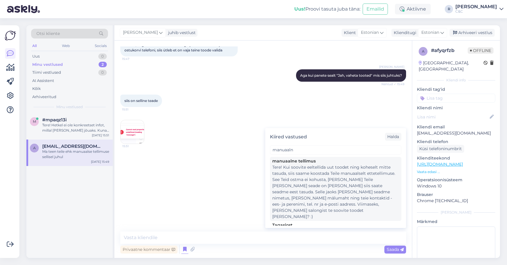
click at [321, 169] on div "Tere! Kui soovite eeltellida uut toodet ning koheselt mitte tasuda, siis saame …" at bounding box center [335, 191] width 127 height 55
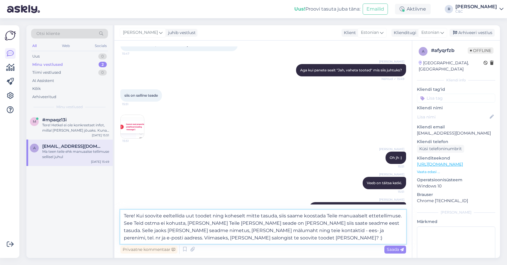
drag, startPoint x: 370, startPoint y: 222, endPoint x: 119, endPoint y: 212, distance: 251.5
click at [119, 212] on div "Vestlus algas [DATE] [PERSON_NAME] võiks [PERSON_NAME] SmartDeal+ kindlustustin…" at bounding box center [262, 148] width 297 height 217
type textarea "Selle jaoks [PERSON_NAME] seadme nimetus, [PERSON_NAME] mälumaht ning teie kont…"
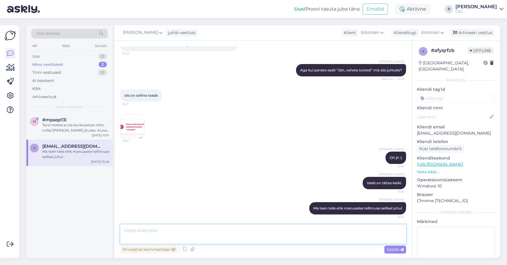
scroll to position [327, 0]
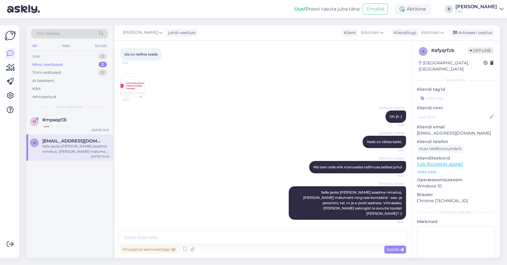
click at [133, 86] on img at bounding box center [132, 85] width 23 height 23
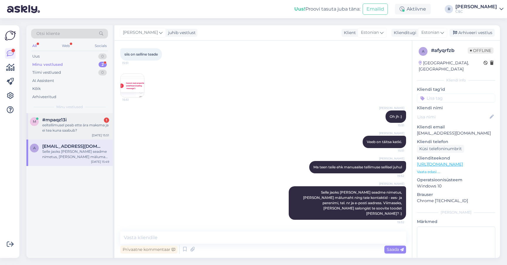
click at [102, 124] on div "eeltellimusel peab ette ära maksma ja ei tea kuna saabub?" at bounding box center [75, 127] width 67 height 11
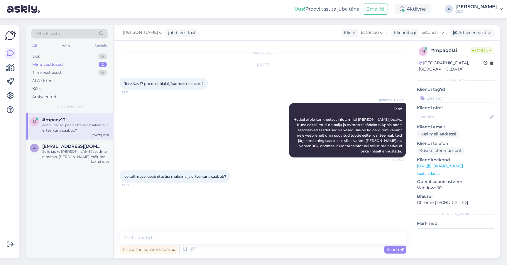
click at [205, 244] on div "Privaatne kommentaar Saada" at bounding box center [263, 248] width 286 height 11
click at [205, 242] on textarea at bounding box center [263, 237] width 286 height 12
click at [184, 249] on icon at bounding box center [184, 249] width 7 height 9
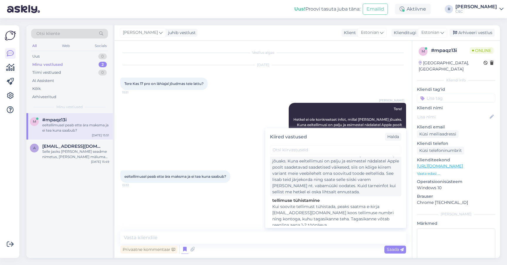
scroll to position [12, 0]
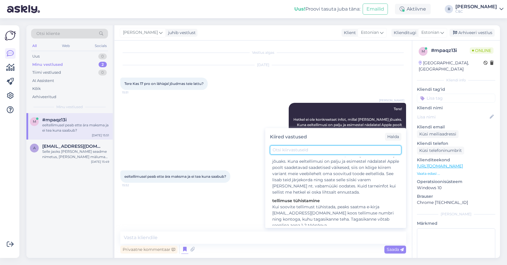
click at [297, 151] on input "text" at bounding box center [335, 149] width 131 height 9
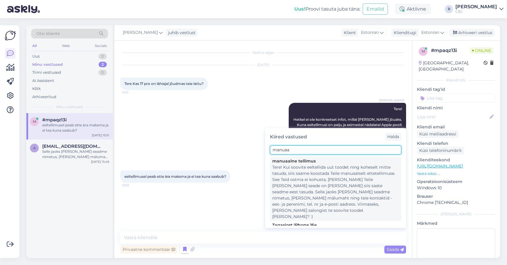
scroll to position [0, 0]
type input "manuaa"
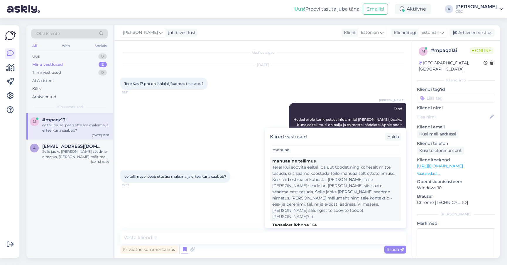
click at [292, 186] on div "Tere! Kui soovite eeltellida uut toodet ning koheselt mitte tasuda, siis saame …" at bounding box center [335, 191] width 127 height 55
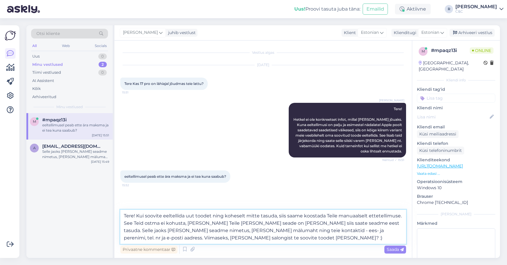
drag, startPoint x: 137, startPoint y: 215, endPoint x: 114, endPoint y: 215, distance: 22.6
click at [114, 215] on div "Otsi kliente All Web Socials Uus 0 Minu vestlused 2 Tiimi vestlused 0 AI Assist…" at bounding box center [262, 141] width 473 height 232
type textarea "Kui soovite eeltellida uut toodet ning koheselt mitte tasuda, siis saame koosta…"
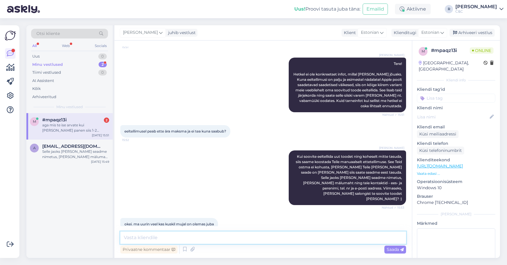
scroll to position [81, 0]
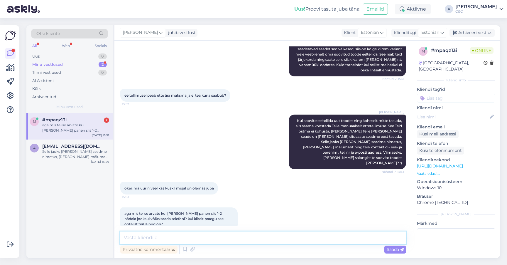
click at [176, 234] on textarea at bounding box center [263, 237] width 286 height 12
click at [169, 238] on textarea at bounding box center [263, 237] width 286 height 12
type textarea "A"
type textarea "Vaevalt, hetkel eeldatav tarneaeg ca 4-8 nädalat tellimisest."
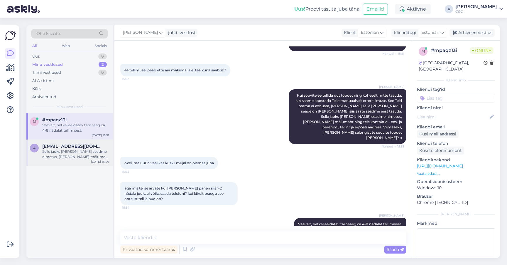
click at [81, 159] on div "a [EMAIL_ADDRESS][DOMAIN_NAME] Selle jaoks [PERSON_NAME] seadme nimetus, [PERSO…" at bounding box center [69, 152] width 86 height 26
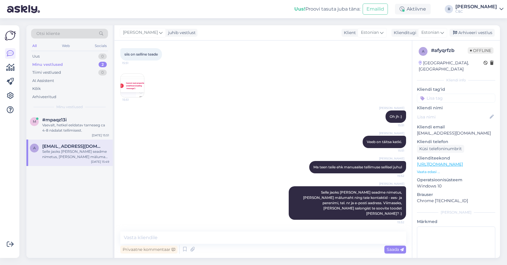
scroll to position [327, 0]
click at [81, 127] on div "Vaevalt, hetkel eeldatav tarneaeg ca 4-8 nädalat tellimisest." at bounding box center [75, 127] width 67 height 11
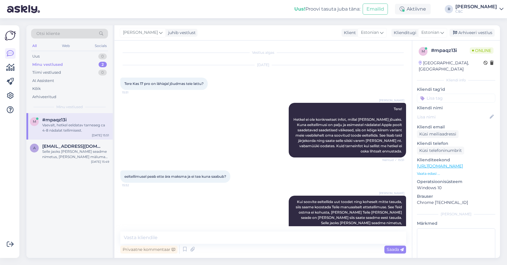
scroll to position [12, 0]
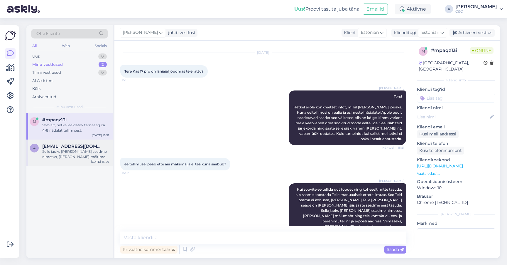
click at [84, 150] on div "Selle jaoks [PERSON_NAME] seadme nimetus, [PERSON_NAME] mälumaht ning teie kont…" at bounding box center [75, 154] width 67 height 11
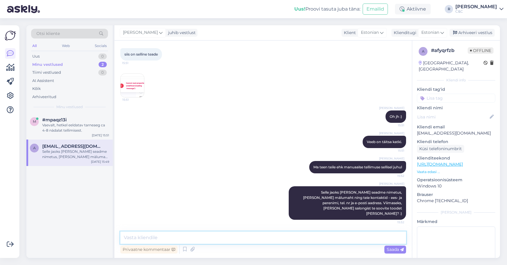
click at [170, 237] on textarea at bounding box center [263, 237] width 286 height 12
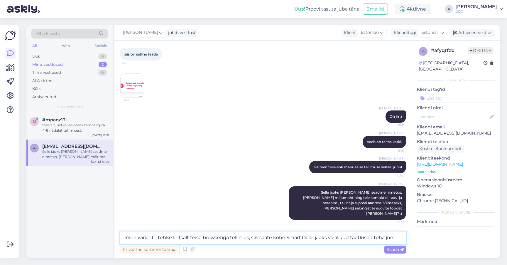
type textarea "Teine variant - tehke lihtsalt teise browseriga tellimus, siis saate kohe Smart…"
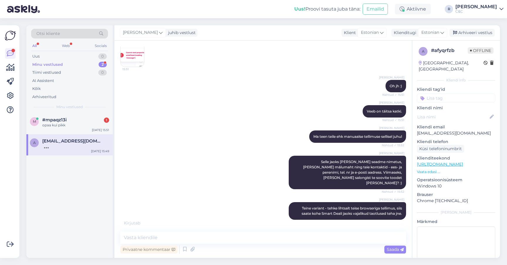
scroll to position [383, 0]
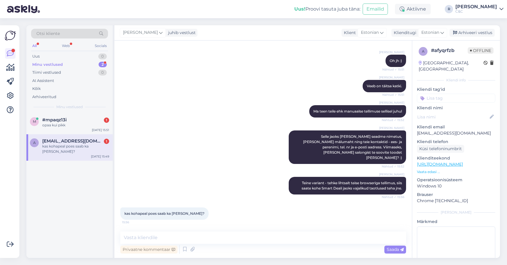
click at [77, 143] on div "kas kohapeal poes saab ka [PERSON_NAME]?" at bounding box center [75, 148] width 67 height 11
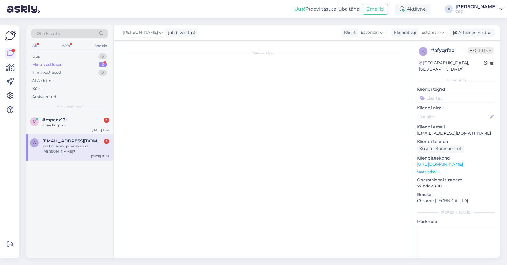
scroll to position [0, 0]
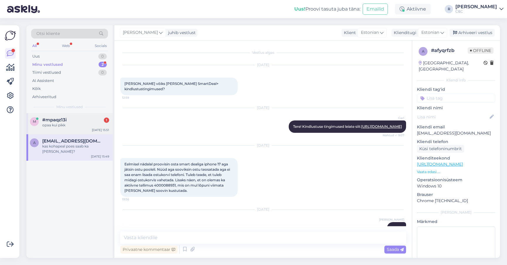
click at [81, 113] on div "m #mpaqz13i 1 opaa kui pikk [DATE] 15:51" at bounding box center [69, 123] width 86 height 21
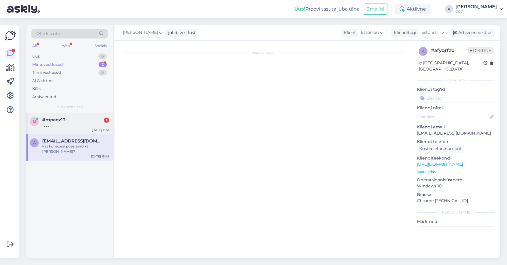
scroll to position [12, 0]
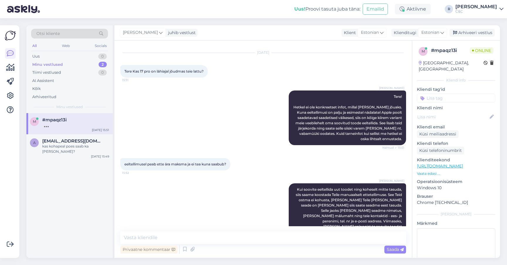
click at [89, 158] on div "m #mpaqz13i [DATE] 15:51 a [EMAIL_ADDRESS][DOMAIN_NAME] kas kohapeal poes saab …" at bounding box center [69, 185] width 86 height 145
click at [89, 152] on div "a [EMAIL_ADDRESS][DOMAIN_NAME] kas kohapeal poes saab ka [PERSON_NAME]? [DATE] …" at bounding box center [69, 147] width 86 height 26
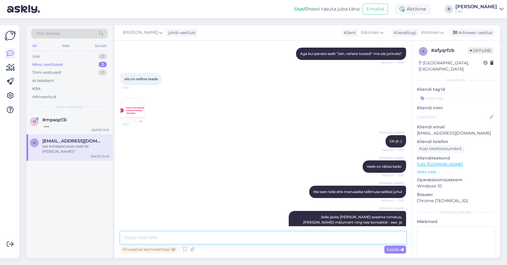
click at [155, 236] on textarea at bounding box center [263, 237] width 286 height 12
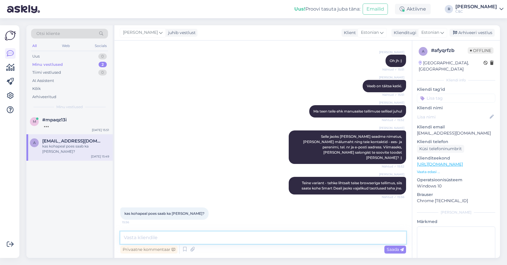
scroll to position [383, 0]
type textarea "Ikka"
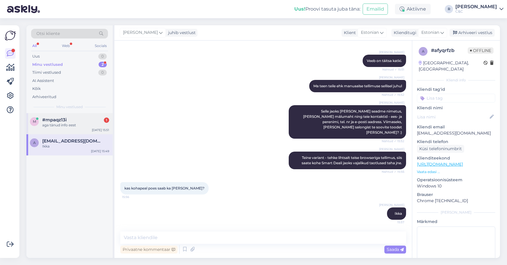
click at [96, 123] on div "aga tänud info eest" at bounding box center [75, 124] width 67 height 5
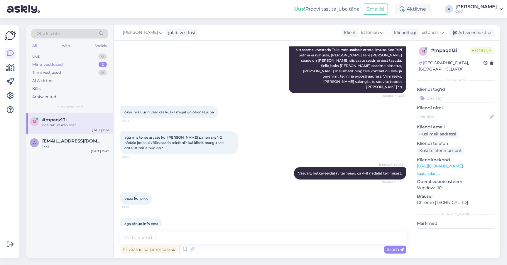
scroll to position [157, 0]
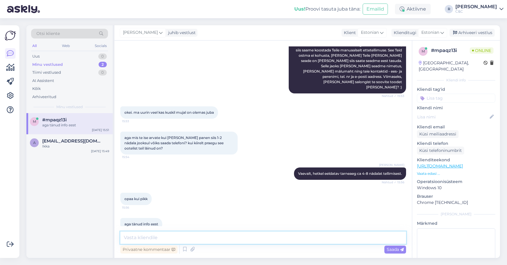
click at [160, 238] on textarea at bounding box center [263, 237] width 286 height 12
type textarea "Ikka, head! :)"
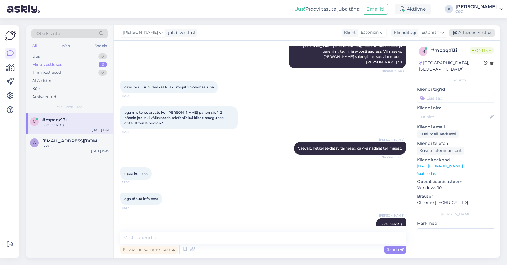
click at [475, 33] on div "Arhiveeri vestlus" at bounding box center [471, 33] width 45 height 8
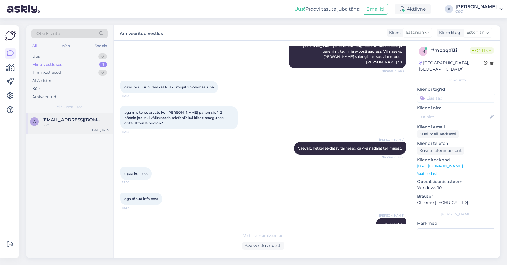
click at [78, 126] on div "Ikka" at bounding box center [75, 124] width 67 height 5
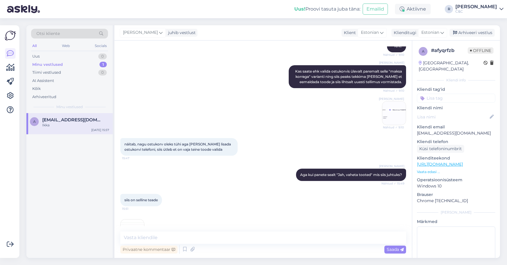
scroll to position [408, 0]
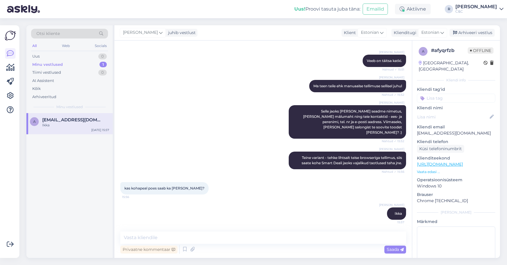
click at [457, 161] on link "[URL][DOMAIN_NAME]" at bounding box center [440, 163] width 46 height 5
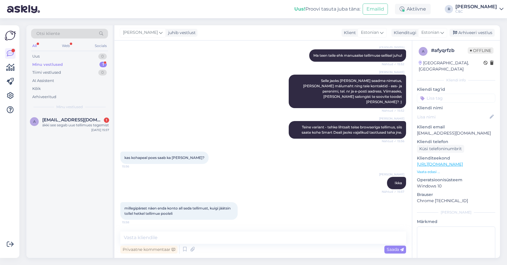
scroll to position [501, 0]
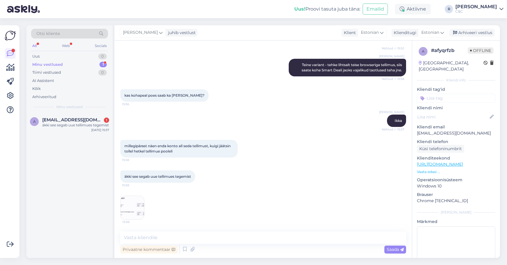
click at [133, 212] on img at bounding box center [132, 207] width 23 height 23
click at [191, 235] on textarea at bounding box center [263, 237] width 286 height 12
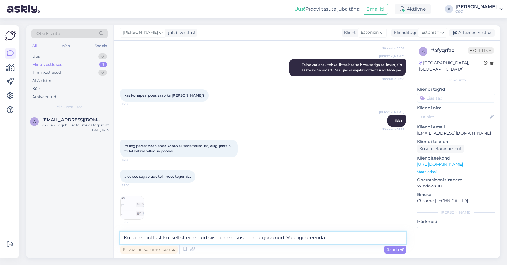
type textarea "Kuna te taotlust kui sellist ei teinud siis ta meie süsteemi ei jõudnud. Võib i…"
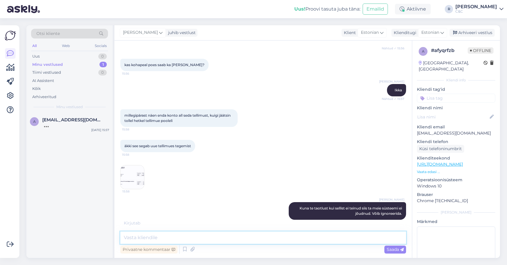
scroll to position [557, 0]
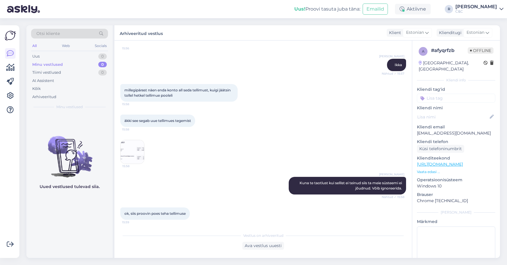
click at [75, 158] on img at bounding box center [69, 151] width 86 height 53
